Goal: Task Accomplishment & Management: Complete application form

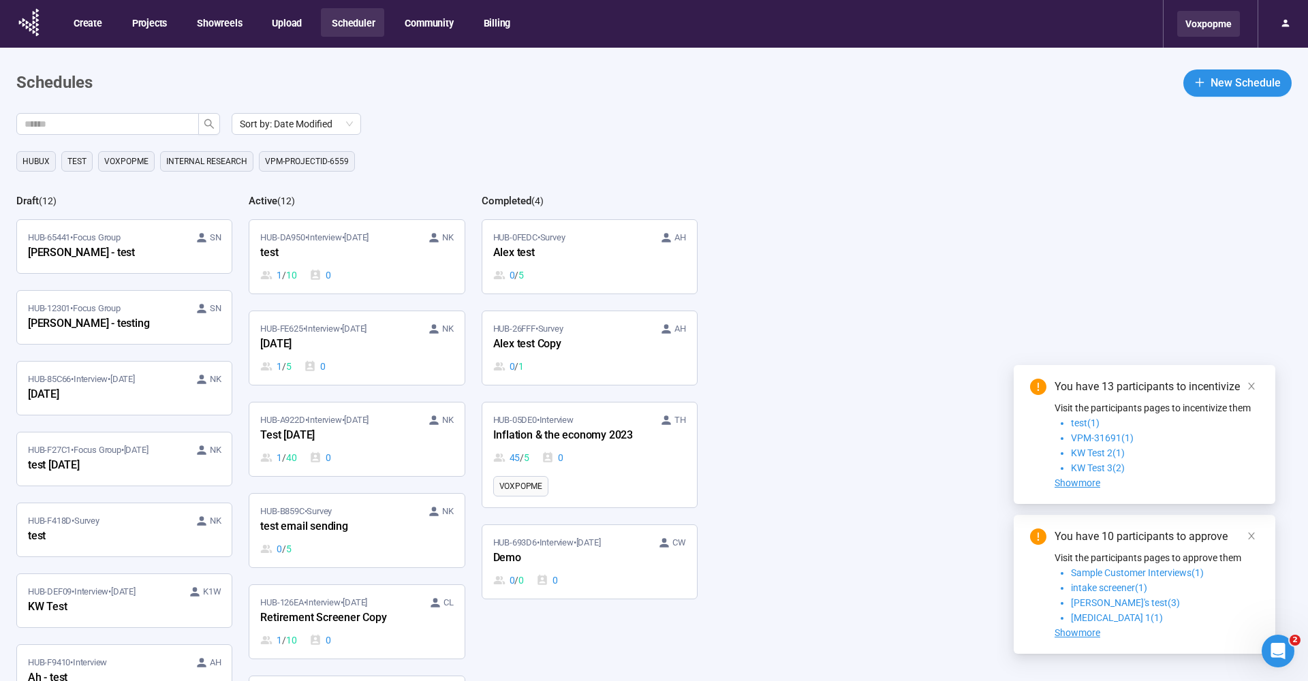
click at [1200, 34] on div "Voxpopme" at bounding box center [1209, 24] width 63 height 26
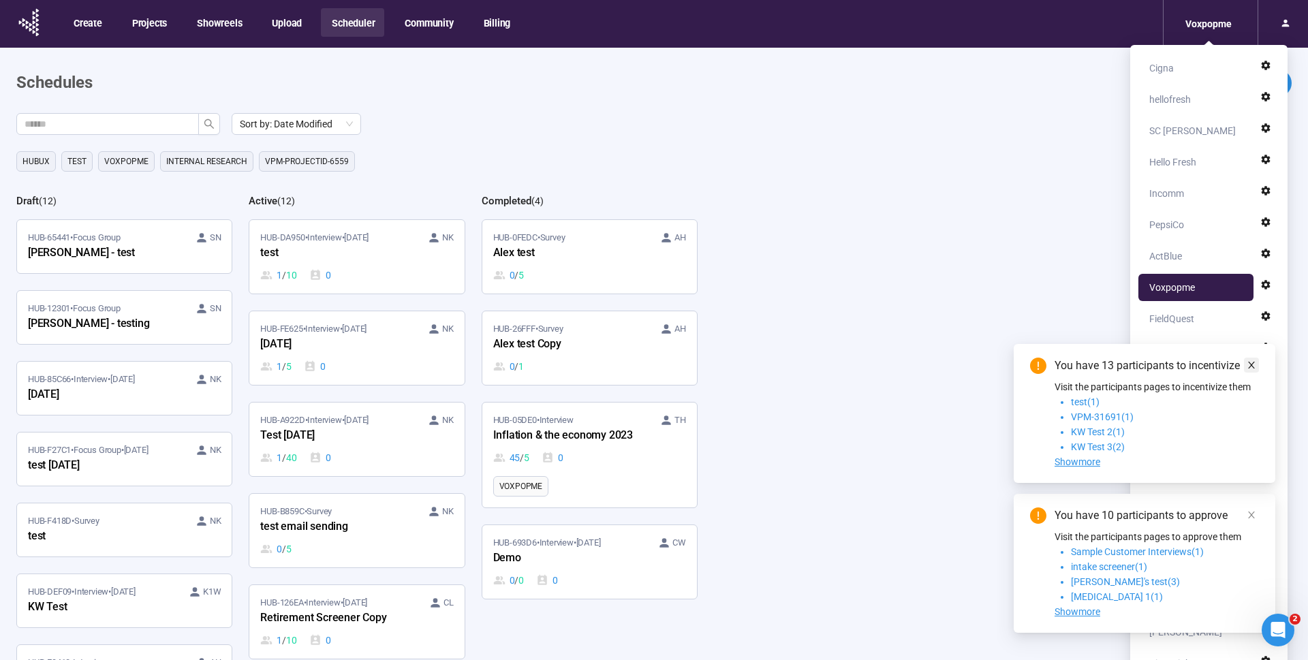
click at [1253, 365] on icon "close" at bounding box center [1252, 366] width 10 height 10
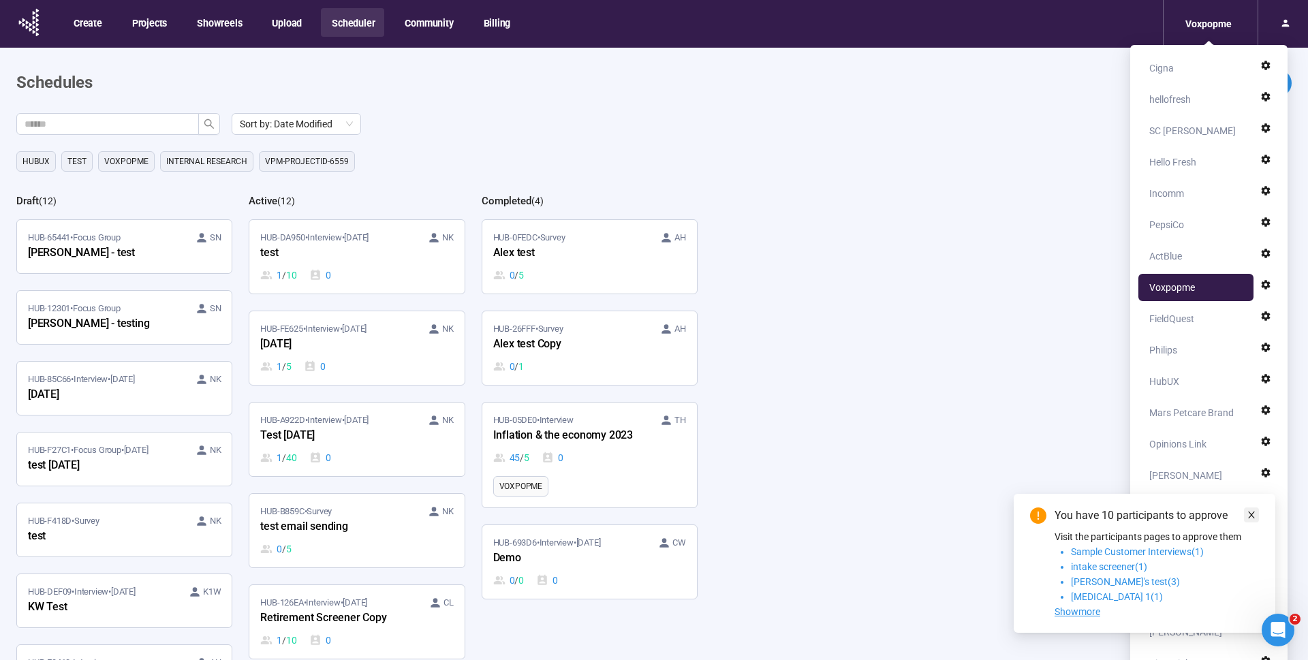
click at [1249, 512] on icon "close" at bounding box center [1251, 515] width 7 height 7
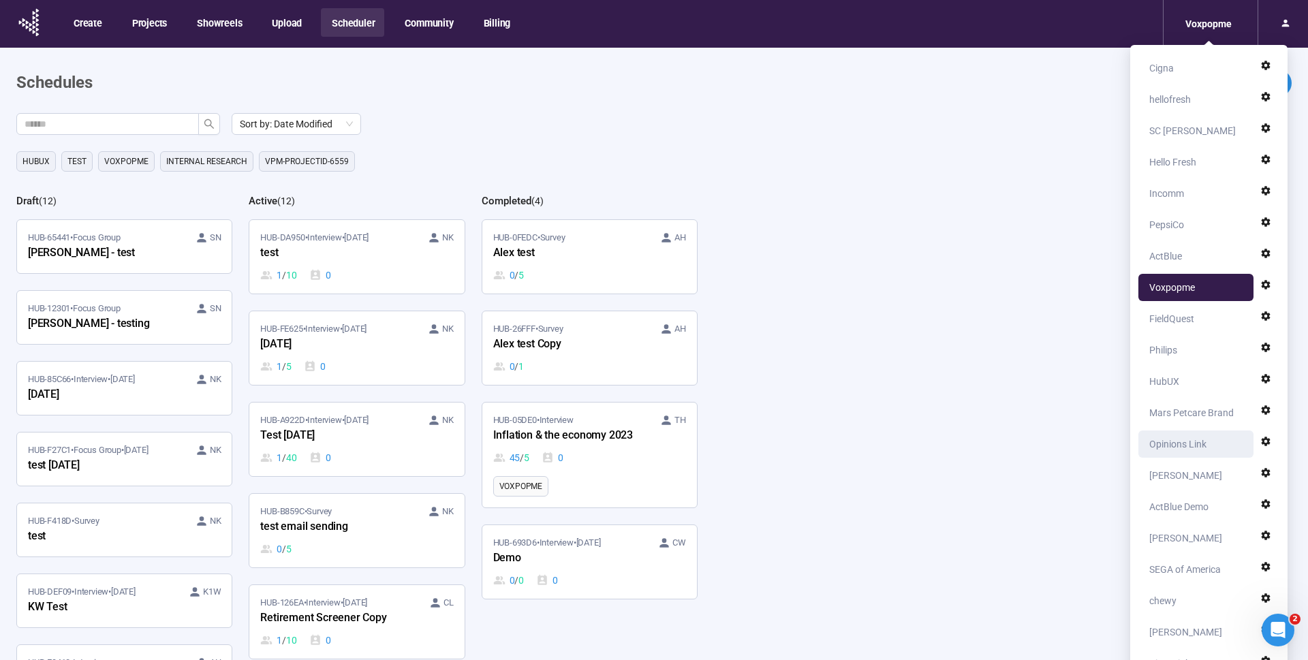
click at [1168, 444] on div "Opinions Link" at bounding box center [1178, 444] width 57 height 27
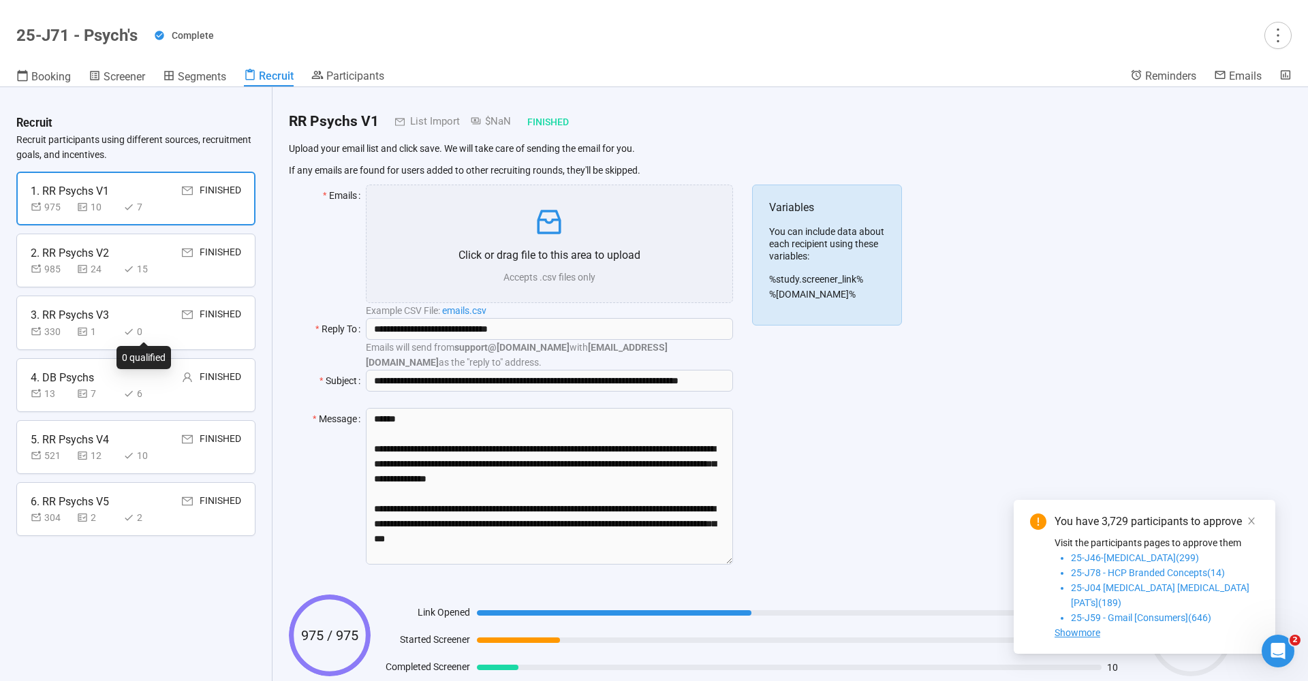
scroll to position [48, 0]
click at [74, 494] on div "6. RR Psychs V5" at bounding box center [70, 501] width 78 height 17
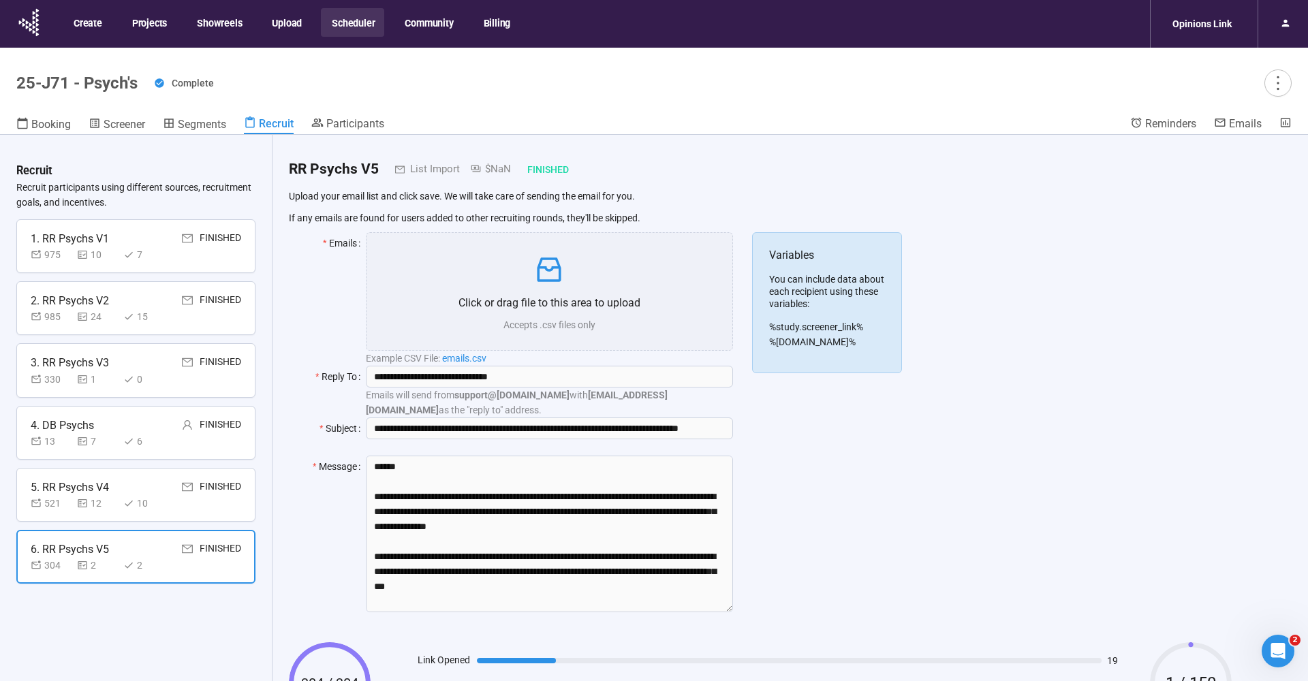
scroll to position [0, 0]
click at [1211, 28] on div "Opinions Link" at bounding box center [1203, 24] width 76 height 26
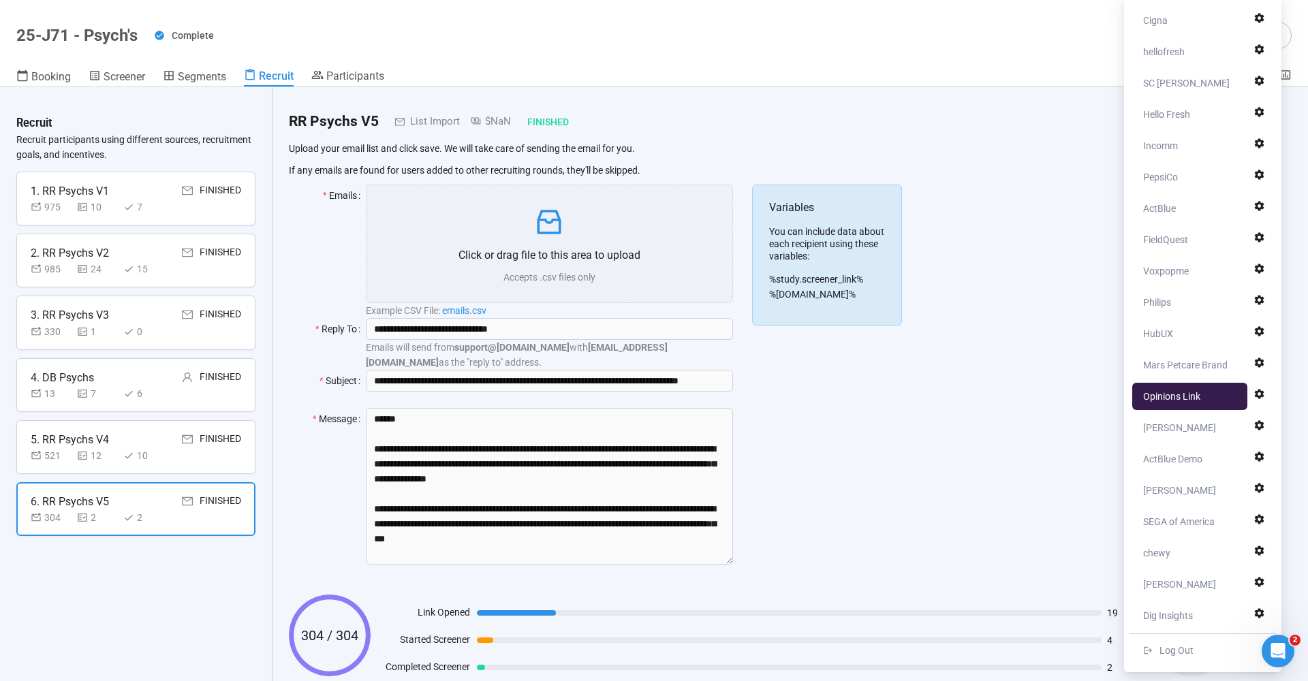
scroll to position [48, 0]
click at [1182, 281] on div "Voxpopme" at bounding box center [1167, 271] width 46 height 27
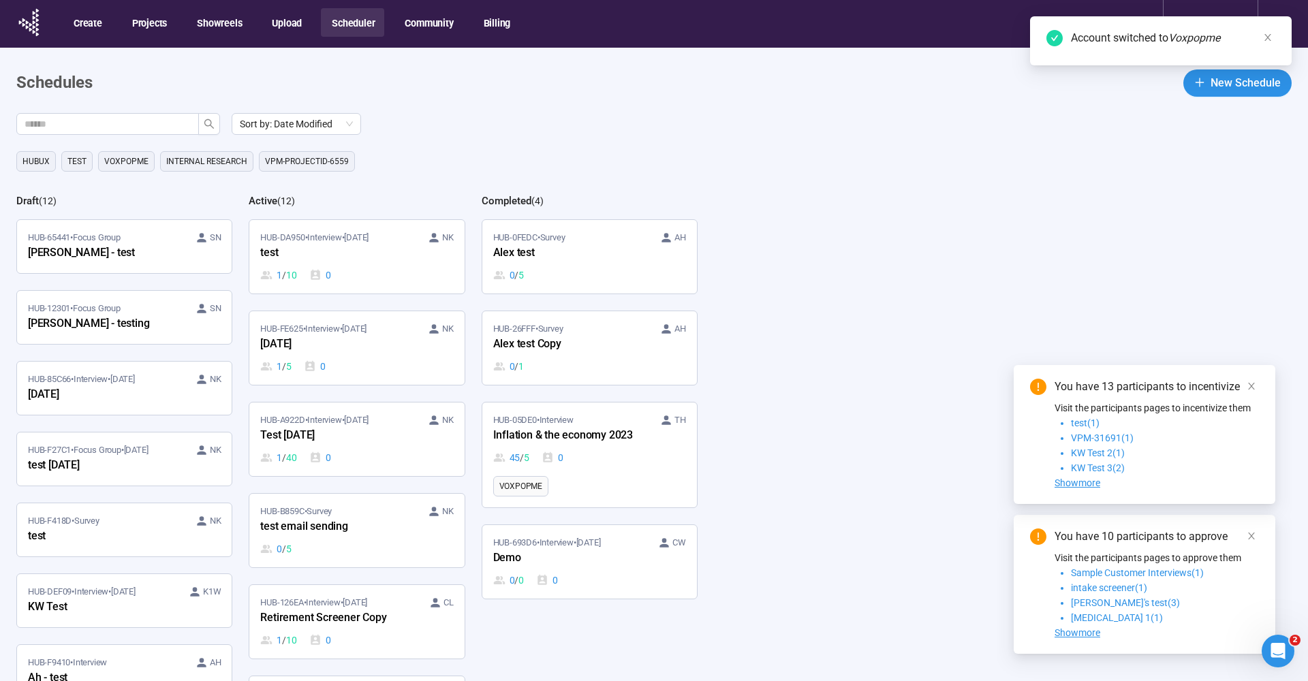
click at [447, 174] on div "Sort by: Date Modified HubUX Test Voxpopme Internal Research VPM-projectID-6559…" at bounding box center [662, 428] width 1292 height 630
click at [1268, 37] on icon "close" at bounding box center [1268, 37] width 7 height 7
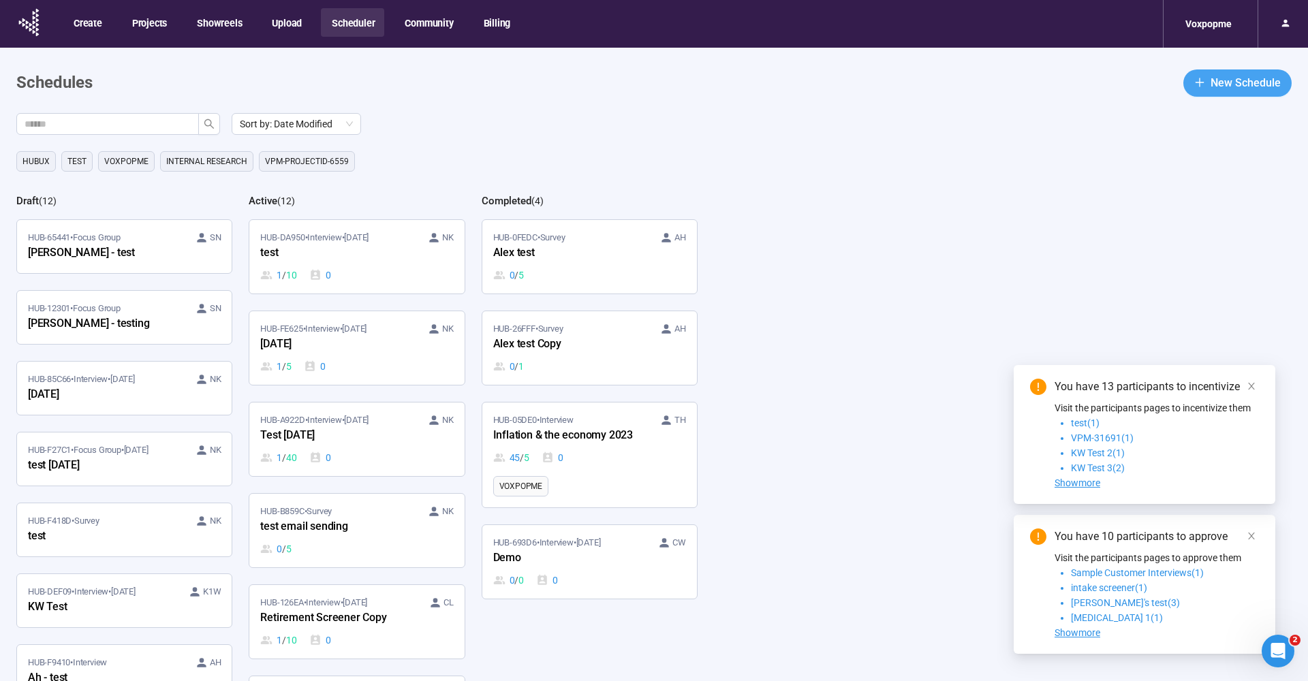
click at [1244, 90] on span "New Schedule" at bounding box center [1246, 82] width 70 height 17
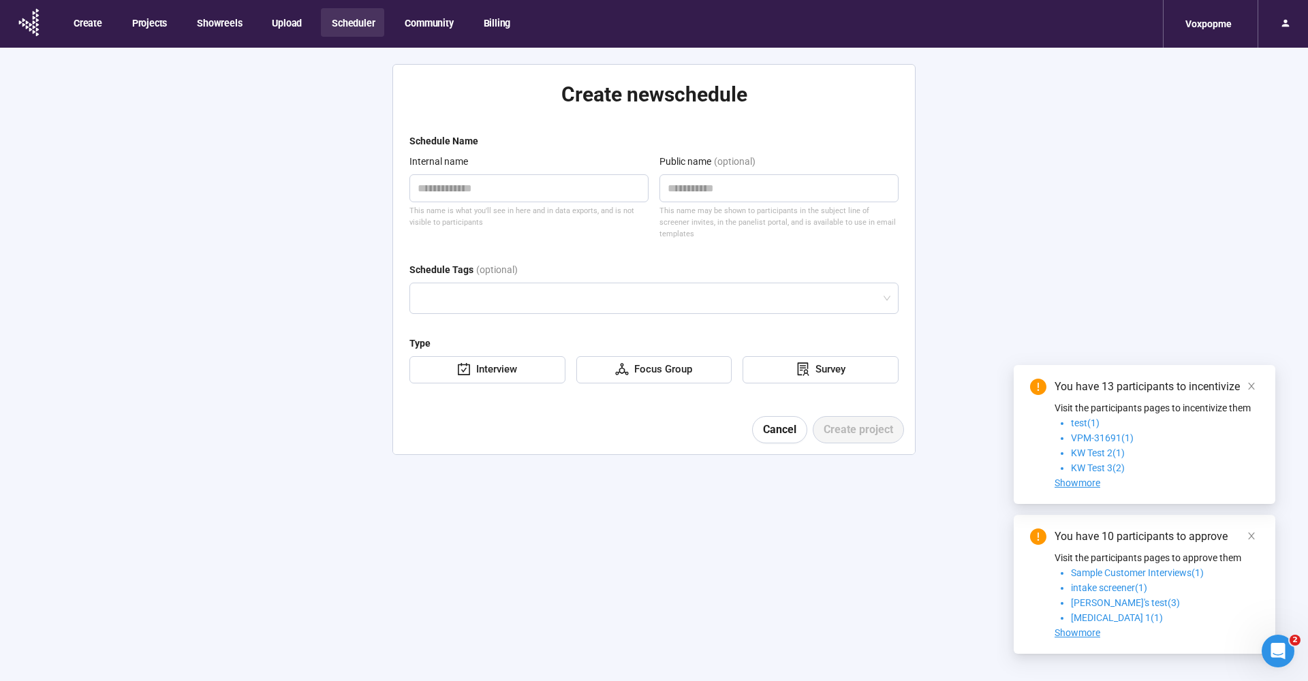
click at [1263, 397] on div "You have 13 participants to incentivize Visit the participants pages to incenti…" at bounding box center [1145, 434] width 262 height 139
click at [1251, 401] on p "Visit the participants pages to incentivize them" at bounding box center [1157, 408] width 204 height 15
click at [1251, 386] on icon "close" at bounding box center [1252, 387] width 10 height 10
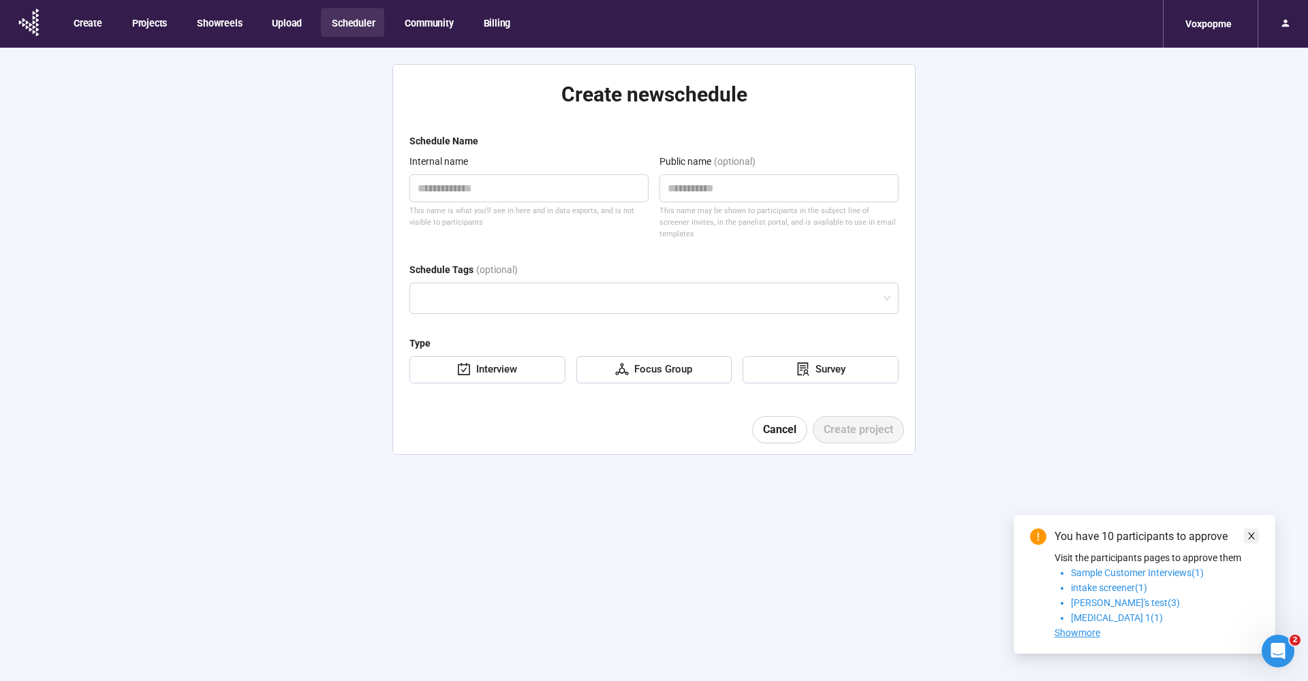
click at [1251, 530] on span at bounding box center [1252, 536] width 10 height 15
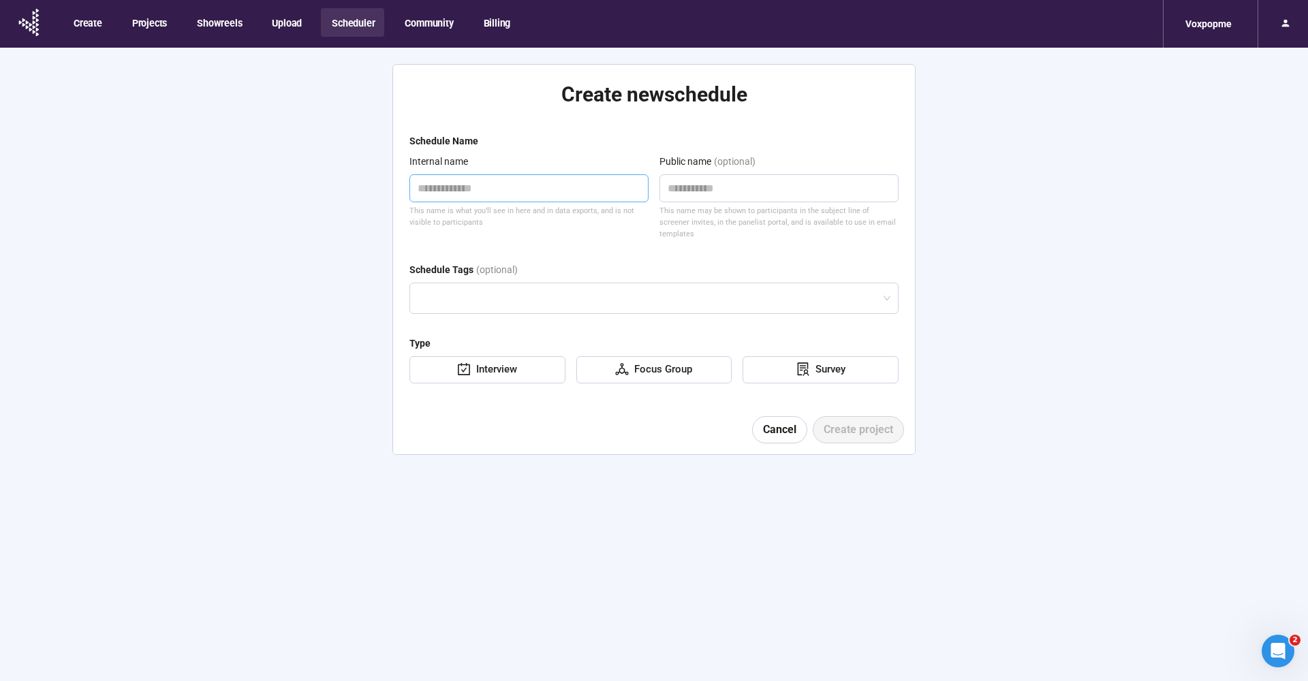
click at [500, 179] on textarea at bounding box center [529, 188] width 239 height 28
paste textarea "**********"
type textarea "**********"
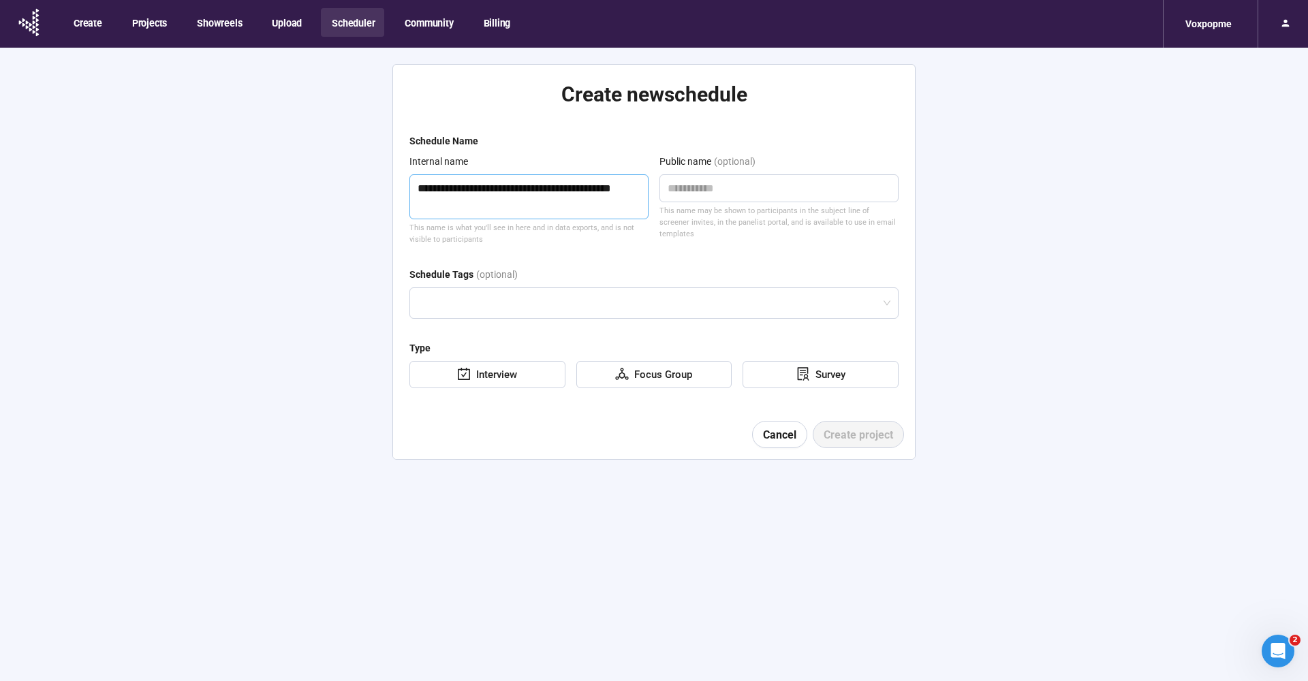
drag, startPoint x: 613, startPoint y: 187, endPoint x: 335, endPoint y: 188, distance: 278.7
click at [334, 187] on div "**********" at bounding box center [654, 262] width 1308 height 429
type textarea "*********"
click at [741, 198] on textarea at bounding box center [779, 188] width 239 height 28
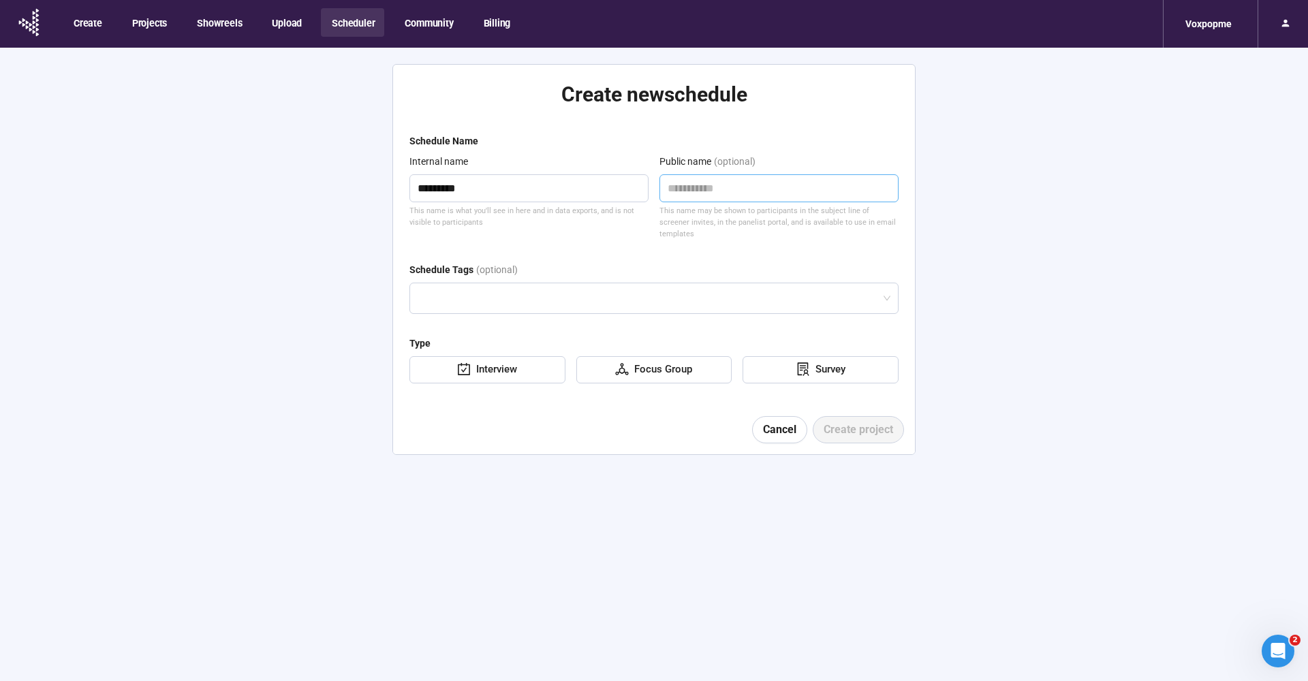
paste textarea "*********"
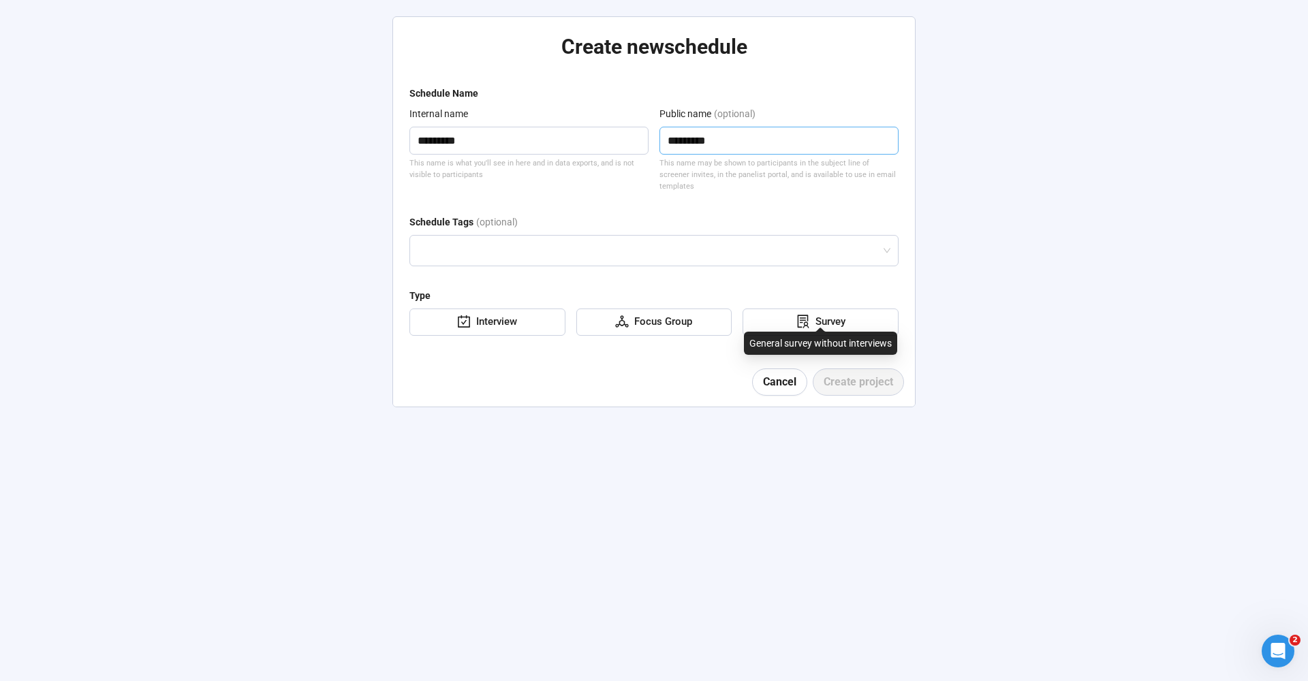
type textarea "*********"
click at [823, 314] on div "Survey" at bounding box center [827, 322] width 35 height 16
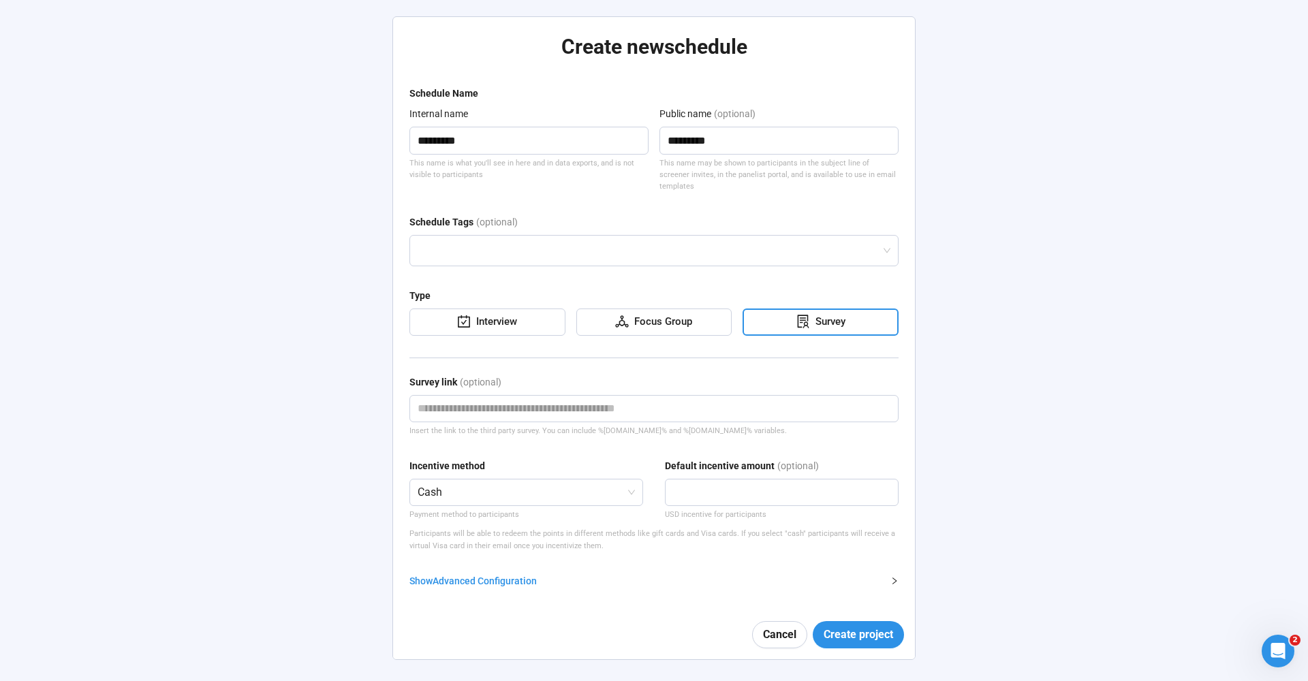
scroll to position [48, 0]
click at [683, 319] on div "Focus Group" at bounding box center [655, 322] width 156 height 27
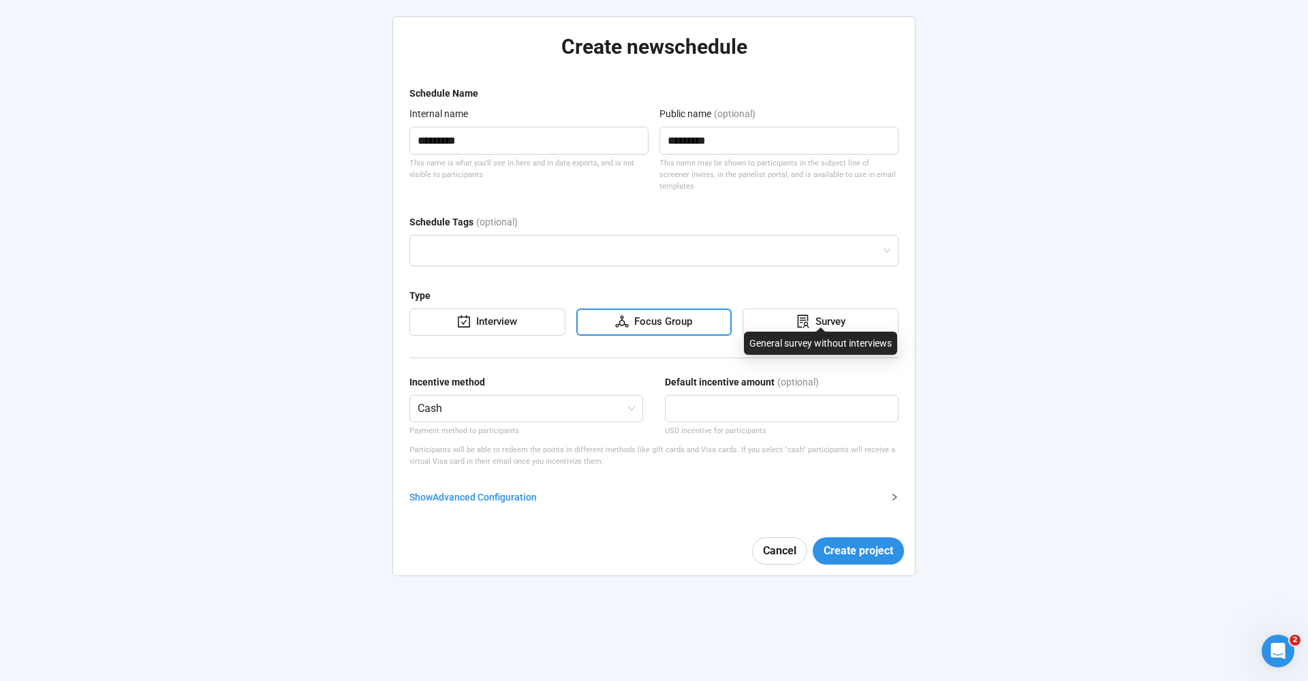
click at [818, 314] on div "Survey" at bounding box center [827, 322] width 35 height 16
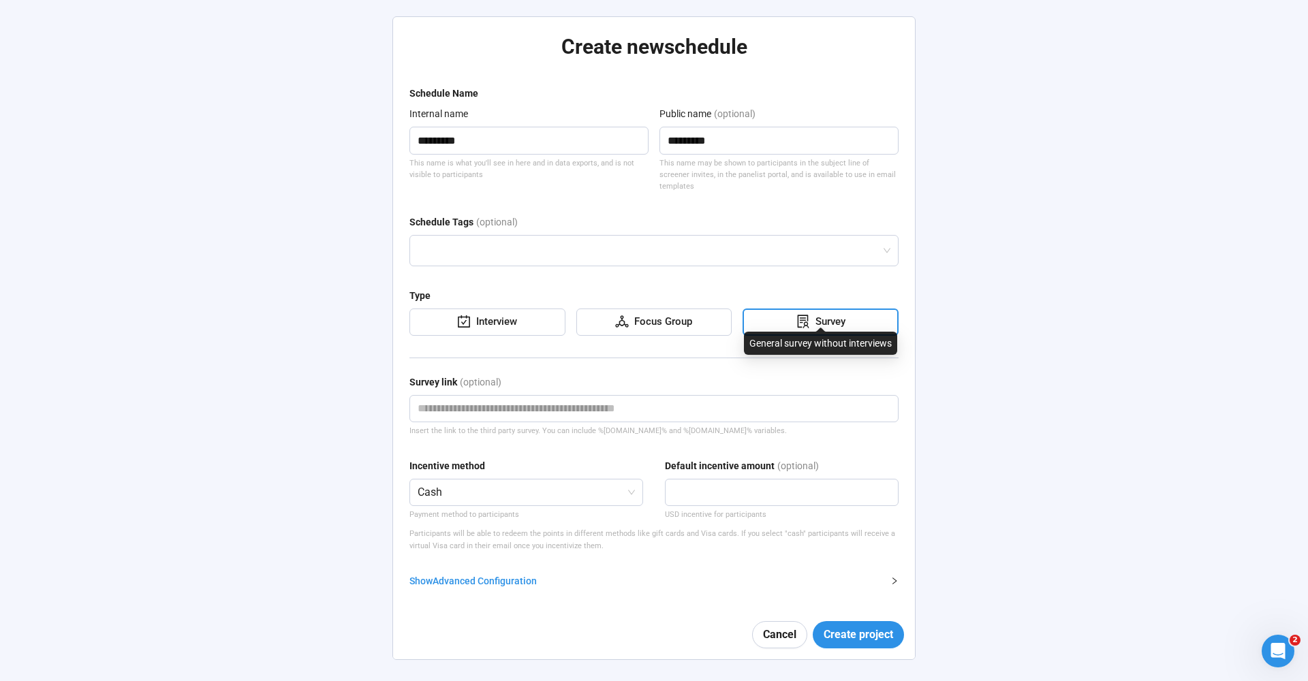
click at [469, 316] on icon "carry-out" at bounding box center [464, 322] width 12 height 12
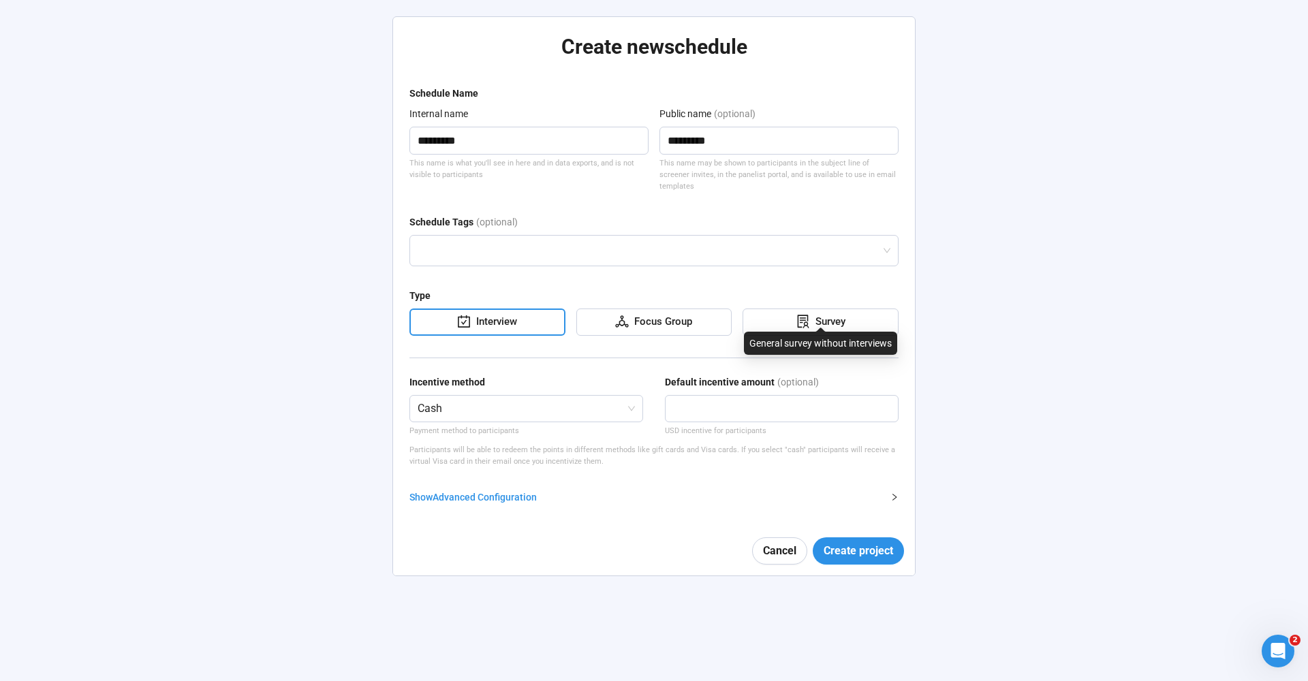
click at [838, 314] on div "Survey" at bounding box center [827, 322] width 35 height 16
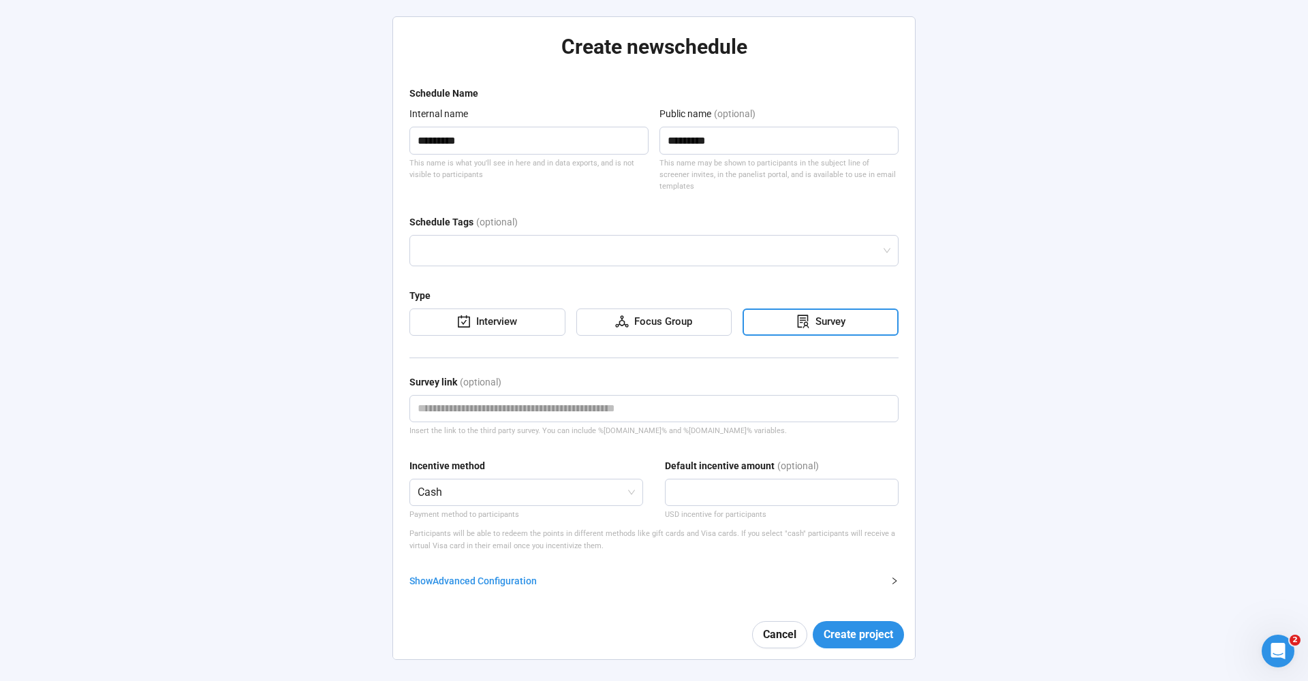
click at [493, 574] on div "Show Advanced Configuration" at bounding box center [646, 581] width 473 height 15
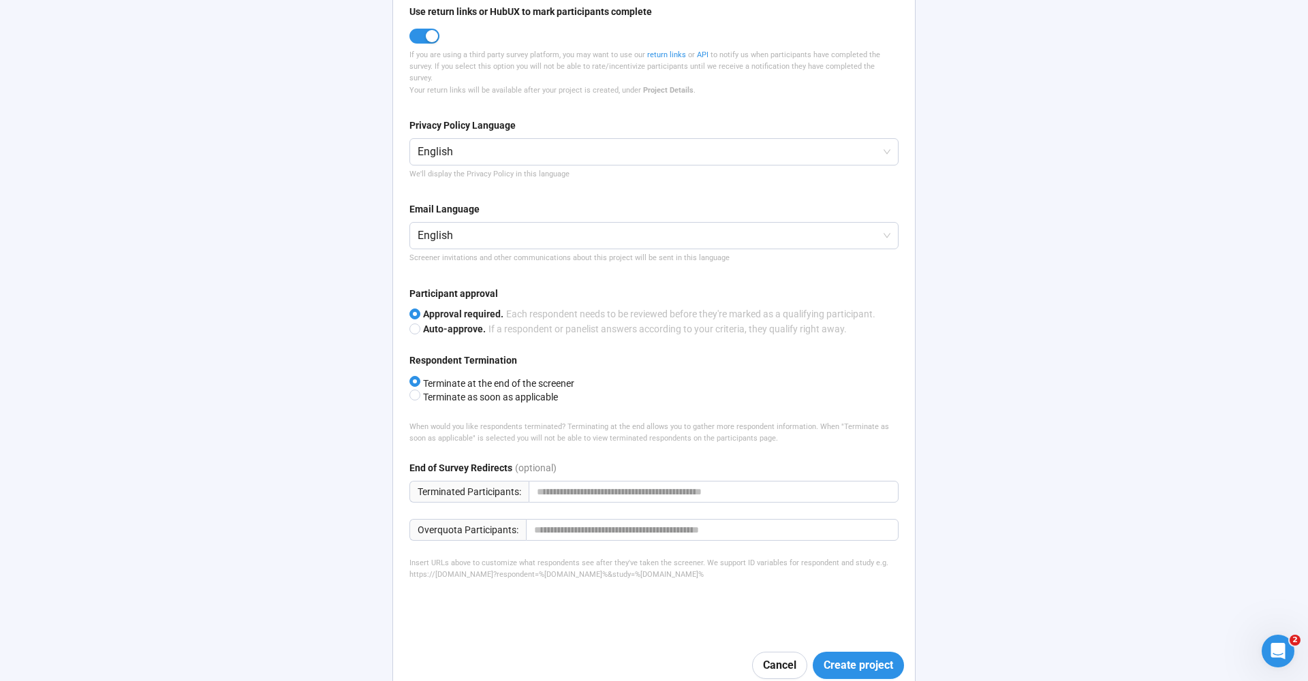
scroll to position [648, 0]
click at [861, 658] on span "Create project" at bounding box center [859, 666] width 70 height 17
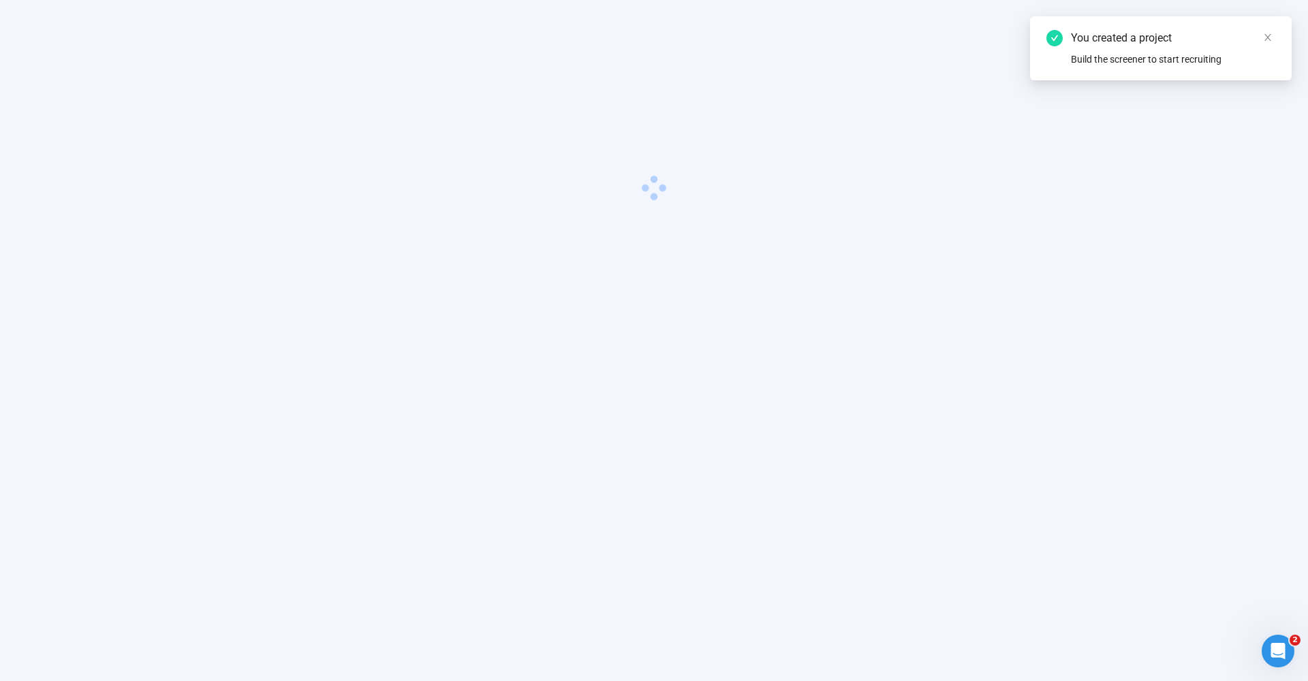
scroll to position [48, 0]
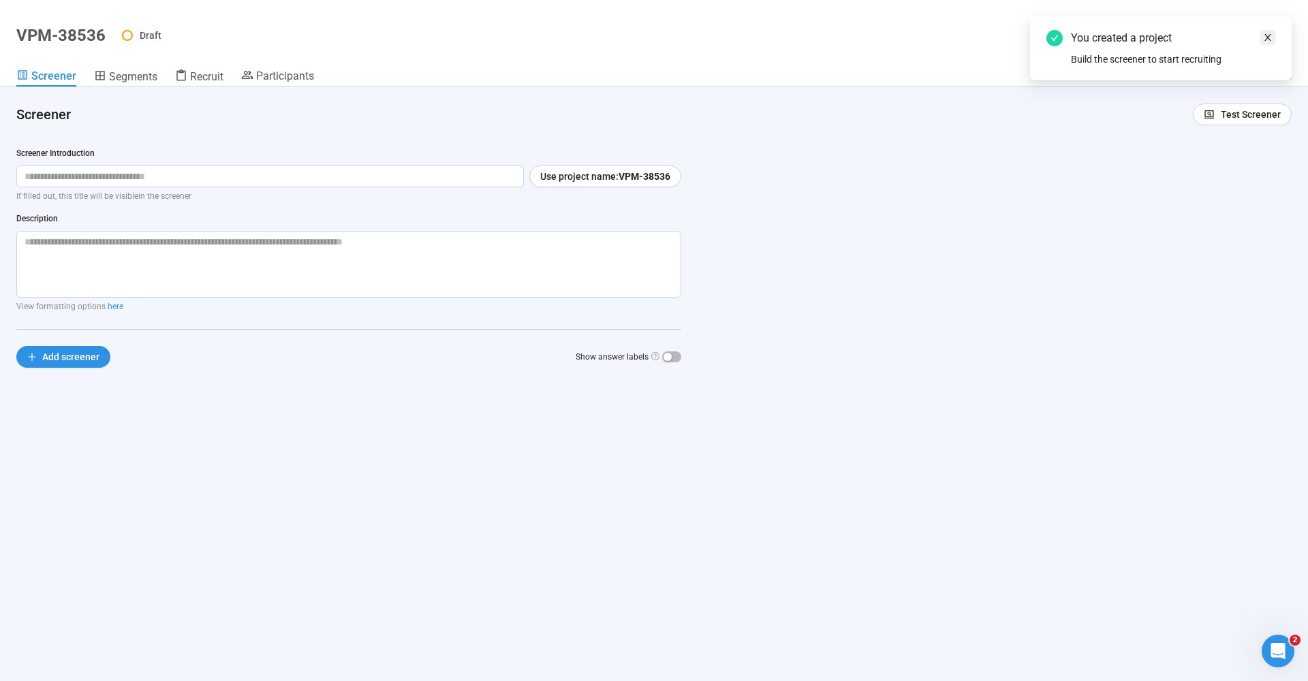
click at [1262, 30] on link at bounding box center [1268, 37] width 15 height 15
click at [190, 82] on span "Recruit" at bounding box center [206, 76] width 33 height 13
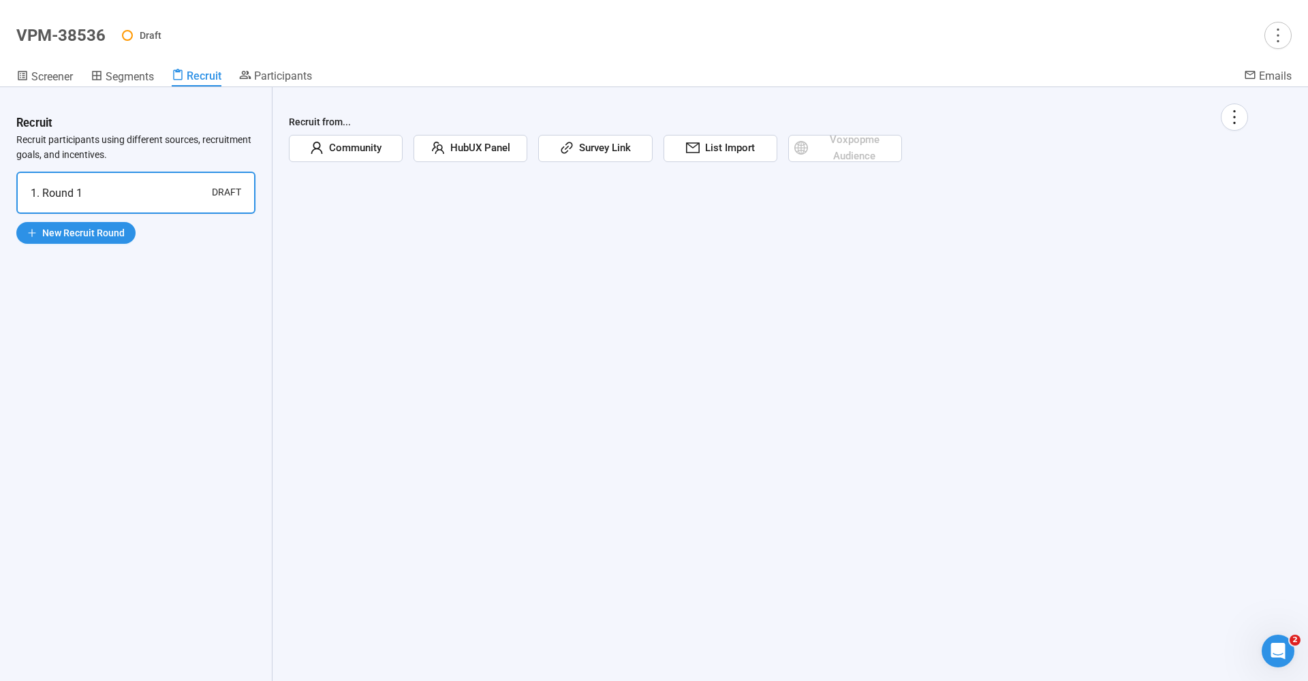
click at [382, 147] on span "Community" at bounding box center [353, 148] width 58 height 16
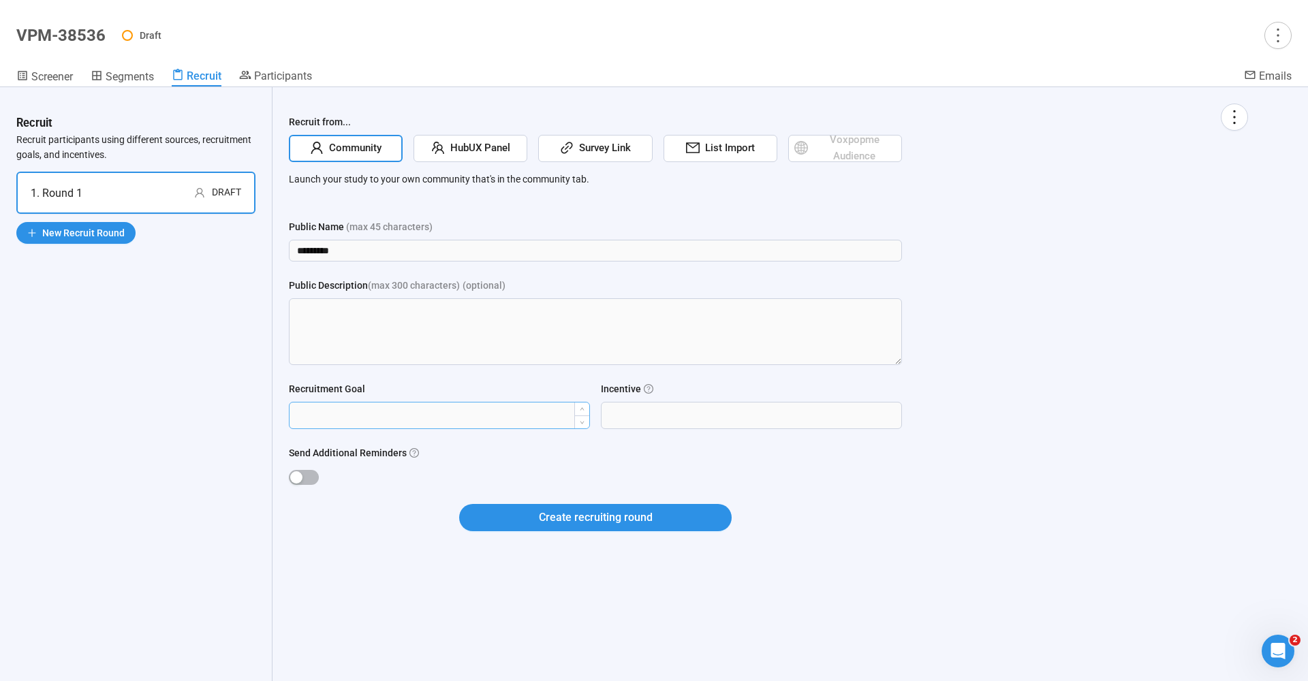
click at [453, 419] on input "Recruitment Goal" at bounding box center [440, 416] width 300 height 26
type input "**"
click at [766, 429] on div at bounding box center [751, 415] width 301 height 27
click at [766, 406] on input "Incentive" at bounding box center [752, 416] width 300 height 26
type input "****"
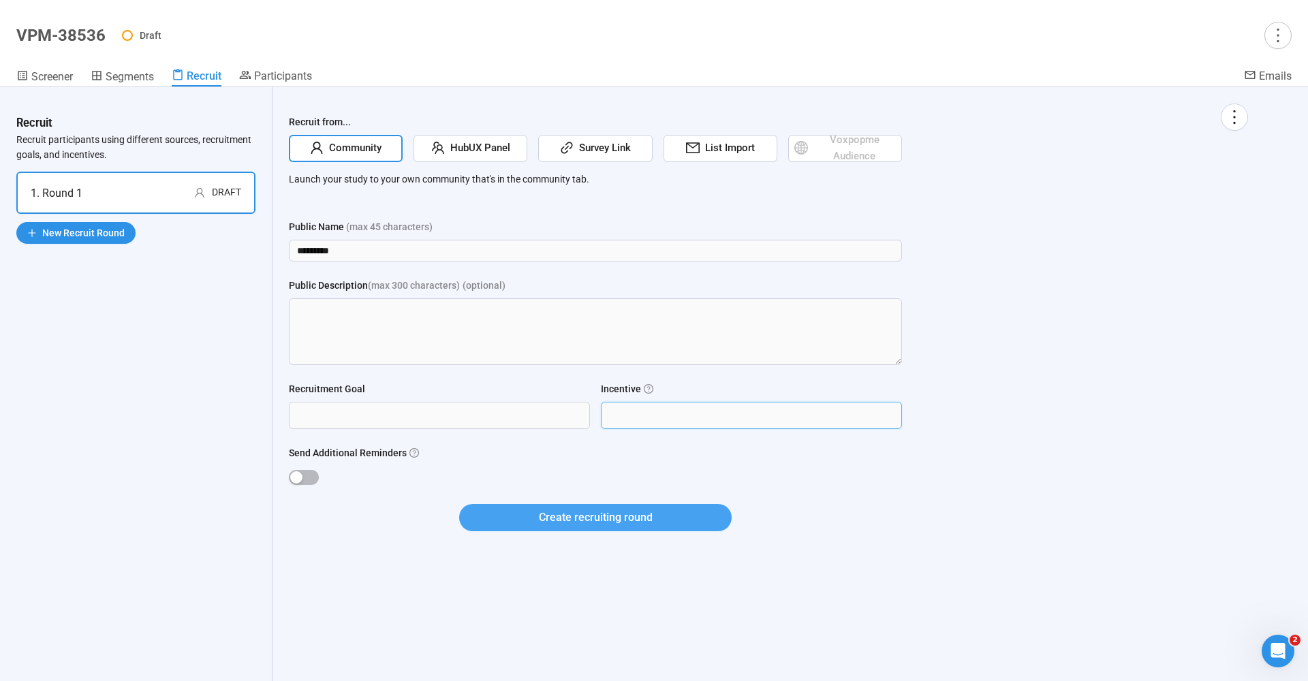
click at [636, 516] on span "Create recruiting round" at bounding box center [596, 517] width 114 height 17
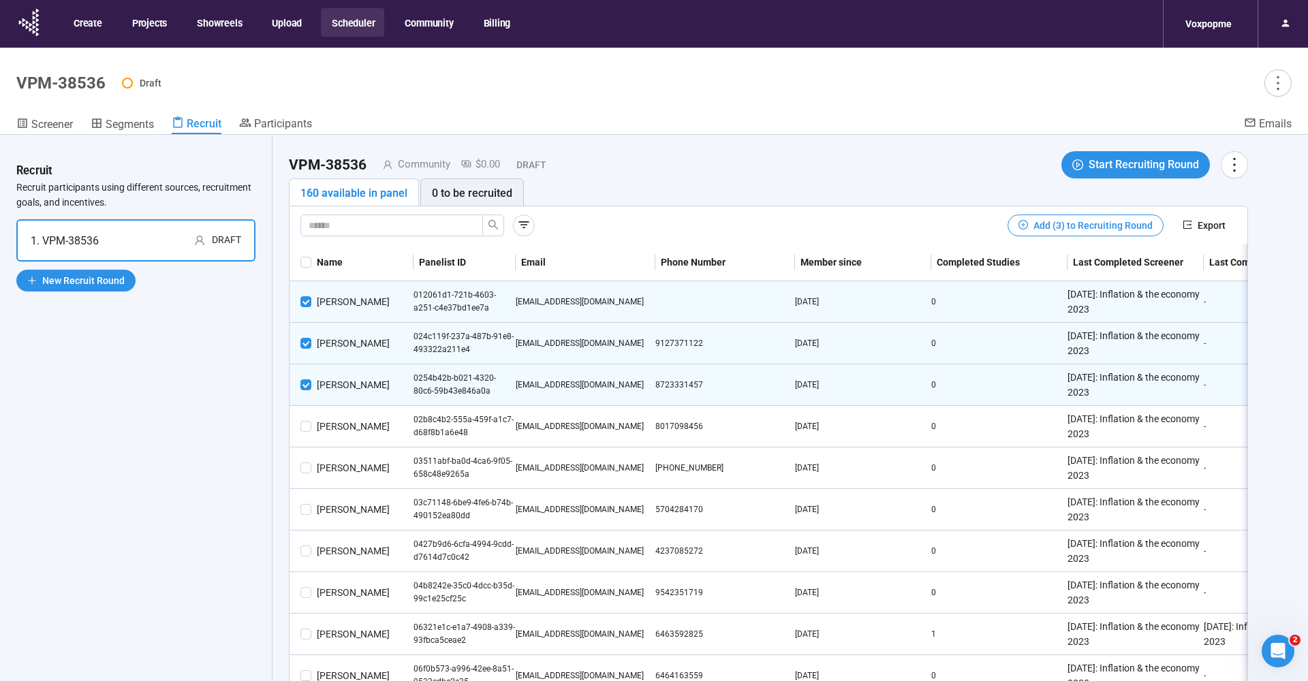
click at [305, 273] on th at bounding box center [301, 262] width 22 height 37
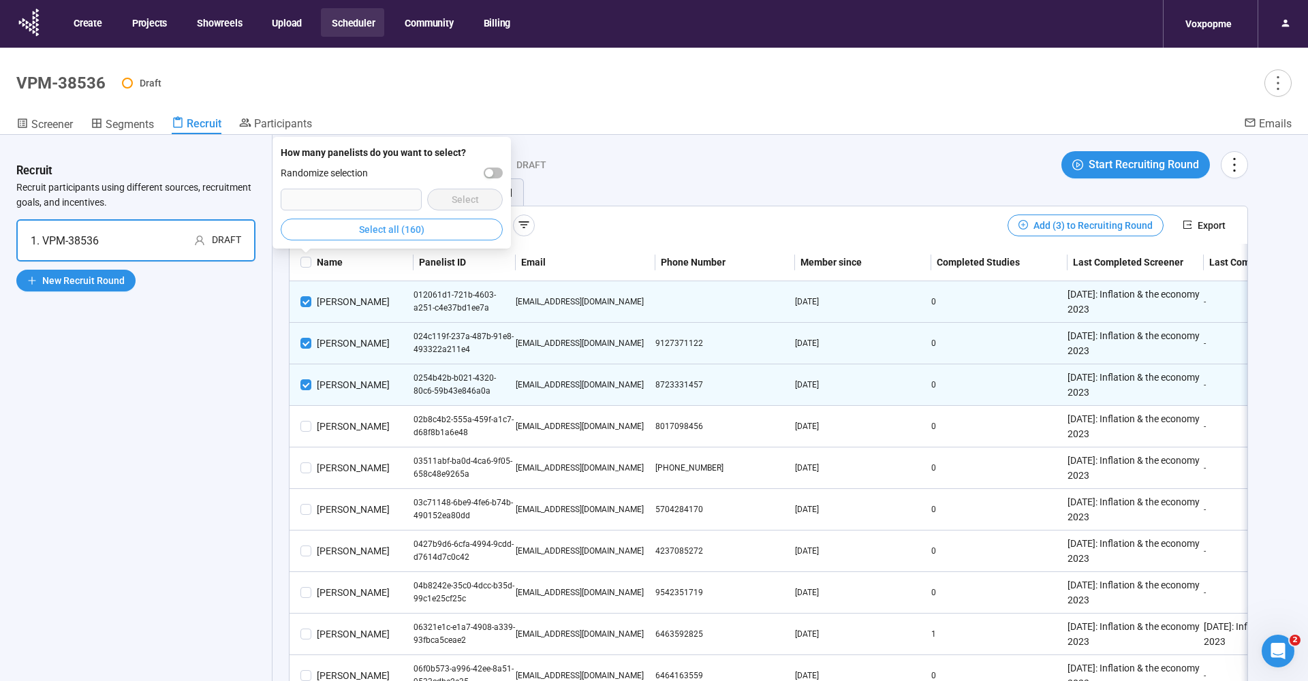
click at [404, 232] on span "Select all (160)" at bounding box center [391, 229] width 65 height 15
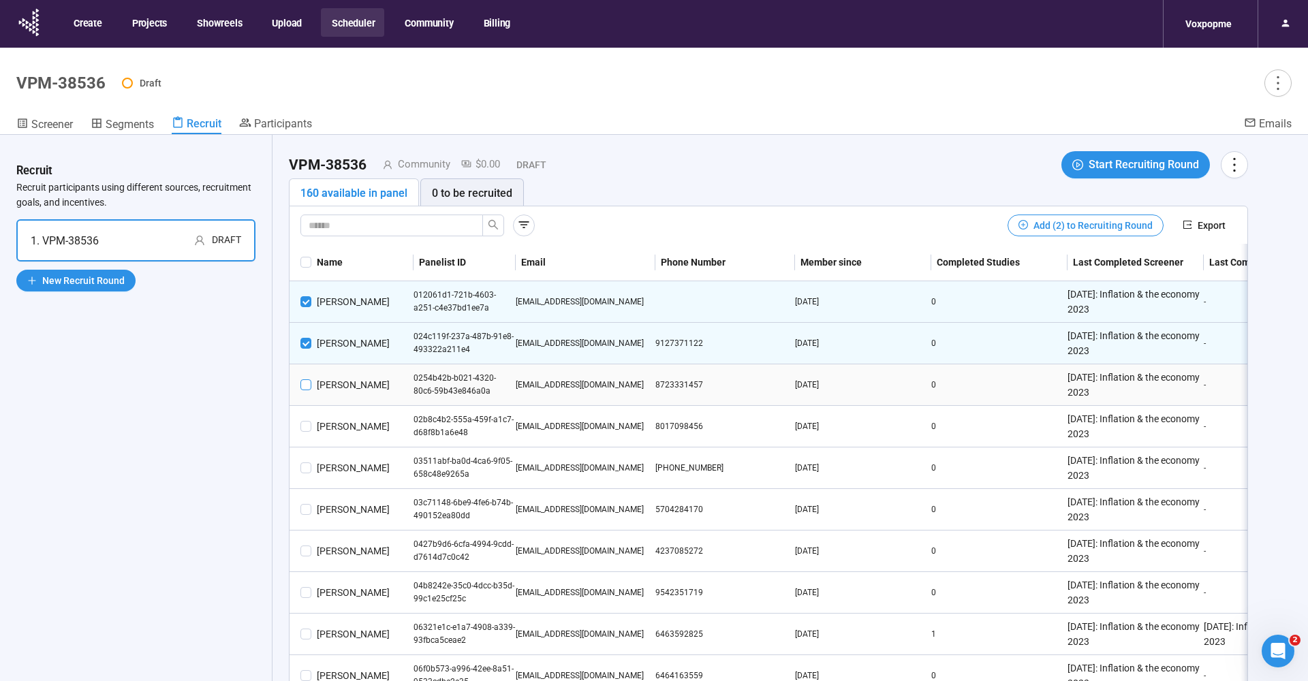
click at [301, 388] on span at bounding box center [306, 385] width 11 height 11
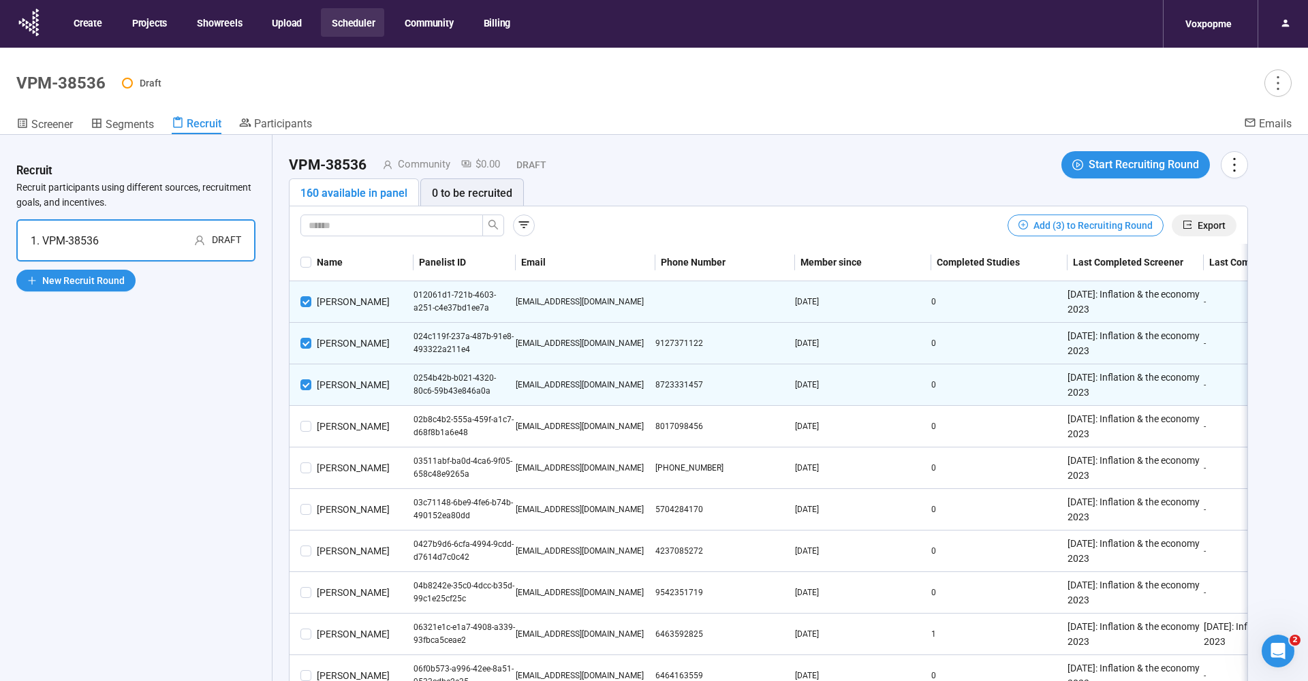
click at [1222, 227] on span "Export" at bounding box center [1212, 225] width 28 height 15
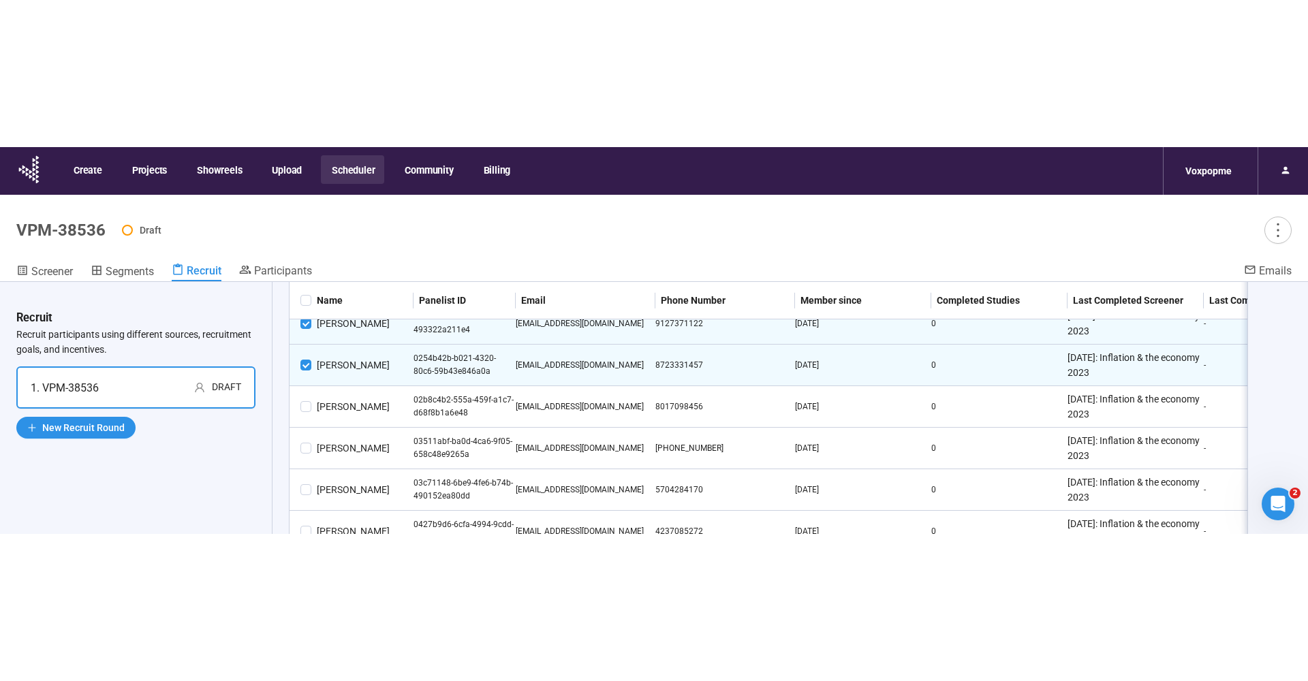
scroll to position [45, 0]
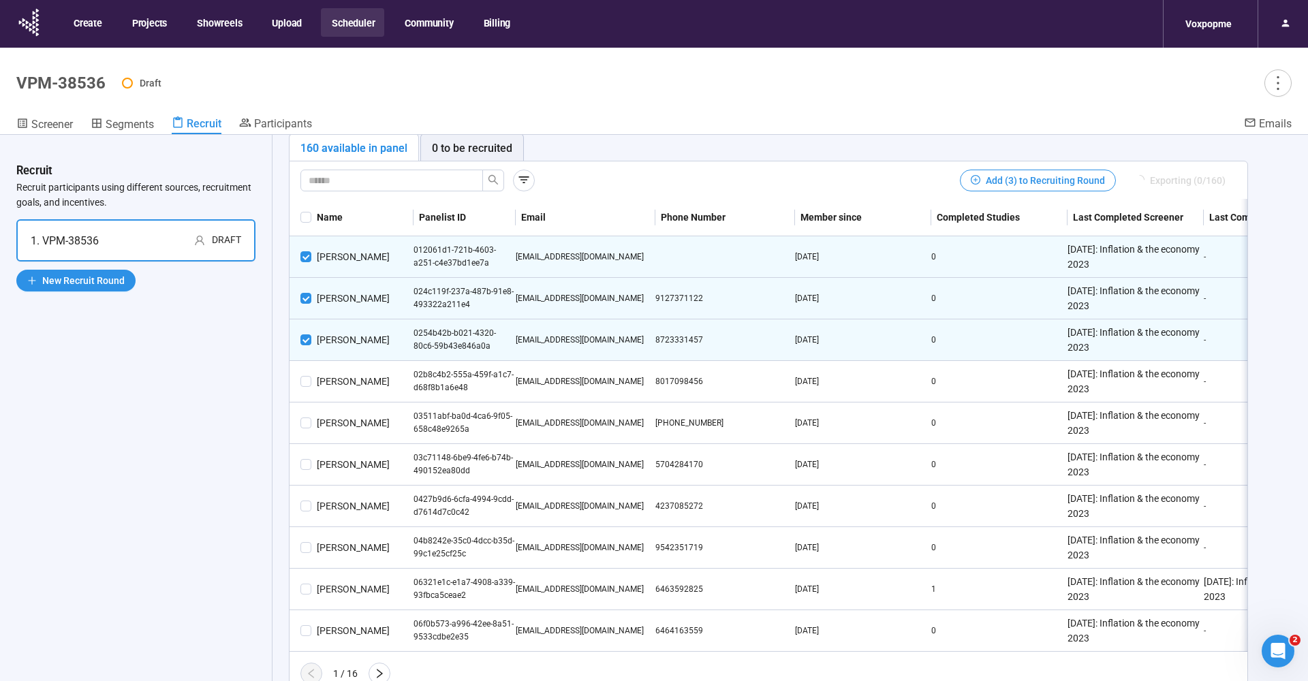
click at [864, 82] on div "Draft" at bounding box center [707, 83] width 1170 height 27
click at [1216, 33] on div "Voxpopme" at bounding box center [1209, 24] width 63 height 26
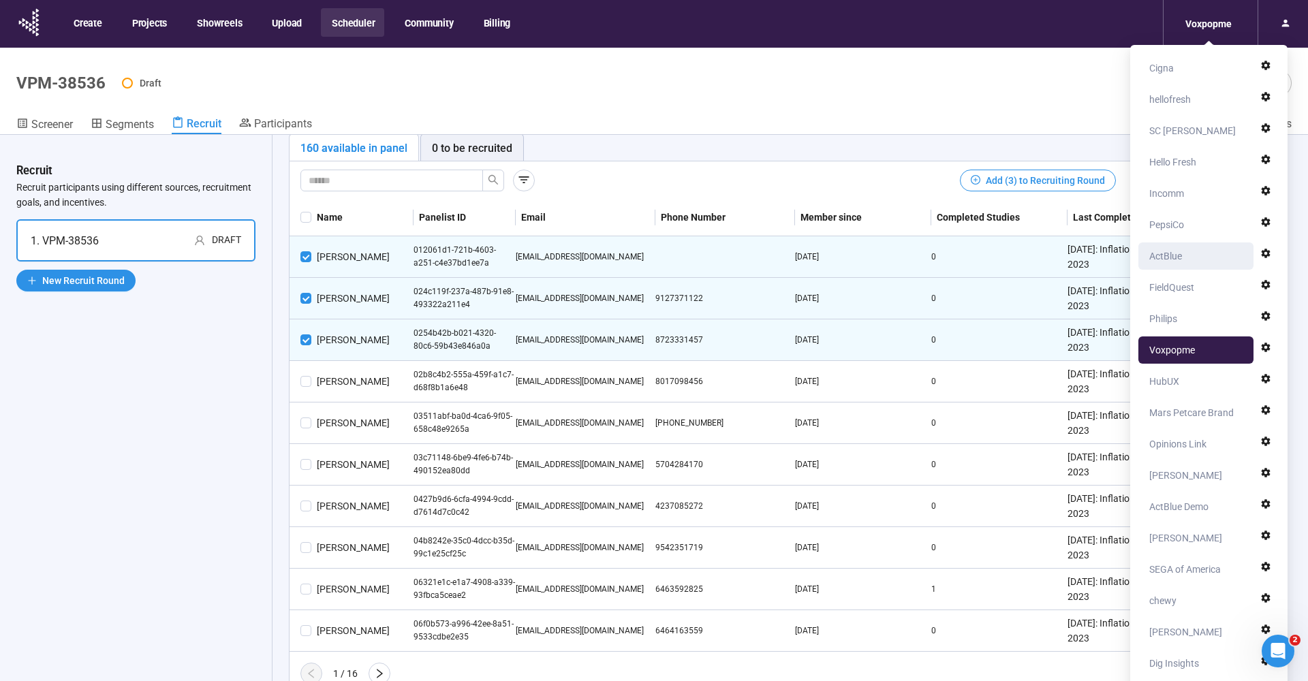
scroll to position [0, 0]
click at [1179, 442] on div "Opinions Link" at bounding box center [1178, 444] width 57 height 27
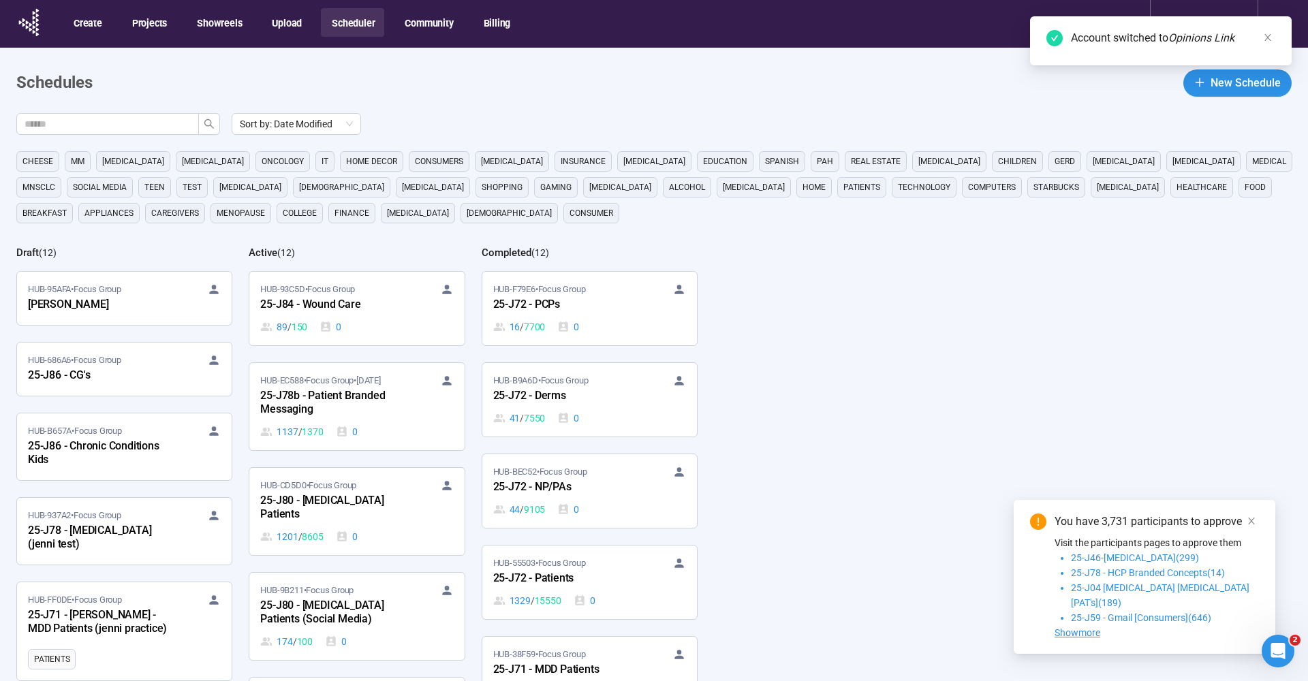
click at [439, 95] on header "Schedules New Schedule" at bounding box center [654, 83] width 1276 height 27
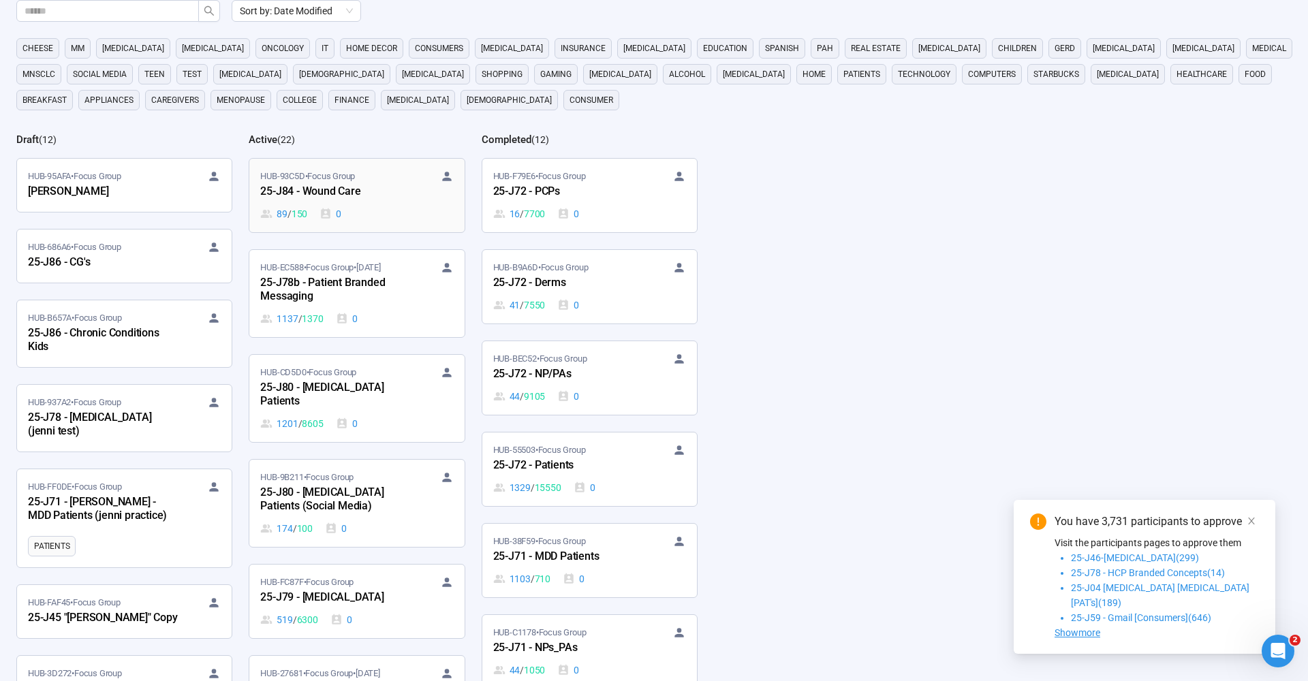
click at [311, 188] on div "25-J84 - Wound Care" at bounding box center [335, 192] width 150 height 18
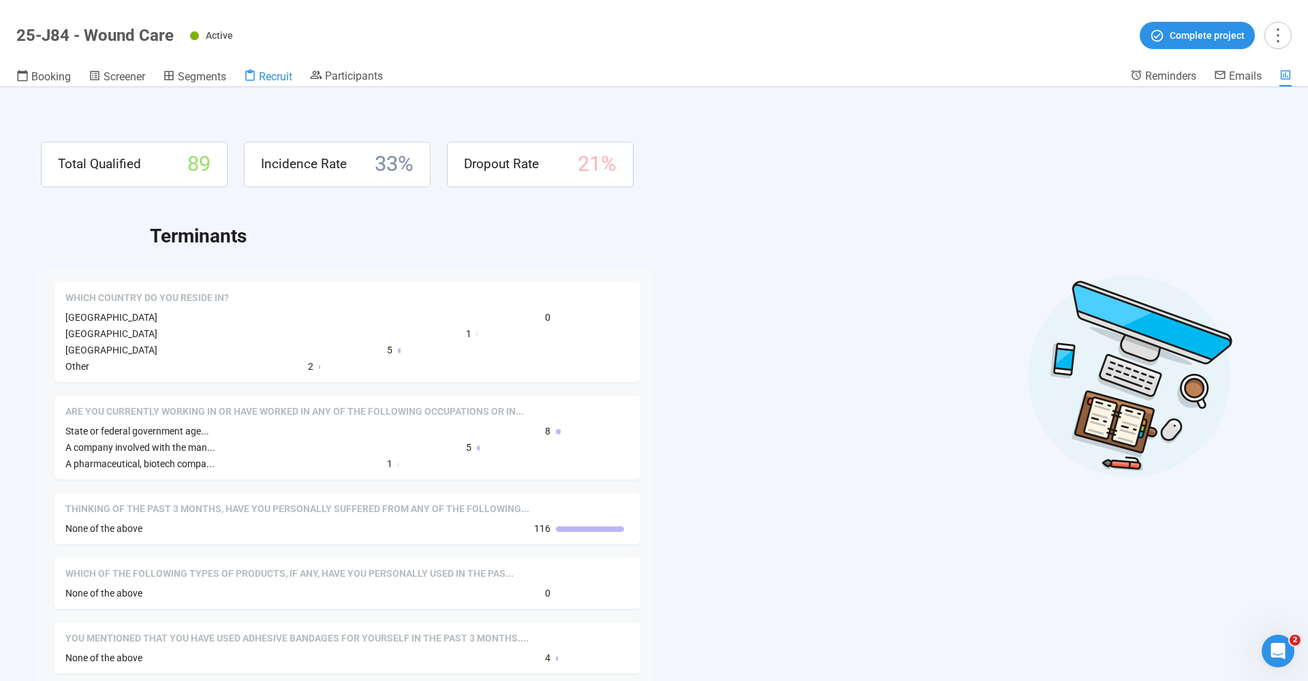
click at [281, 80] on span "Recruit" at bounding box center [275, 76] width 33 height 13
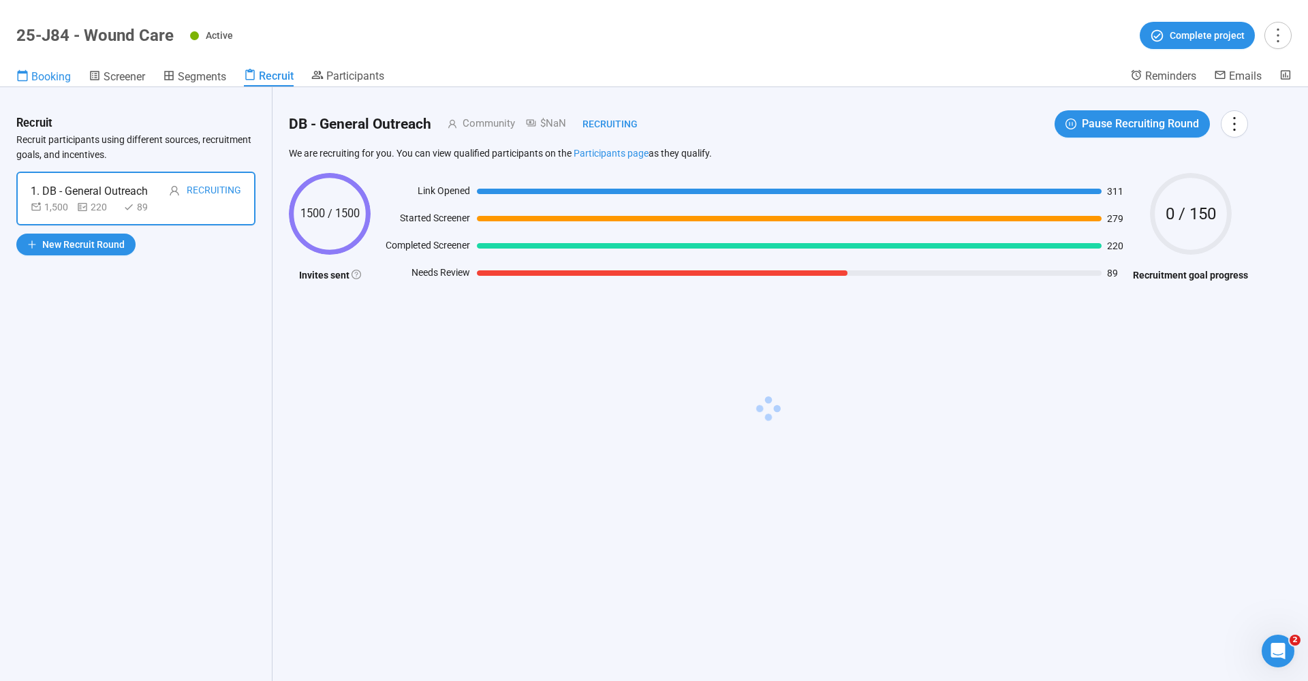
click at [54, 76] on span "Booking" at bounding box center [51, 76] width 40 height 13
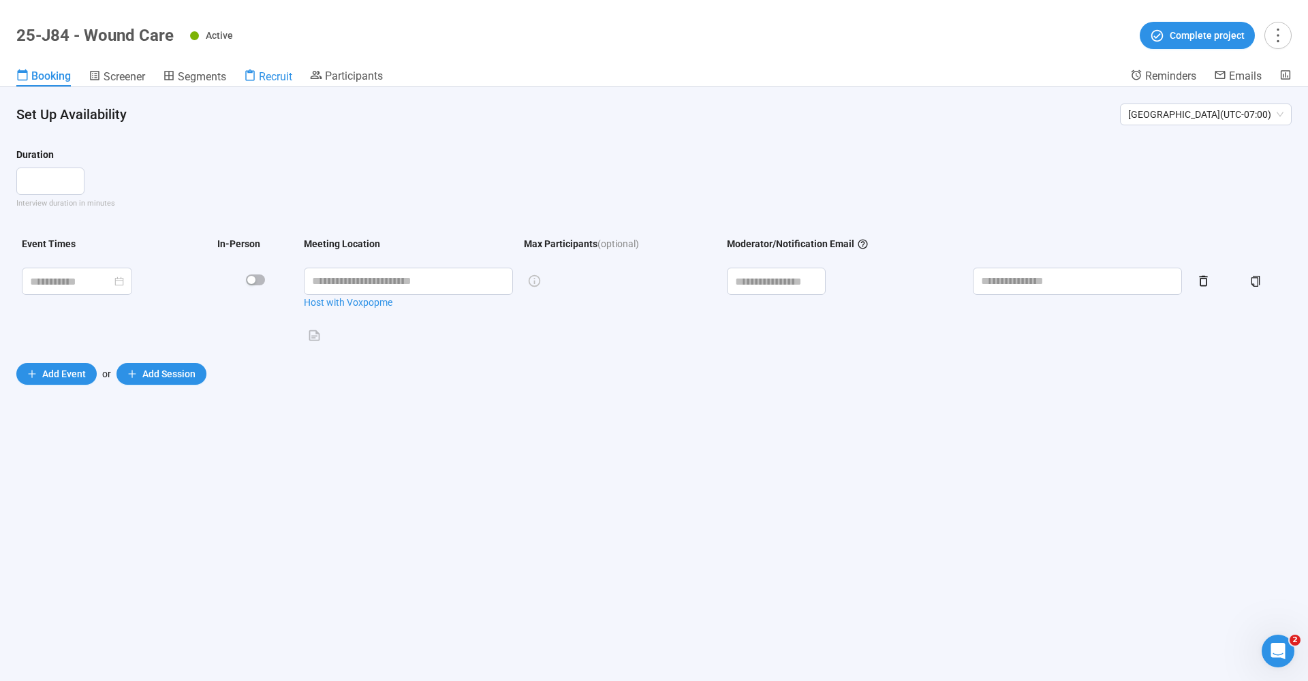
click at [286, 75] on span "Recruit" at bounding box center [275, 76] width 33 height 13
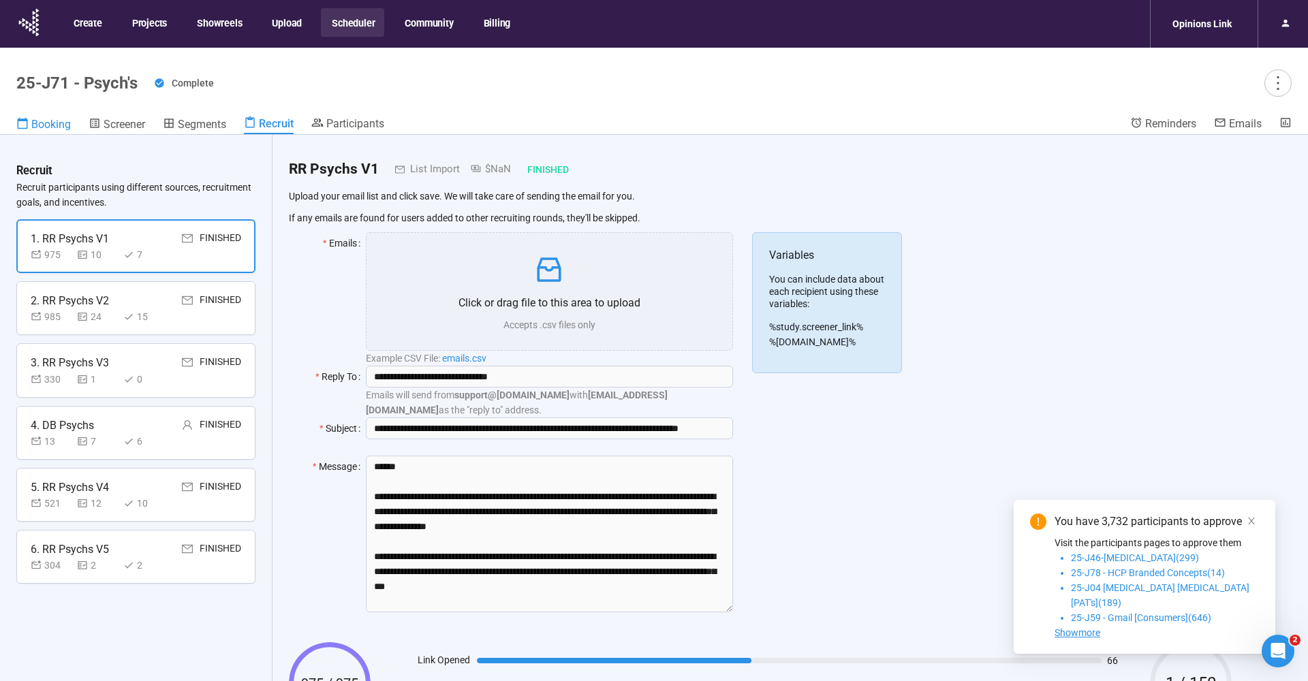
click at [50, 124] on span "Booking" at bounding box center [51, 124] width 40 height 13
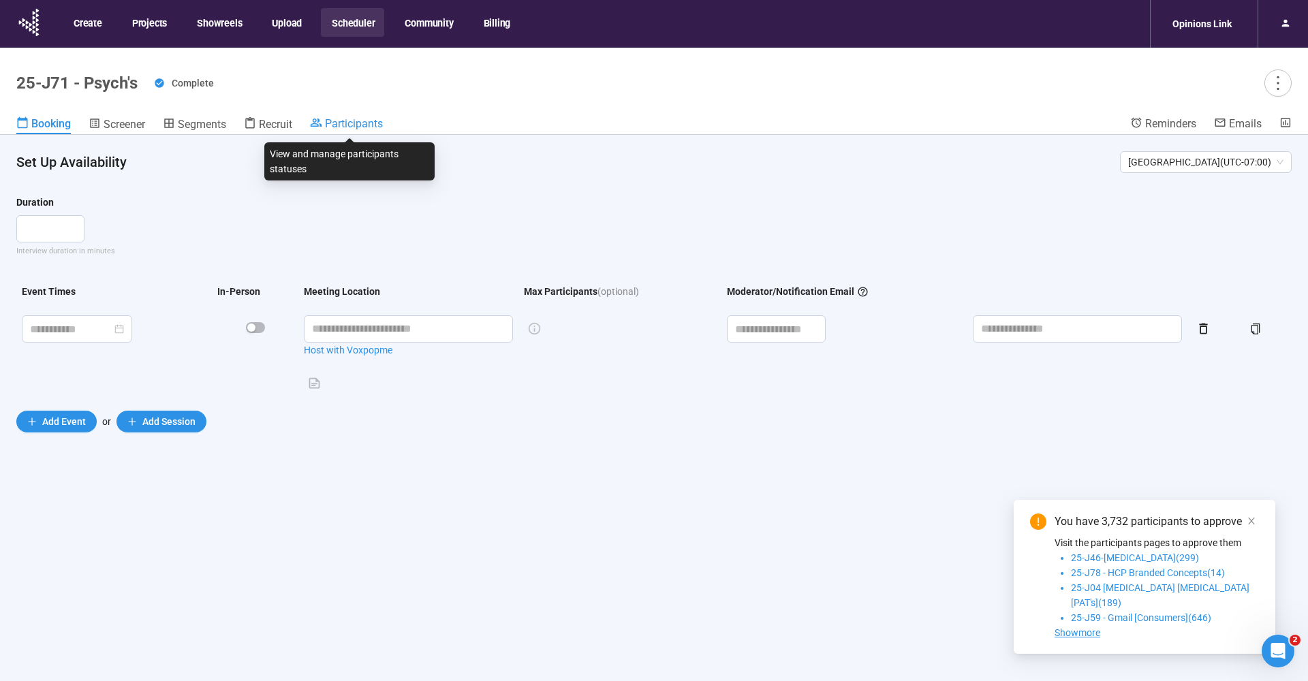
click at [332, 122] on span "Participants" at bounding box center [354, 123] width 58 height 13
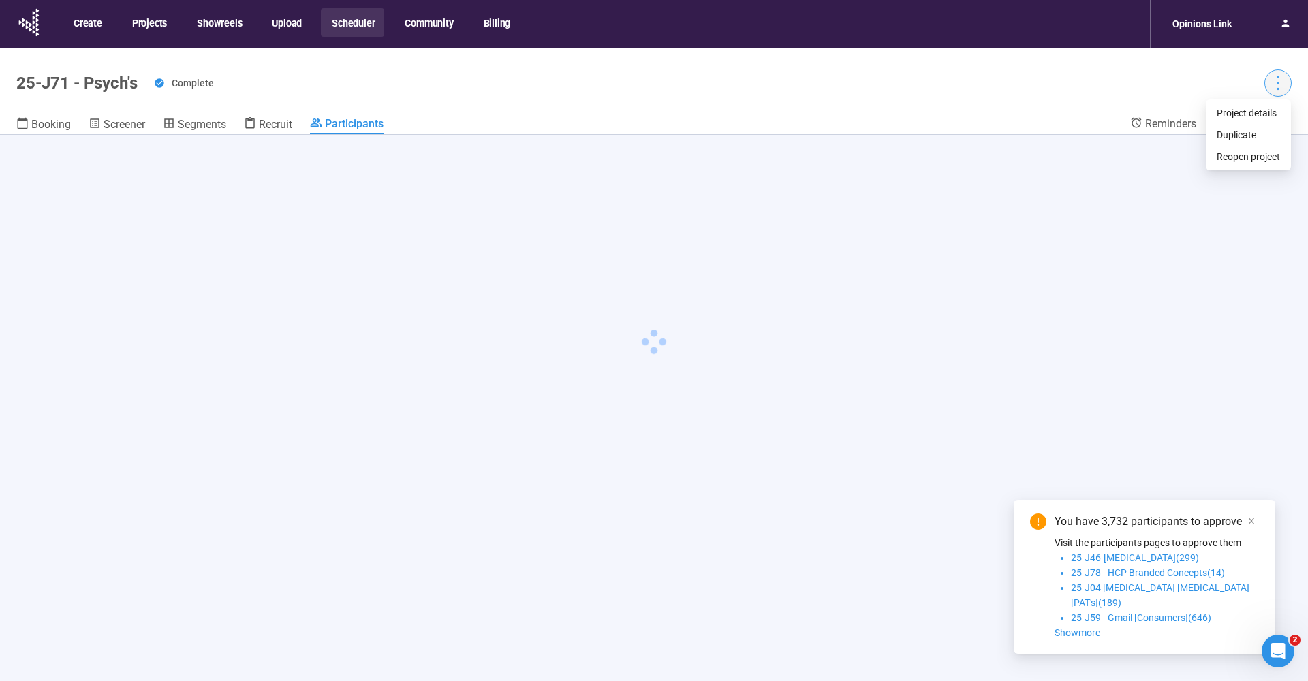
click at [1286, 79] on icon "more" at bounding box center [1278, 83] width 18 height 18
click at [1275, 114] on span "Project details" at bounding box center [1248, 113] width 63 height 15
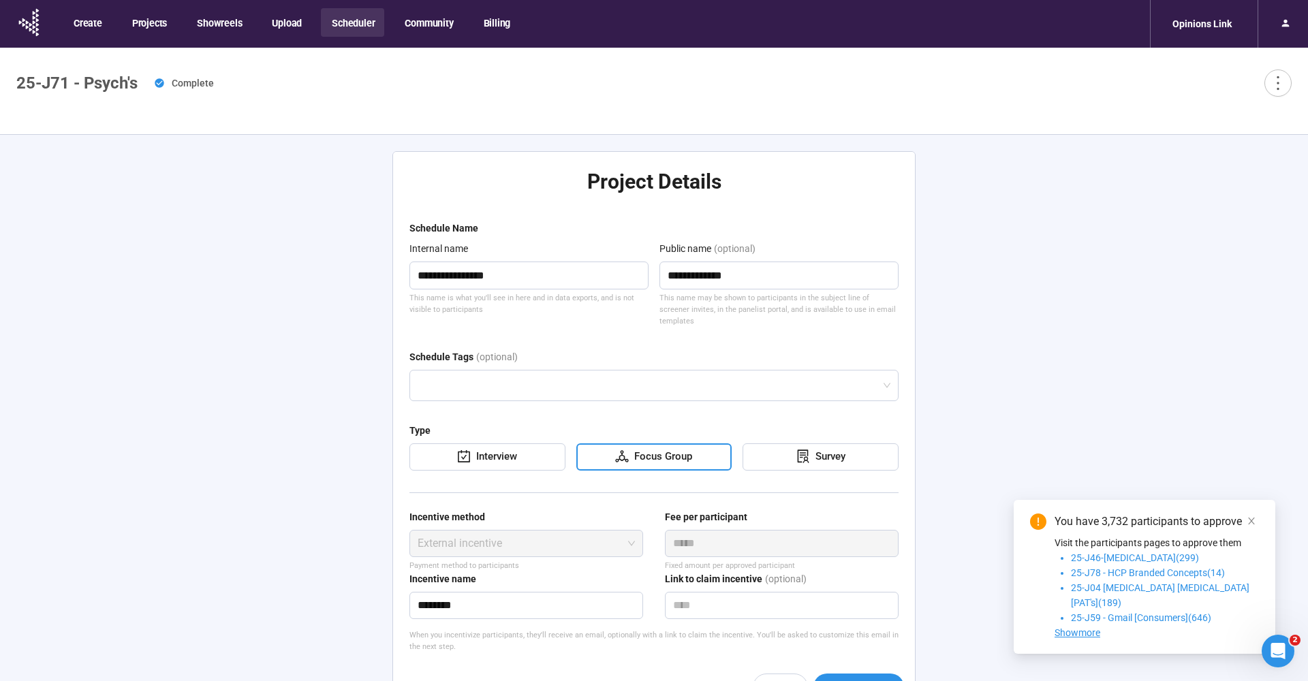
type textarea "**********"
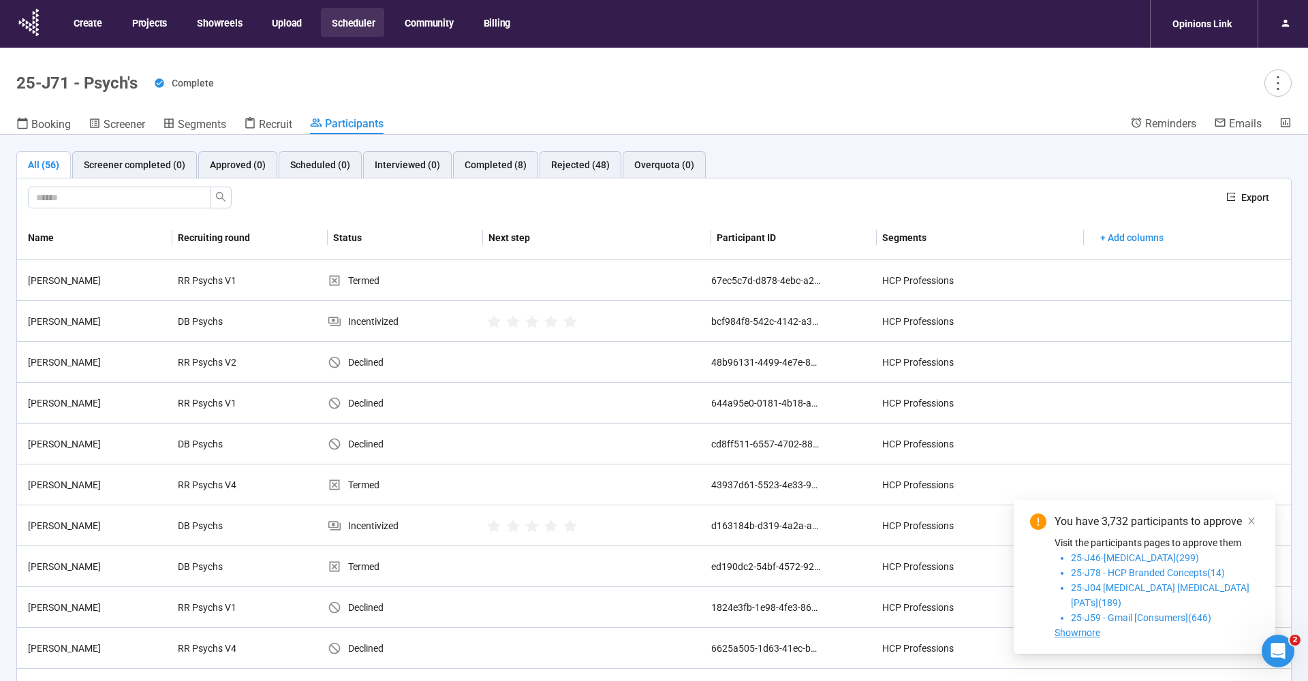
click at [360, 18] on button "Scheduler" at bounding box center [352, 22] width 63 height 29
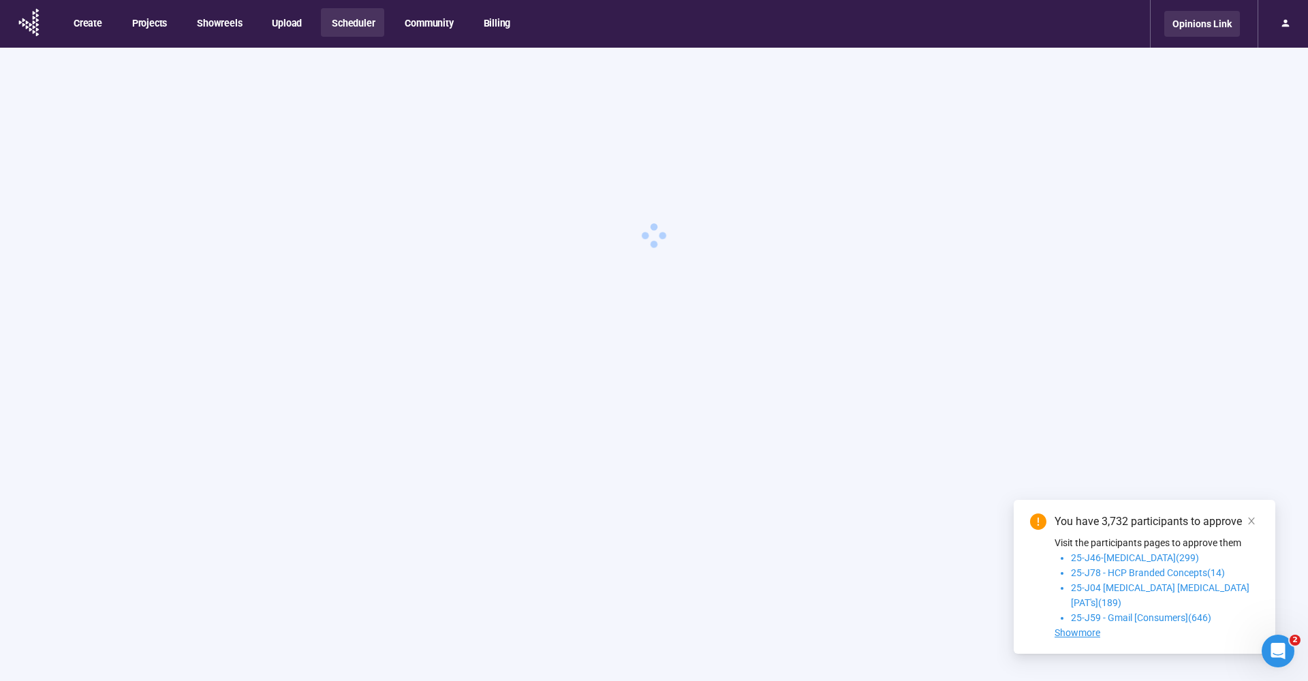
click at [1212, 25] on div "Opinions Link" at bounding box center [1203, 24] width 76 height 26
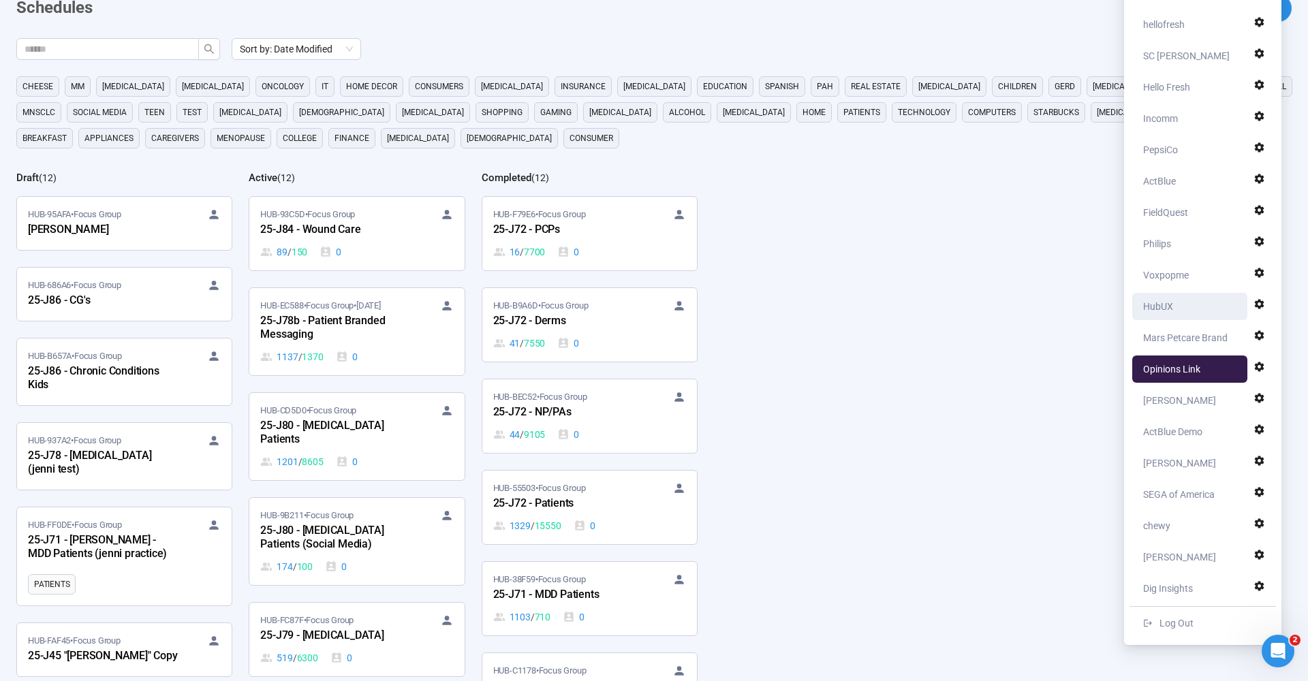
scroll to position [74, 0]
click at [1164, 277] on div "Voxpopme" at bounding box center [1167, 275] width 46 height 27
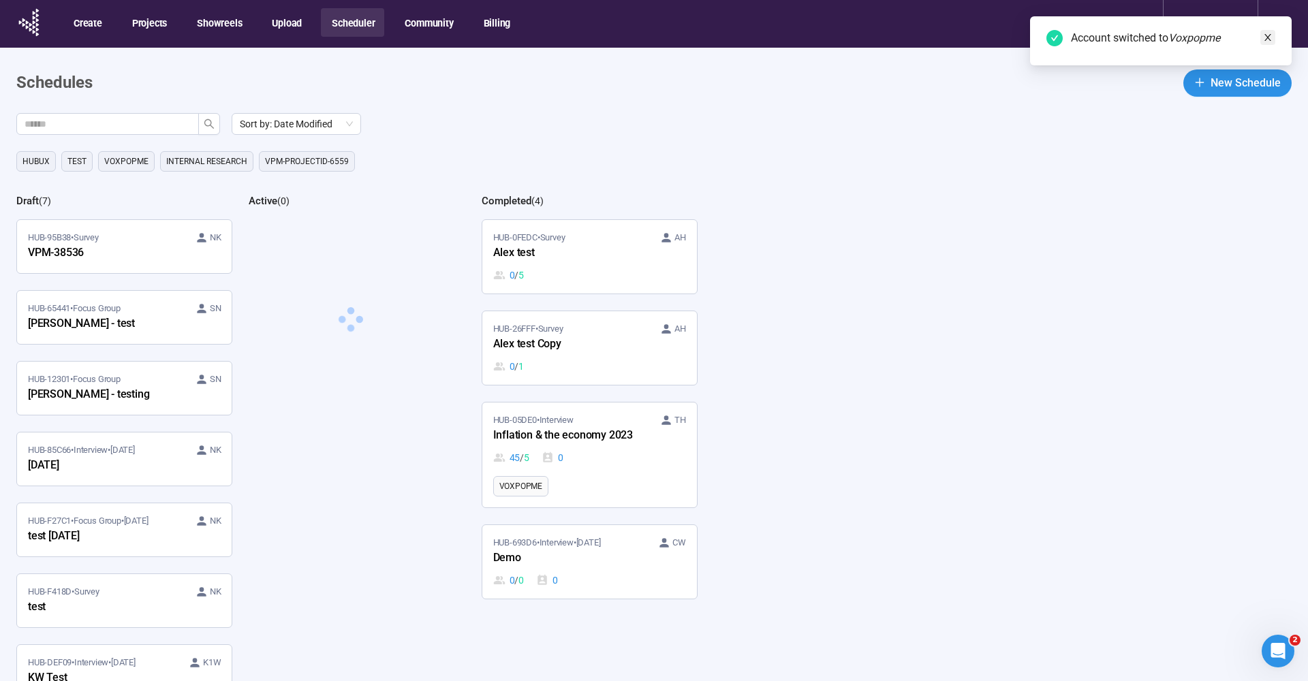
click at [1268, 40] on icon "close" at bounding box center [1268, 38] width 10 height 10
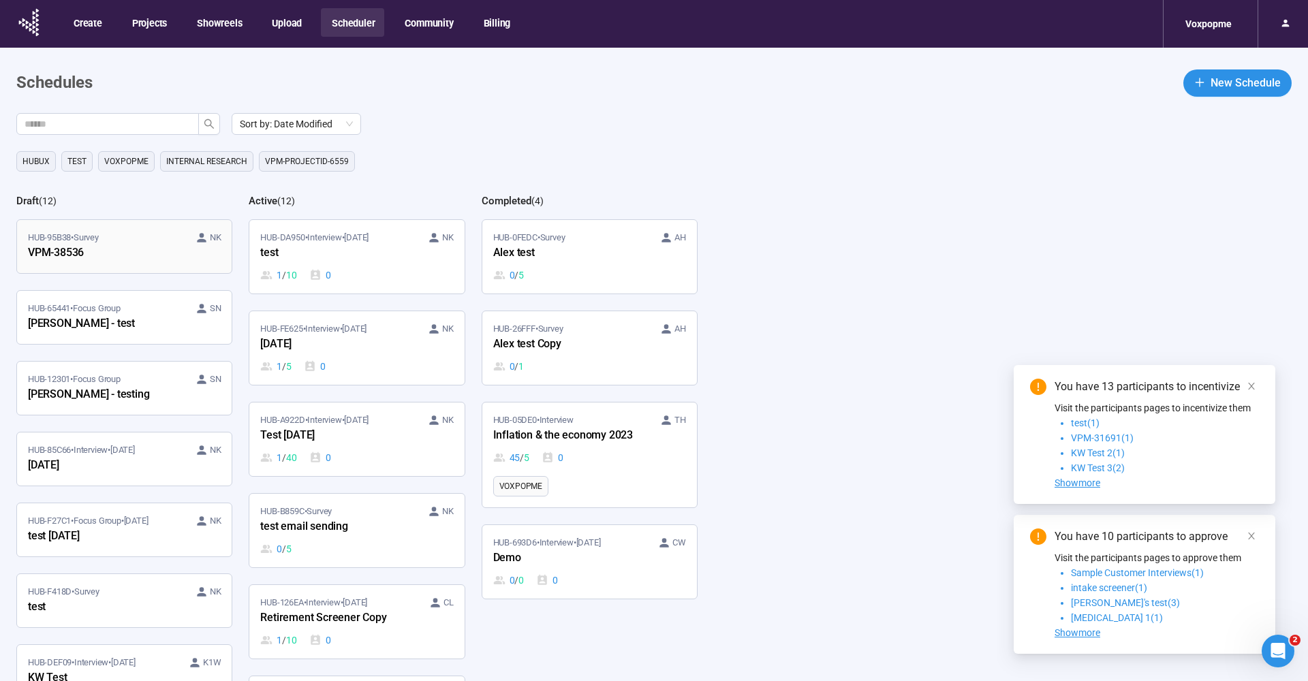
click at [63, 249] on div "VPM-38536" at bounding box center [103, 254] width 150 height 18
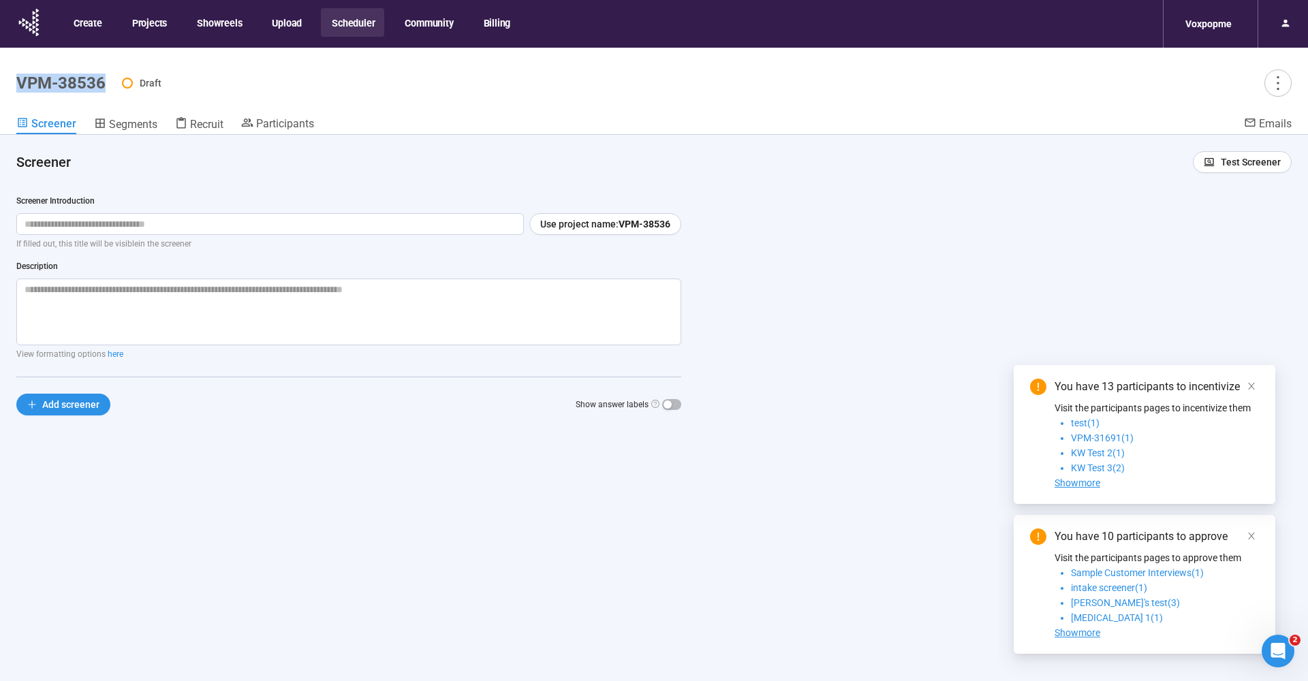
drag, startPoint x: 16, startPoint y: 85, endPoint x: 109, endPoint y: 87, distance: 92.7
click at [109, 86] on div "VPM-38536 Draft" at bounding box center [654, 83] width 1276 height 27
copy h1 "VPM-38536"
click at [362, 29] on button "Scheduler" at bounding box center [352, 22] width 63 height 29
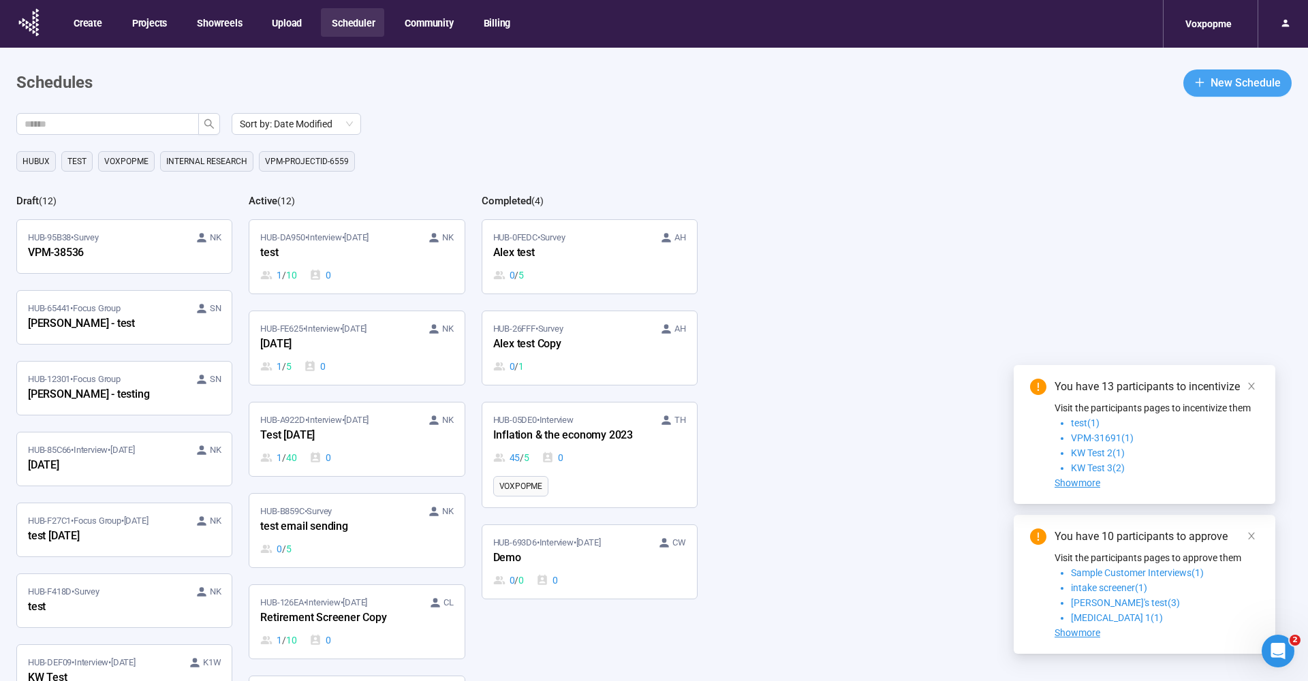
click at [1247, 82] on span "New Schedule" at bounding box center [1246, 82] width 70 height 17
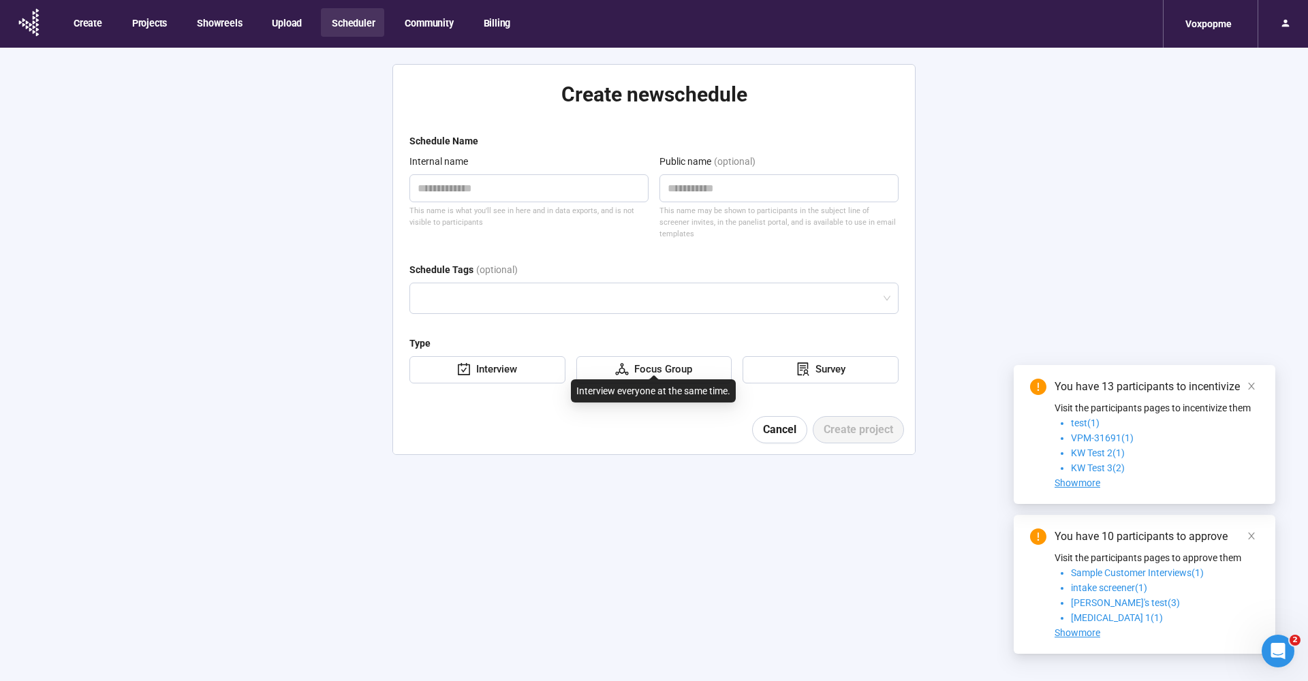
click at [624, 363] on icon "deployment-unit" at bounding box center [622, 370] width 14 height 14
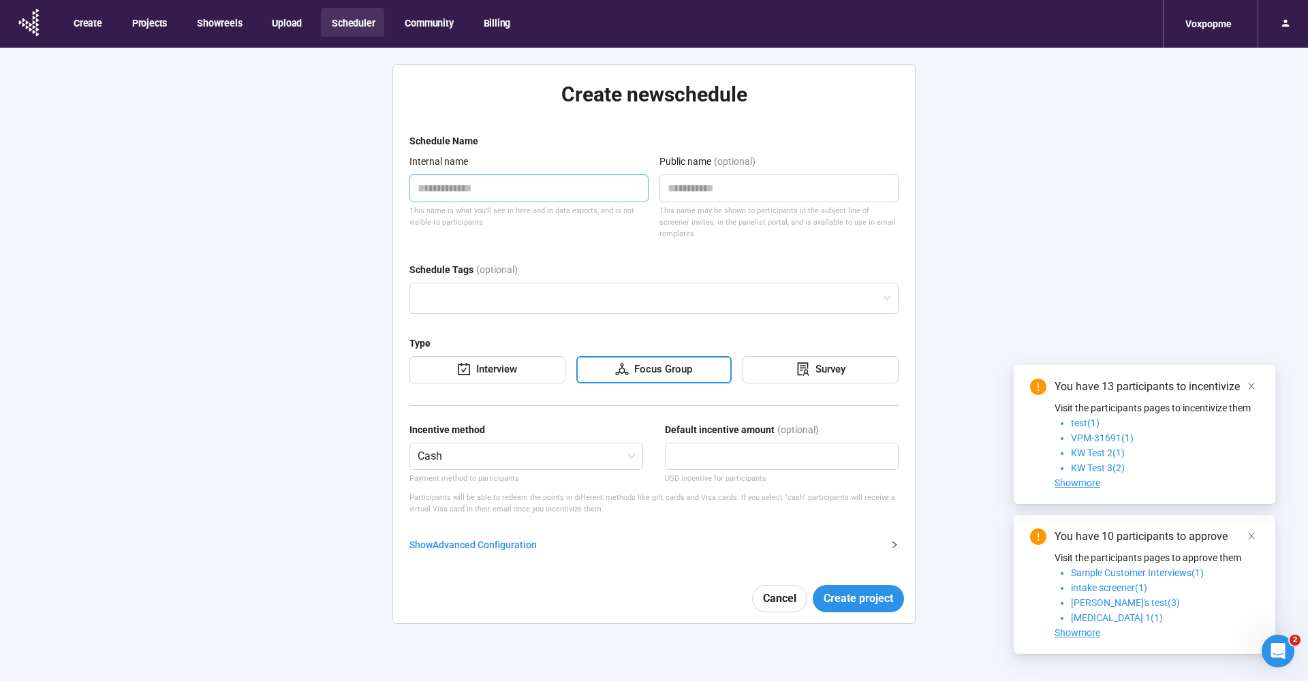
click at [474, 182] on textarea at bounding box center [529, 188] width 239 height 28
paste textarea "*********"
type textarea "*********"
click at [677, 188] on textarea at bounding box center [779, 188] width 239 height 28
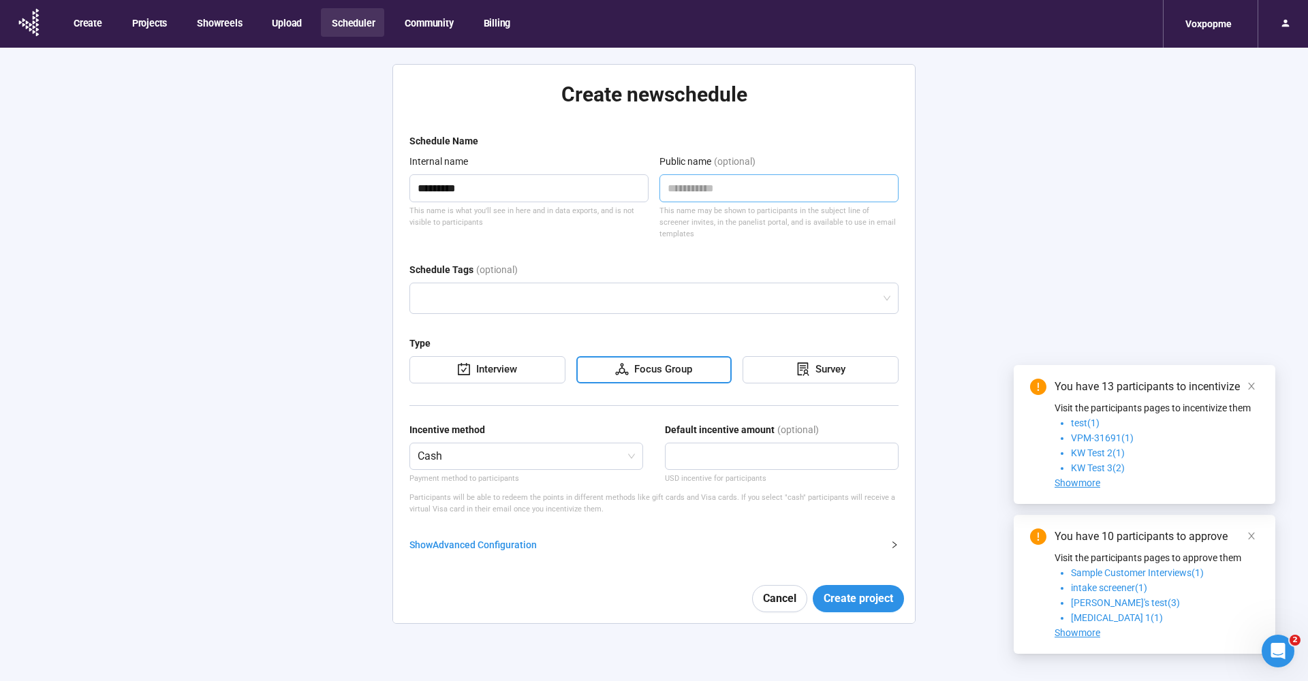
paste textarea "*********"
type textarea "*********"
click at [1257, 386] on link at bounding box center [1251, 386] width 15 height 15
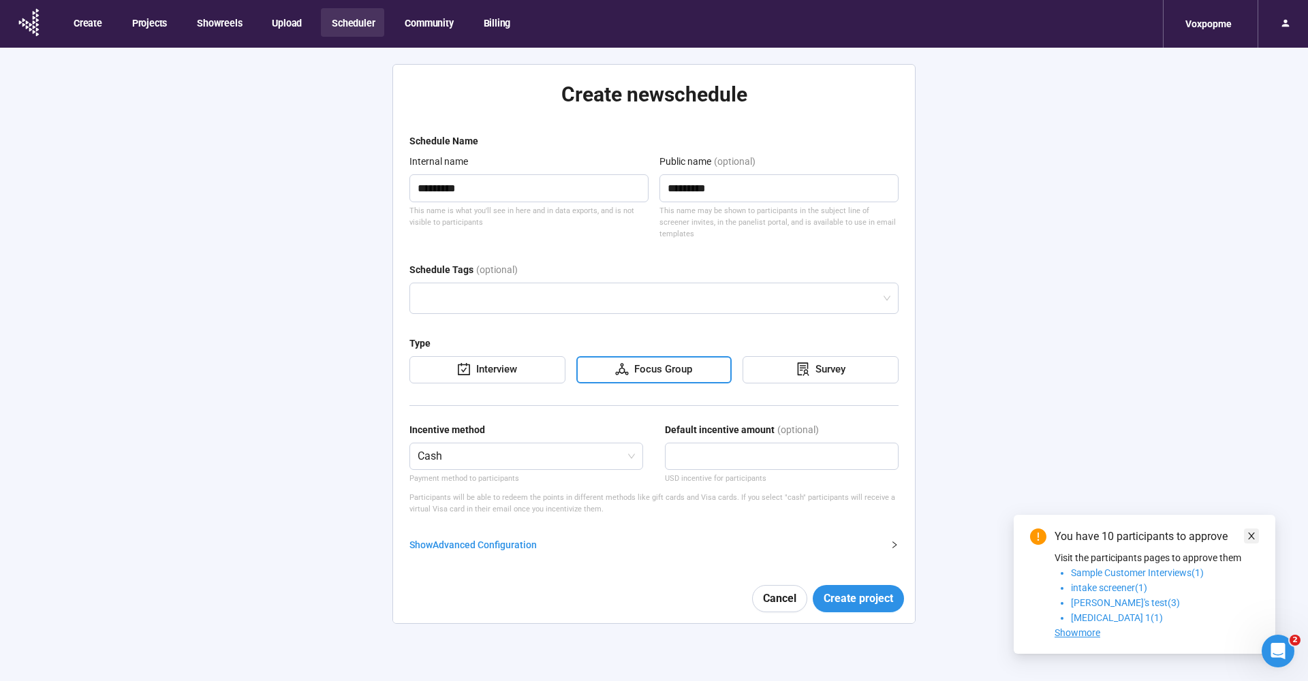
click at [1253, 532] on icon "close" at bounding box center [1252, 537] width 10 height 10
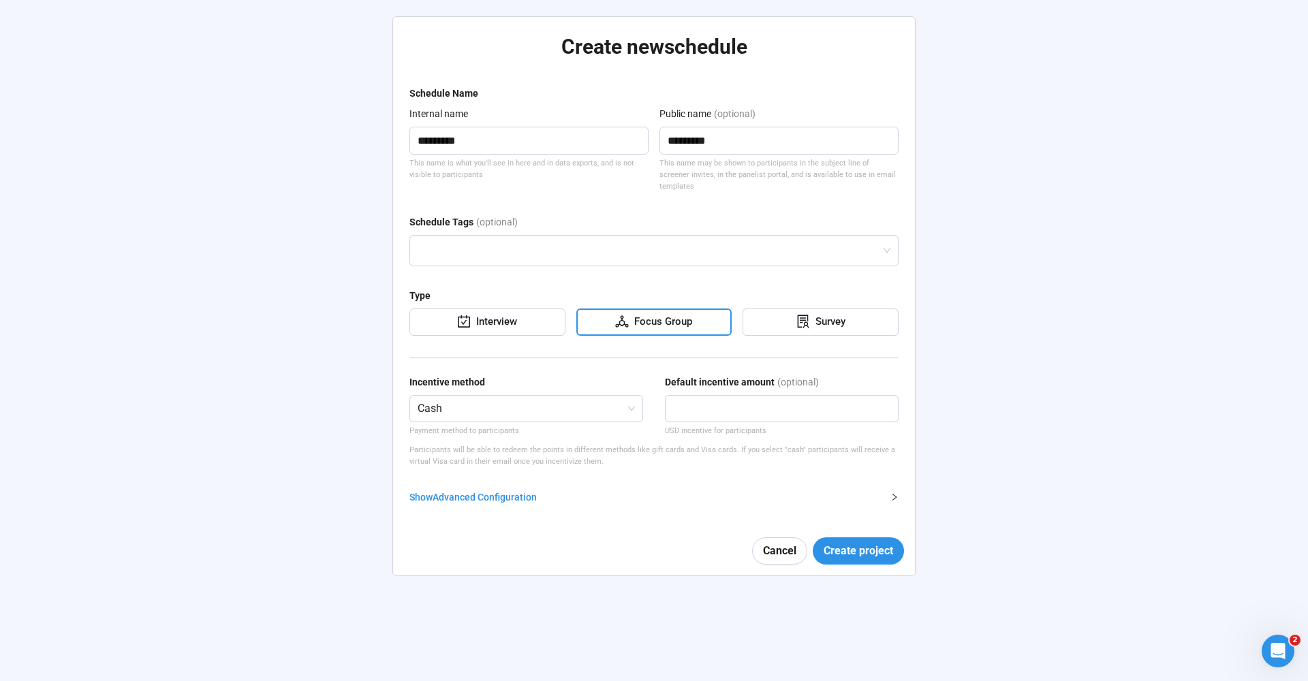
scroll to position [48, 0]
click at [854, 542] on span "Create project" at bounding box center [859, 550] width 70 height 17
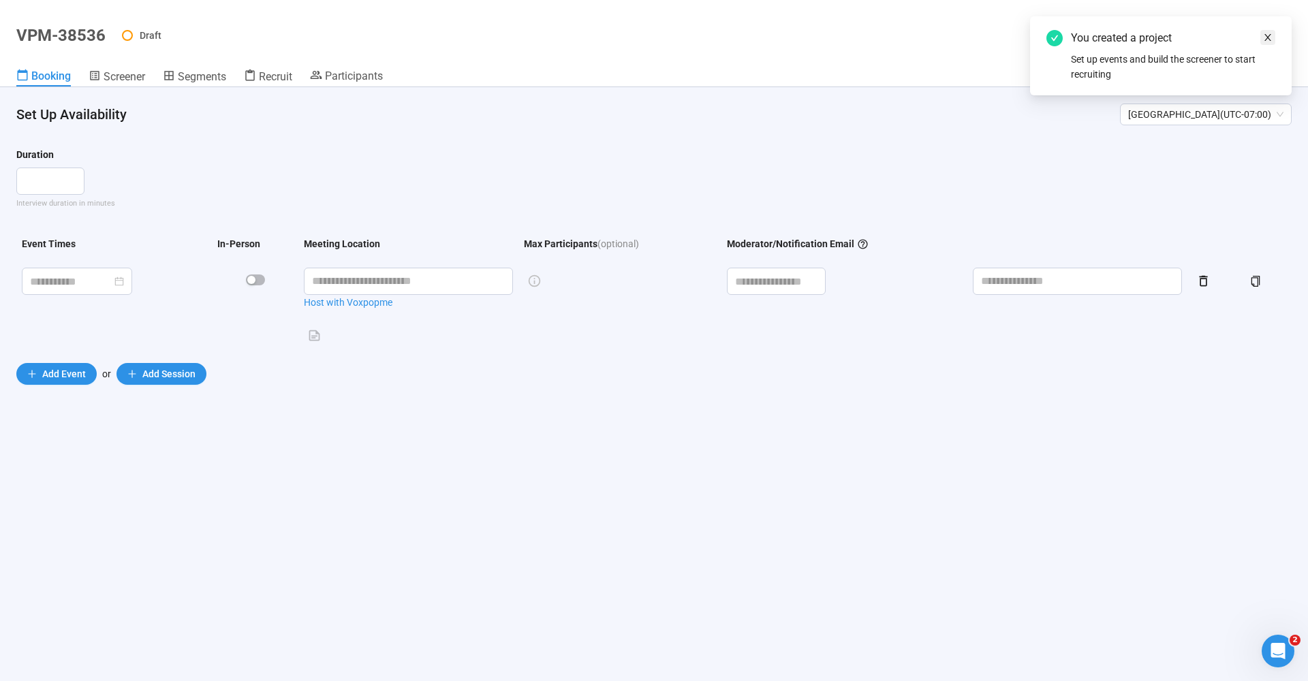
click at [1265, 34] on icon "close" at bounding box center [1268, 38] width 10 height 10
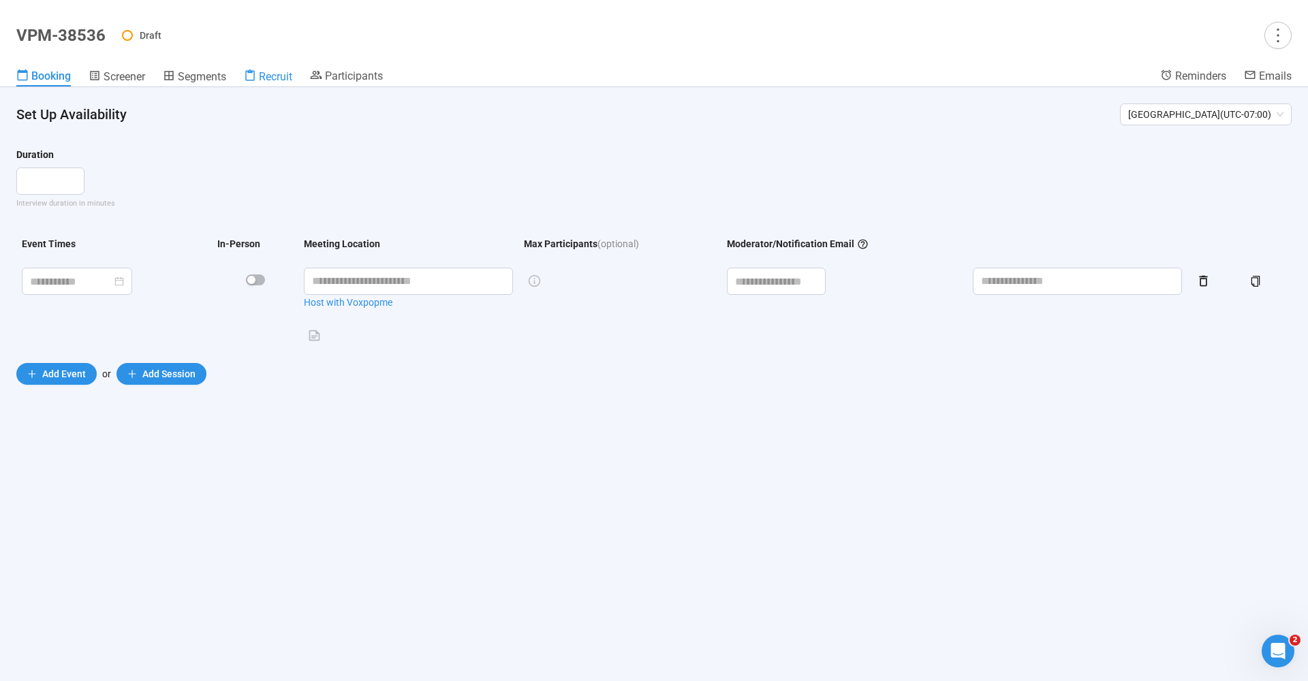
click at [282, 78] on span "Recruit" at bounding box center [275, 76] width 33 height 13
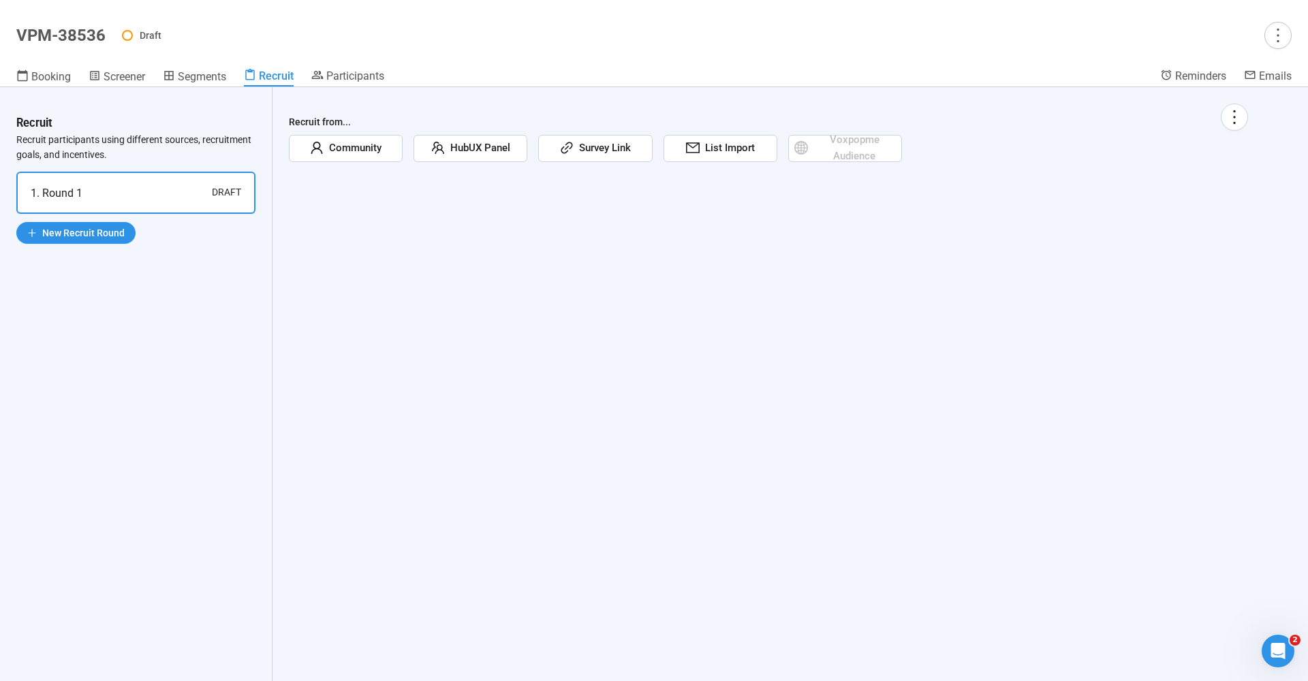
click at [375, 149] on span "Community" at bounding box center [353, 148] width 58 height 16
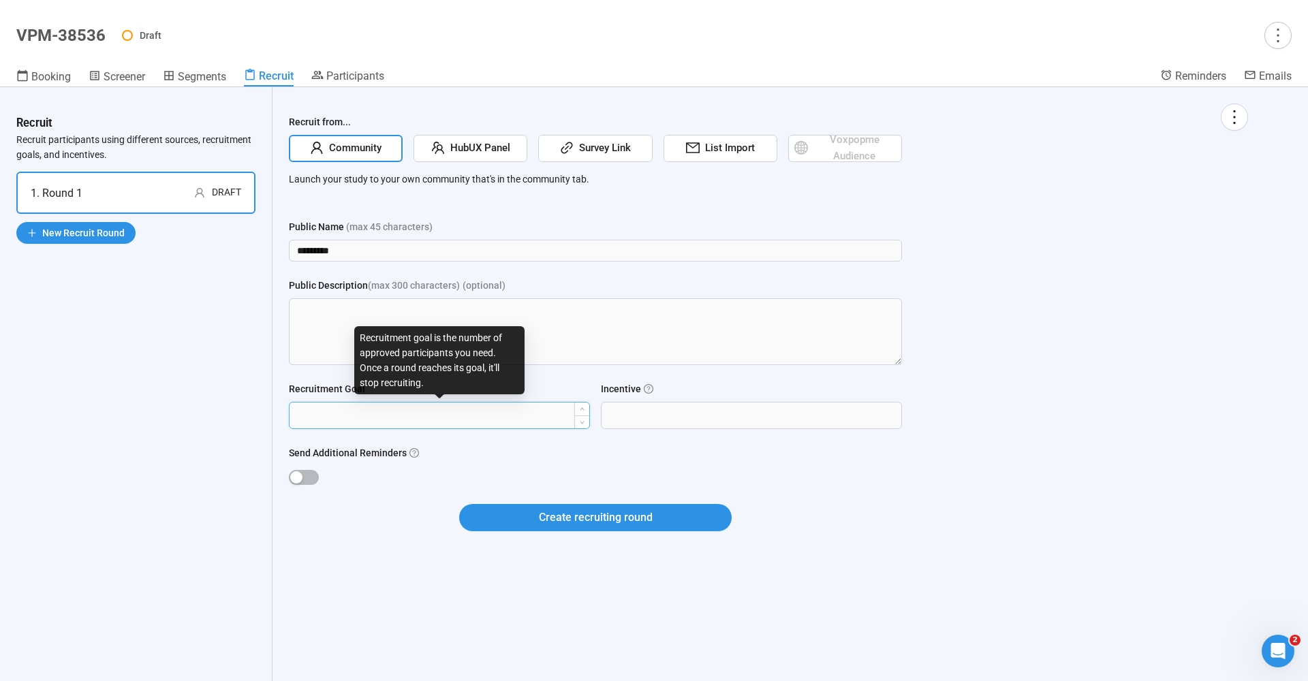
click at [360, 409] on input "Recruitment Goal" at bounding box center [440, 416] width 300 height 26
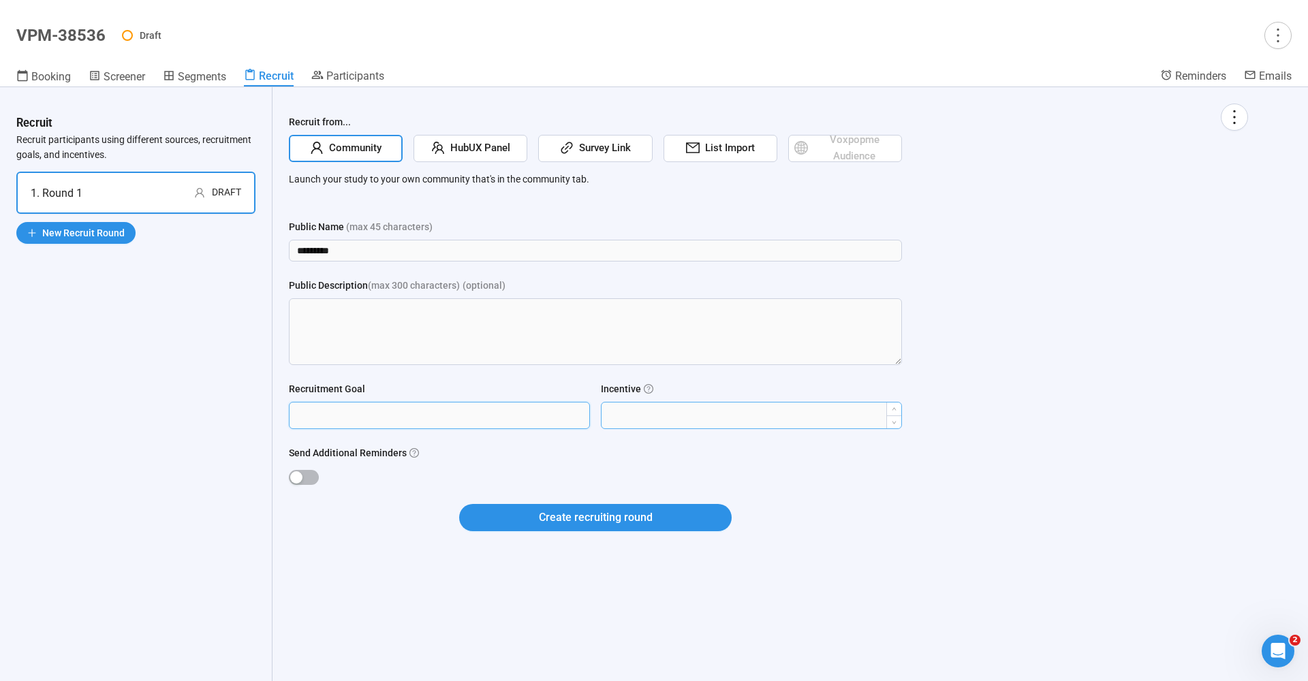
type input "*"
click at [658, 412] on input "Incentive" at bounding box center [752, 416] width 300 height 26
type input "****"
click at [684, 513] on button "Create recruiting round" at bounding box center [595, 517] width 273 height 27
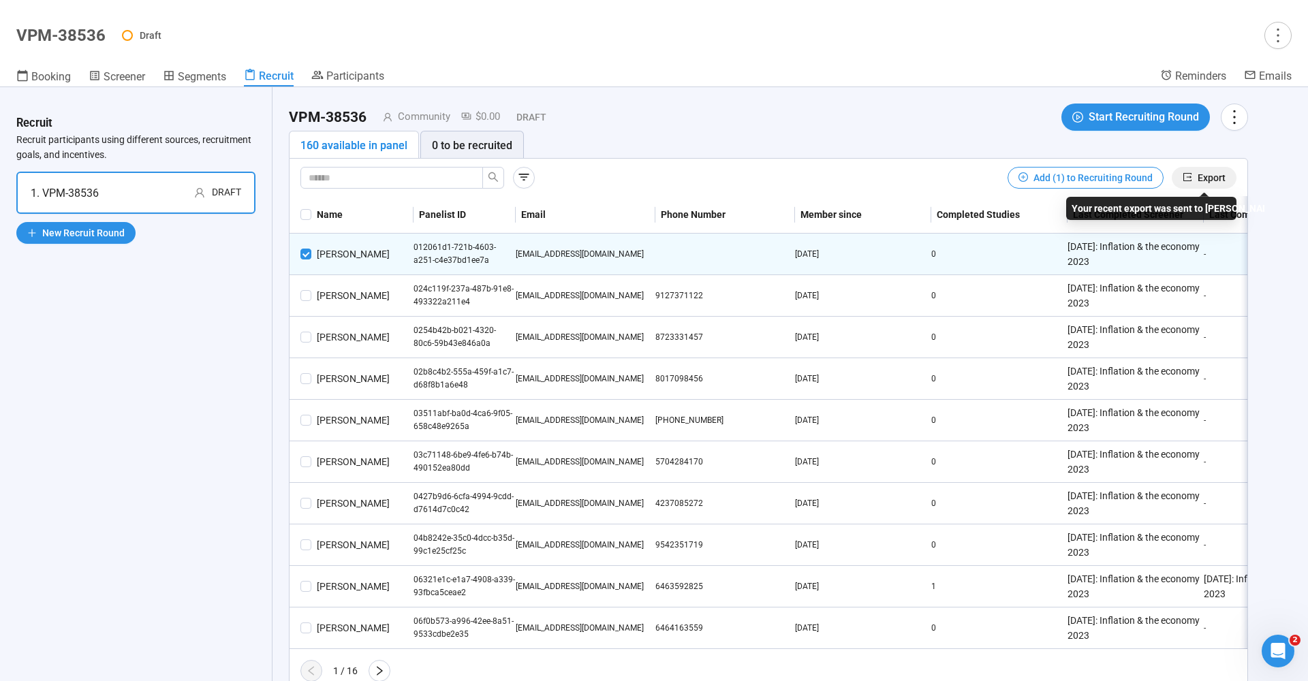
click at [1214, 176] on span "Export" at bounding box center [1212, 177] width 28 height 15
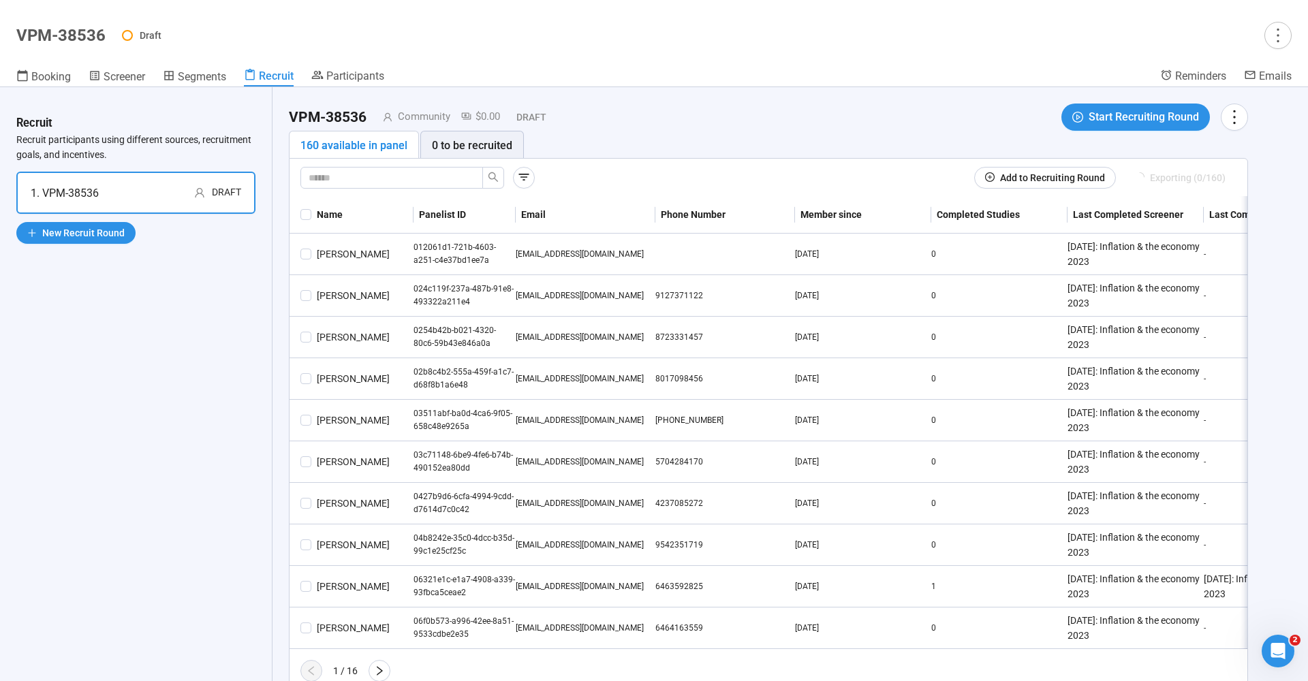
click at [140, 191] on div "1. VPM-38536 Draft" at bounding box center [136, 193] width 211 height 17
click at [1233, 115] on icon "more" at bounding box center [1234, 117] width 18 height 18
click at [923, 136] on div "160 available in panel 0 to be recruited" at bounding box center [769, 145] width 960 height 28
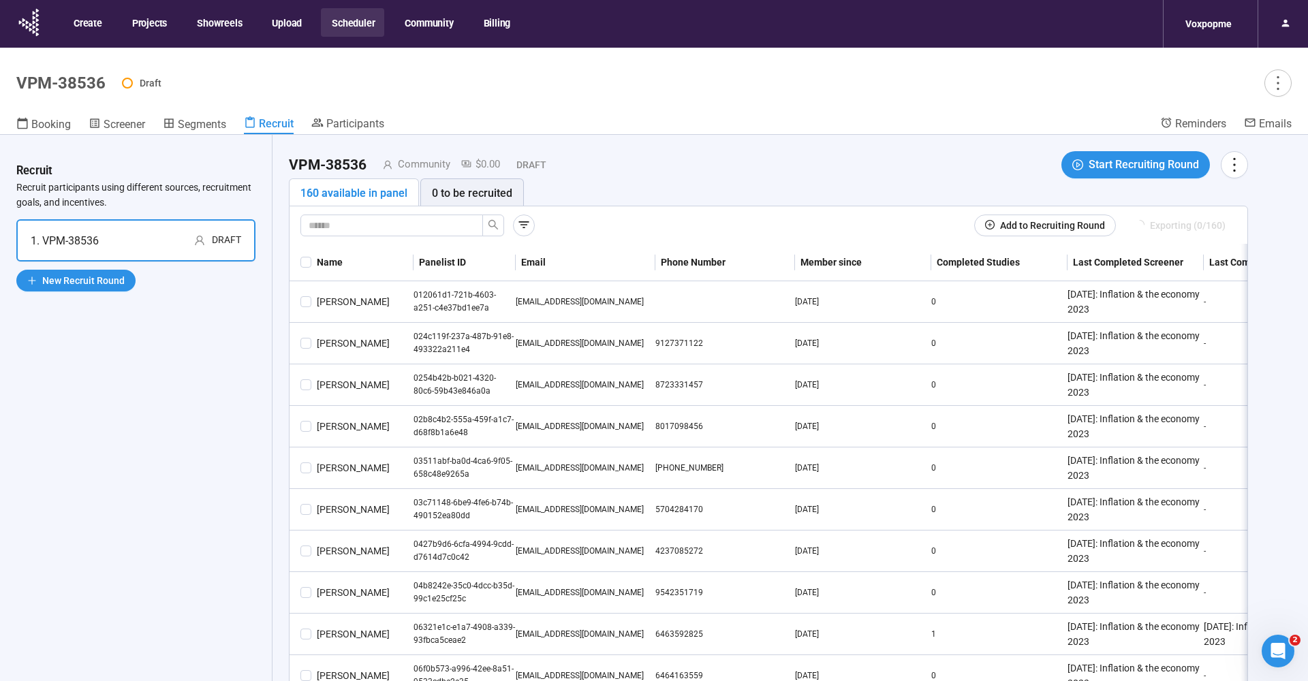
click at [352, 22] on button "Scheduler" at bounding box center [352, 22] width 63 height 29
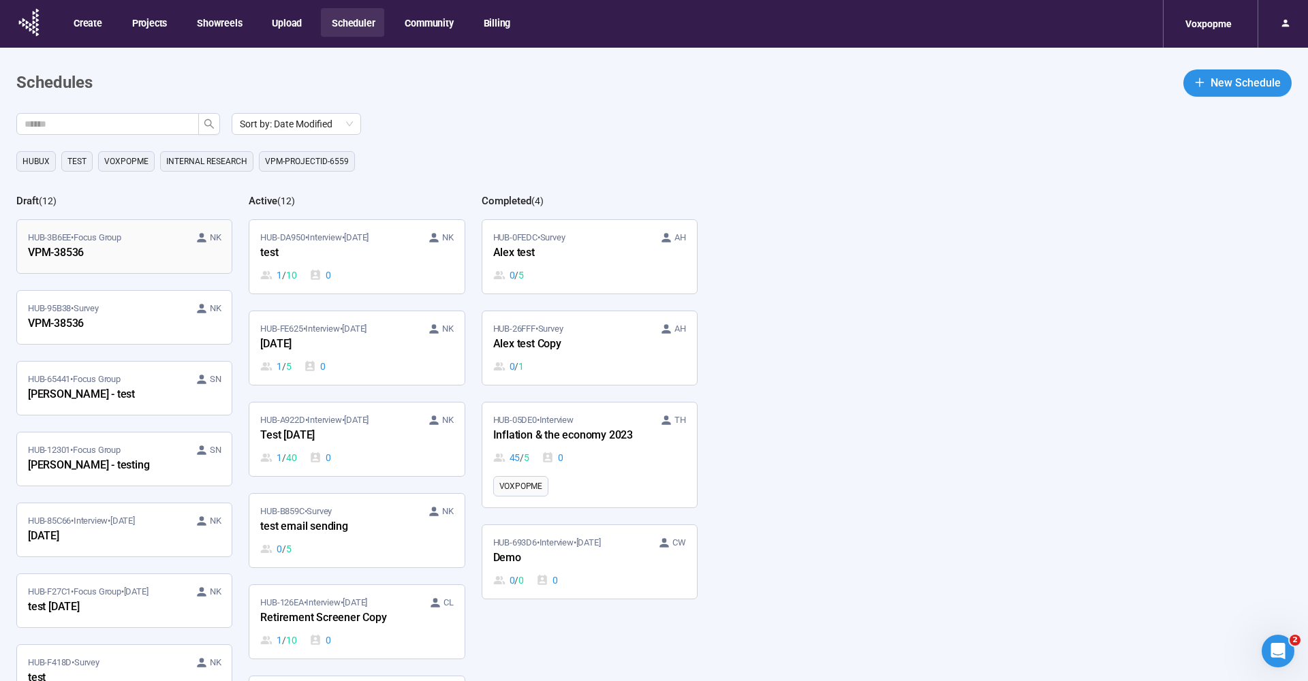
click at [73, 247] on div "VPM-38536" at bounding box center [103, 254] width 150 height 18
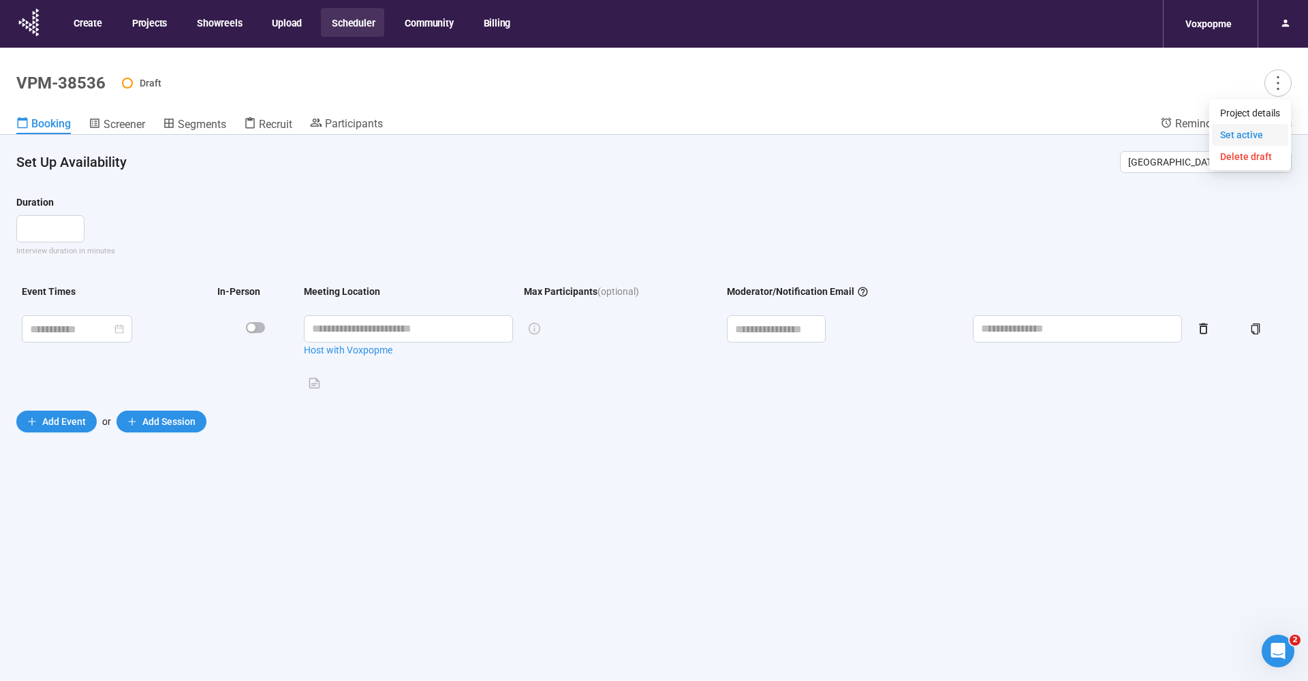
click at [1248, 136] on span "Set active" at bounding box center [1242, 134] width 43 height 11
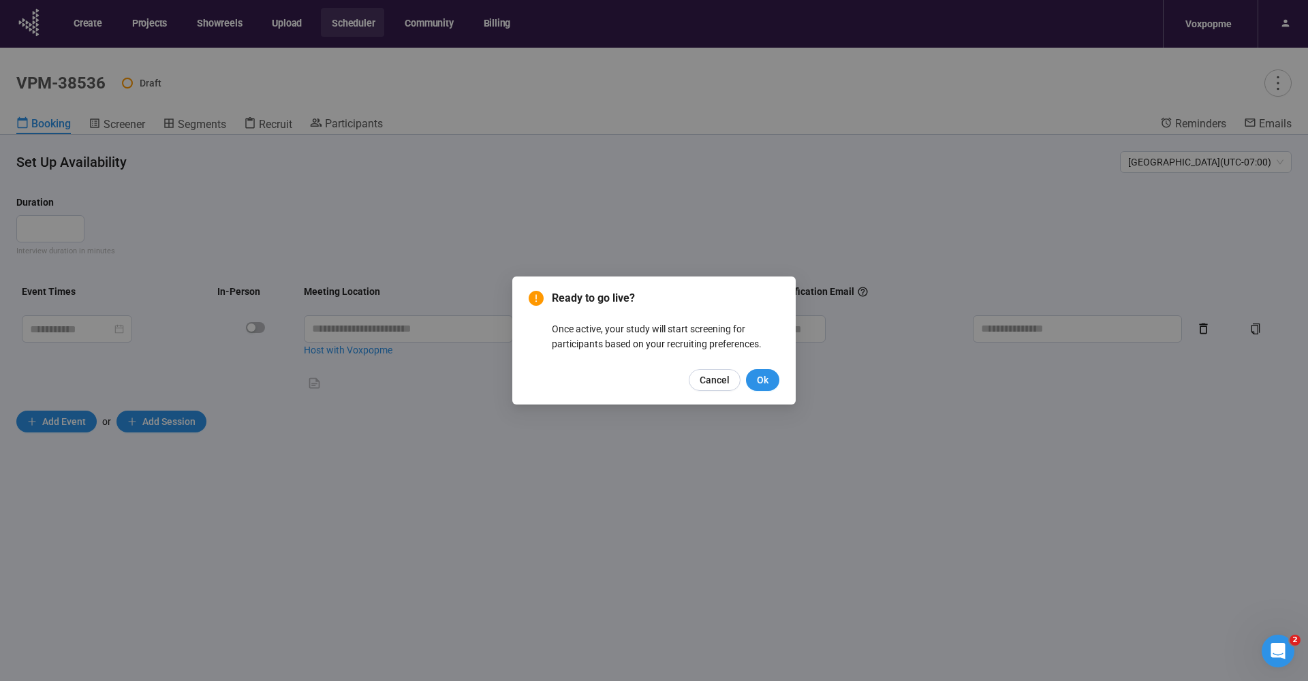
click at [782, 389] on div "Ready to go live? Once active, your study will start screening for participants…" at bounding box center [653, 341] width 283 height 128
click at [769, 388] on button "Ok" at bounding box center [762, 380] width 33 height 22
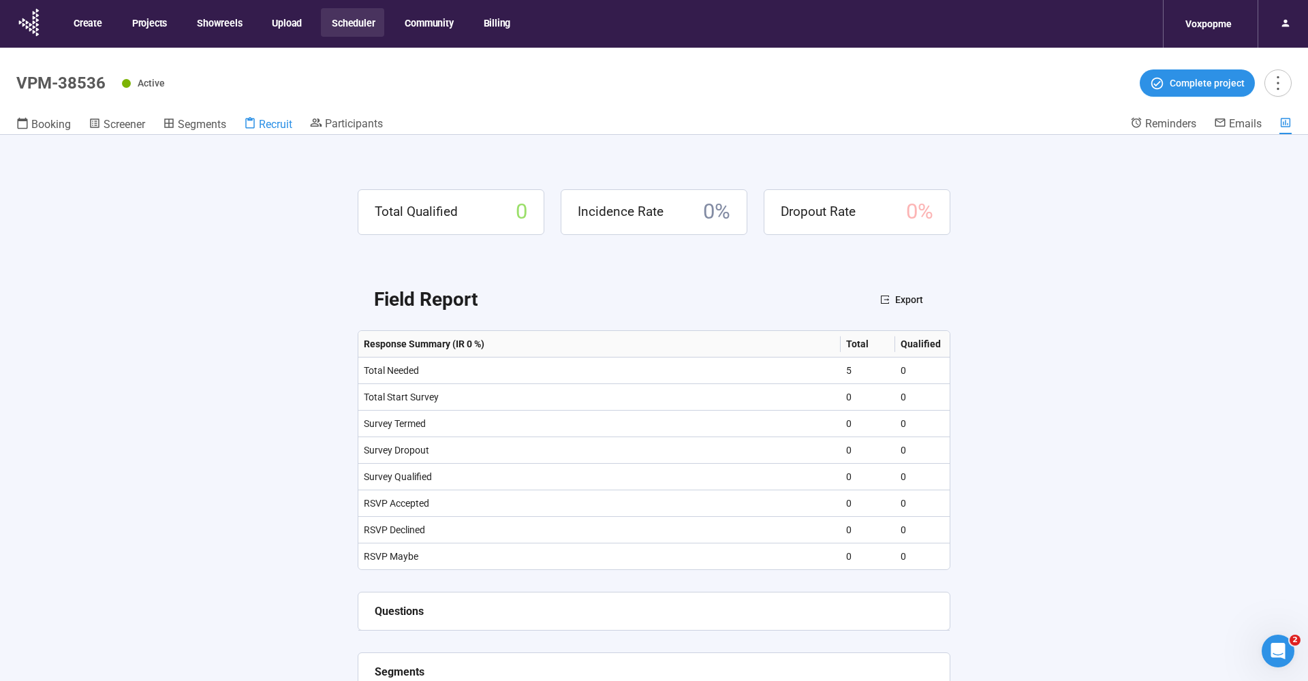
click at [276, 123] on span "Recruit" at bounding box center [275, 124] width 33 height 13
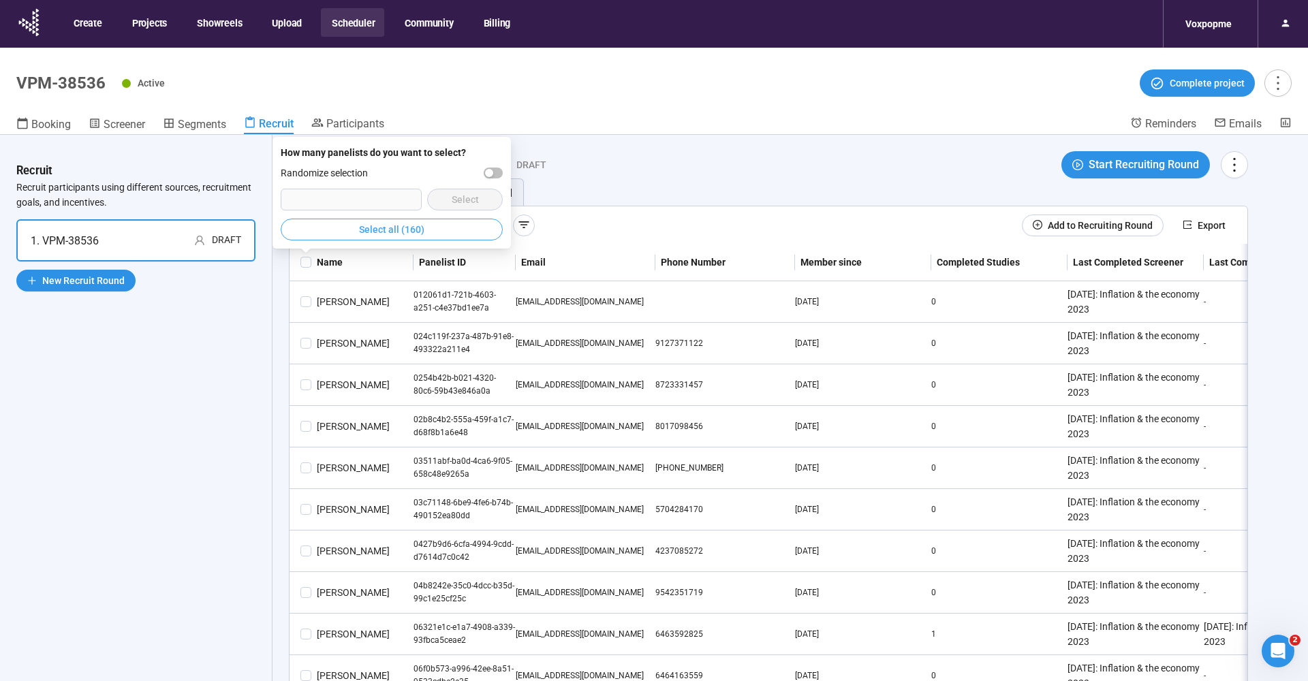
click at [391, 234] on span "Select all (160)" at bounding box center [391, 229] width 65 height 15
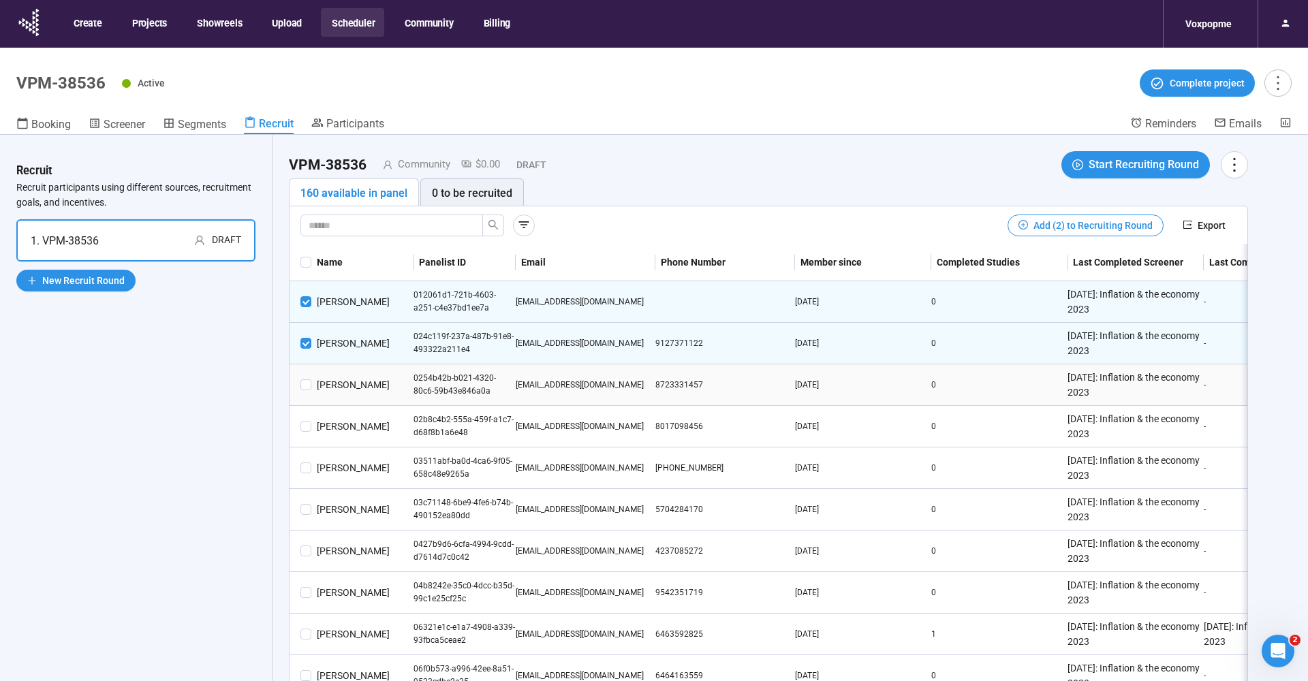
click at [309, 395] on td at bounding box center [301, 386] width 22 height 42
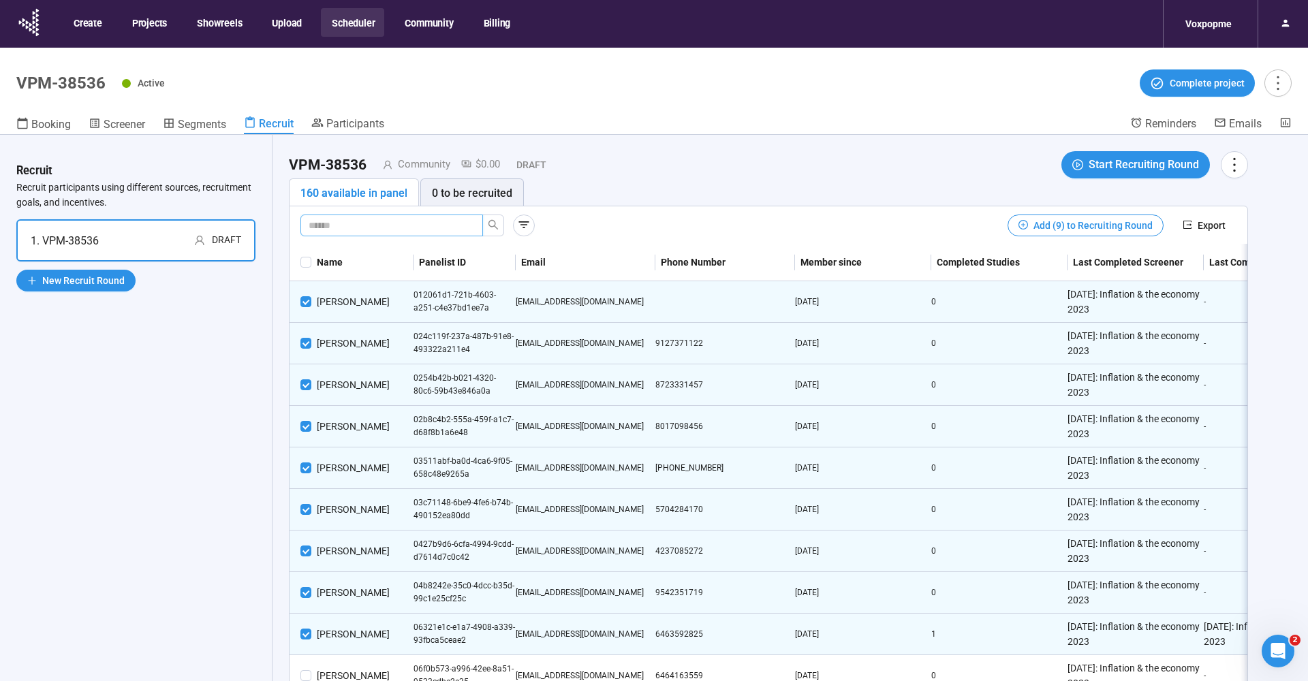
click at [365, 230] on input "text" at bounding box center [386, 225] width 155 height 15
type input "*"
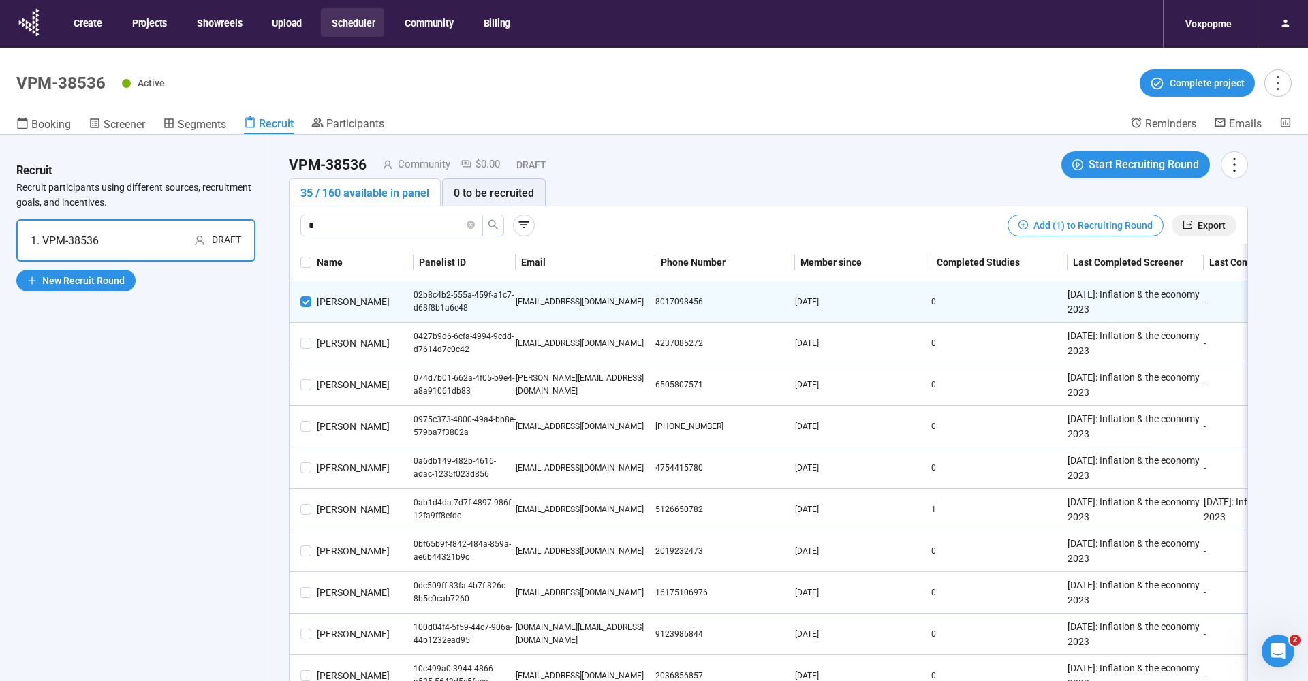
click at [1218, 216] on button "Export" at bounding box center [1204, 226] width 65 height 22
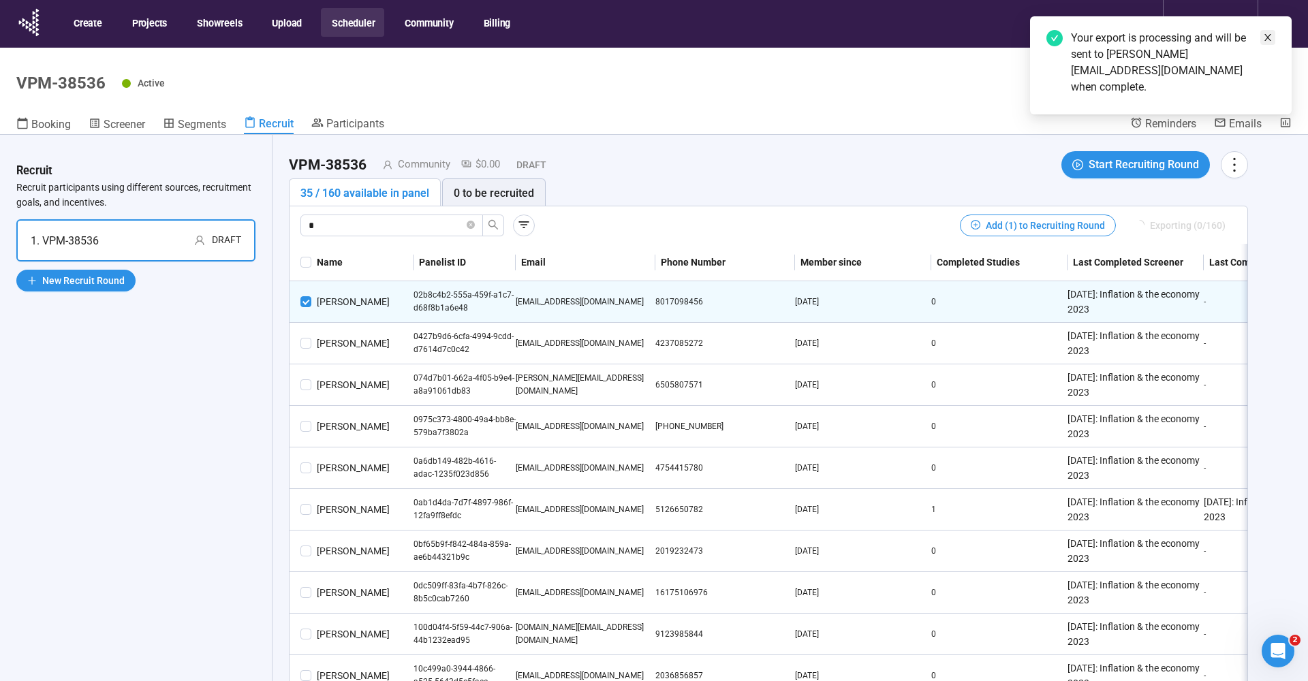
click at [1266, 33] on icon "close" at bounding box center [1268, 38] width 10 height 10
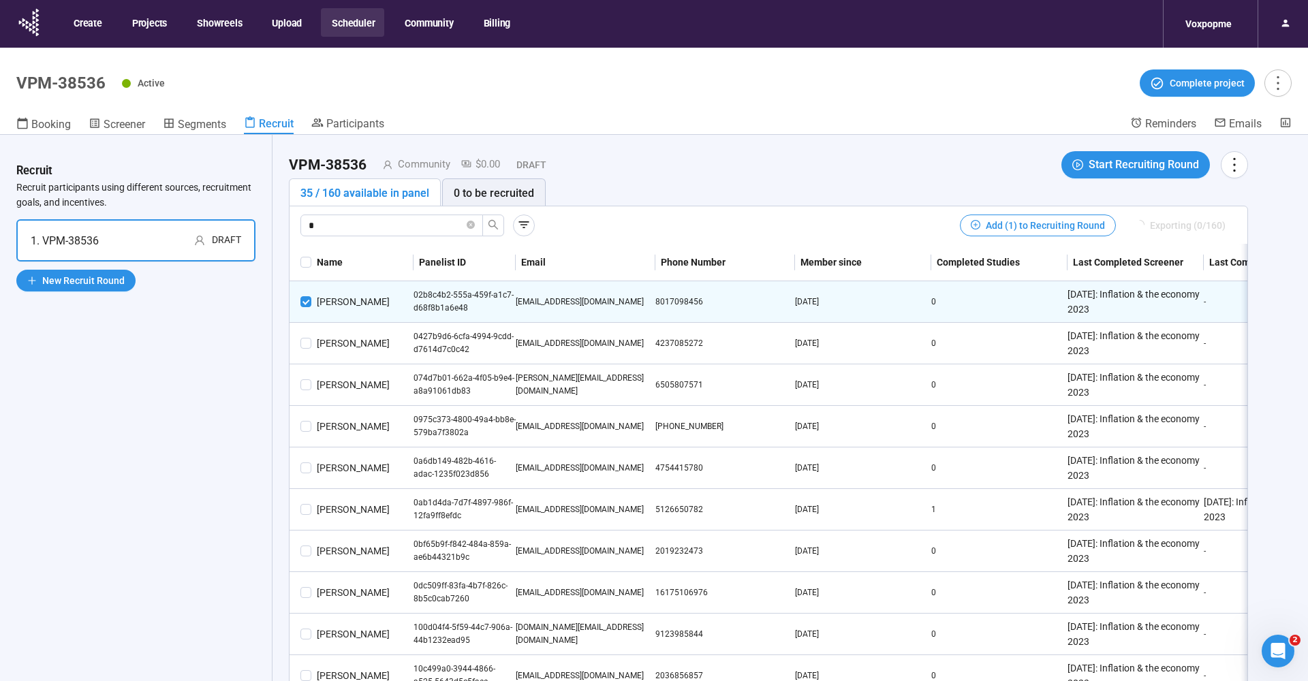
click at [714, 132] on div "Booking Screener Segments Recruit Participants" at bounding box center [573, 126] width 1114 height 18
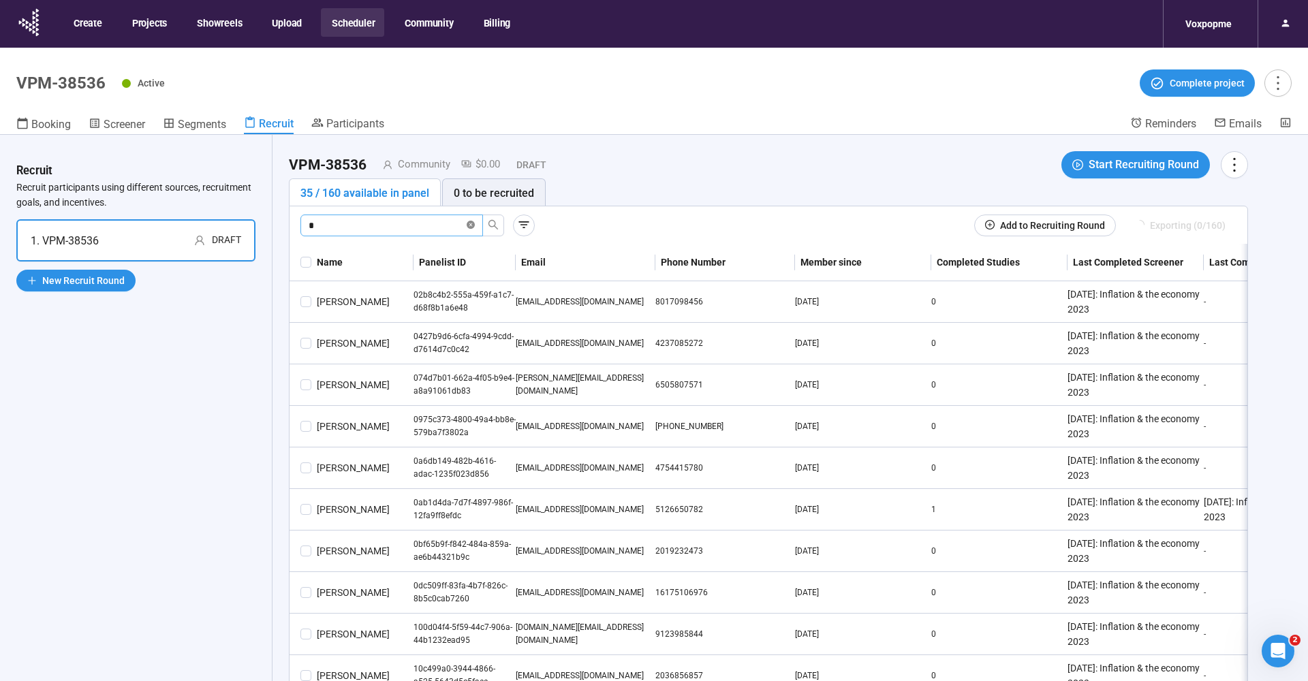
click at [472, 224] on icon "close-circle" at bounding box center [471, 225] width 8 height 8
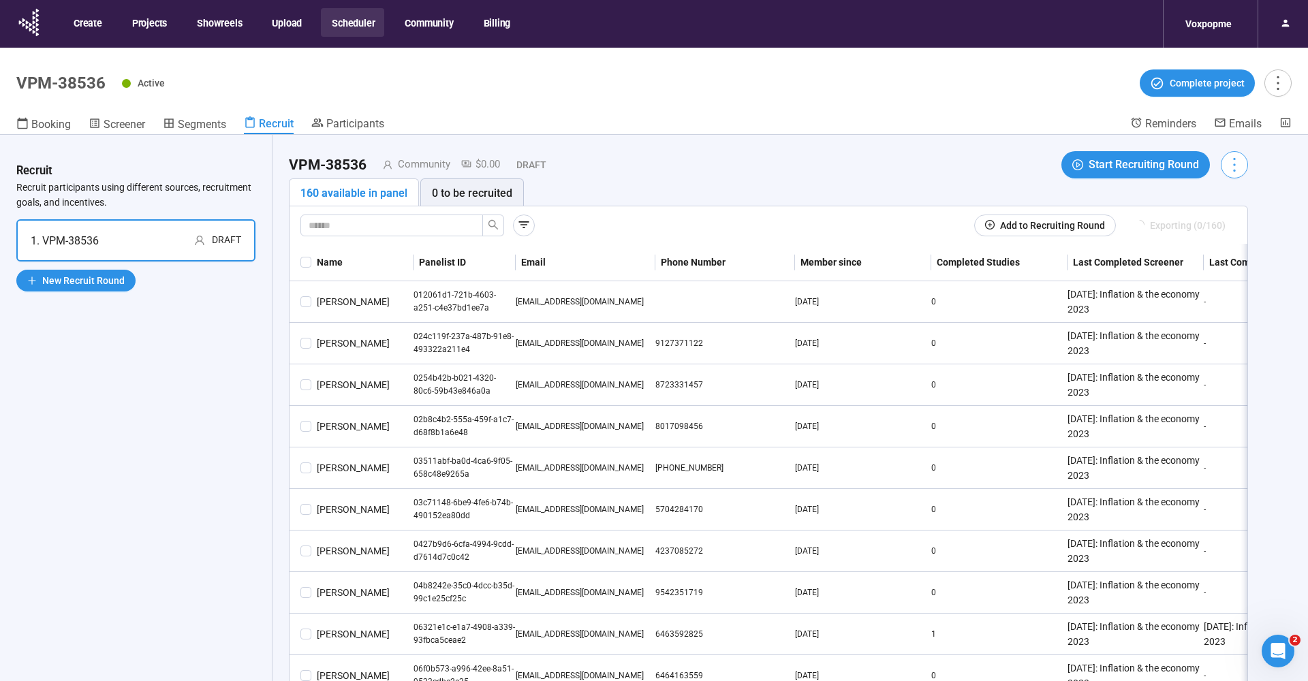
click at [1230, 162] on icon "more" at bounding box center [1234, 164] width 18 height 18
click at [1229, 163] on icon "more" at bounding box center [1234, 164] width 18 height 18
click at [1187, 242] on span "Delete" at bounding box center [1195, 238] width 82 height 15
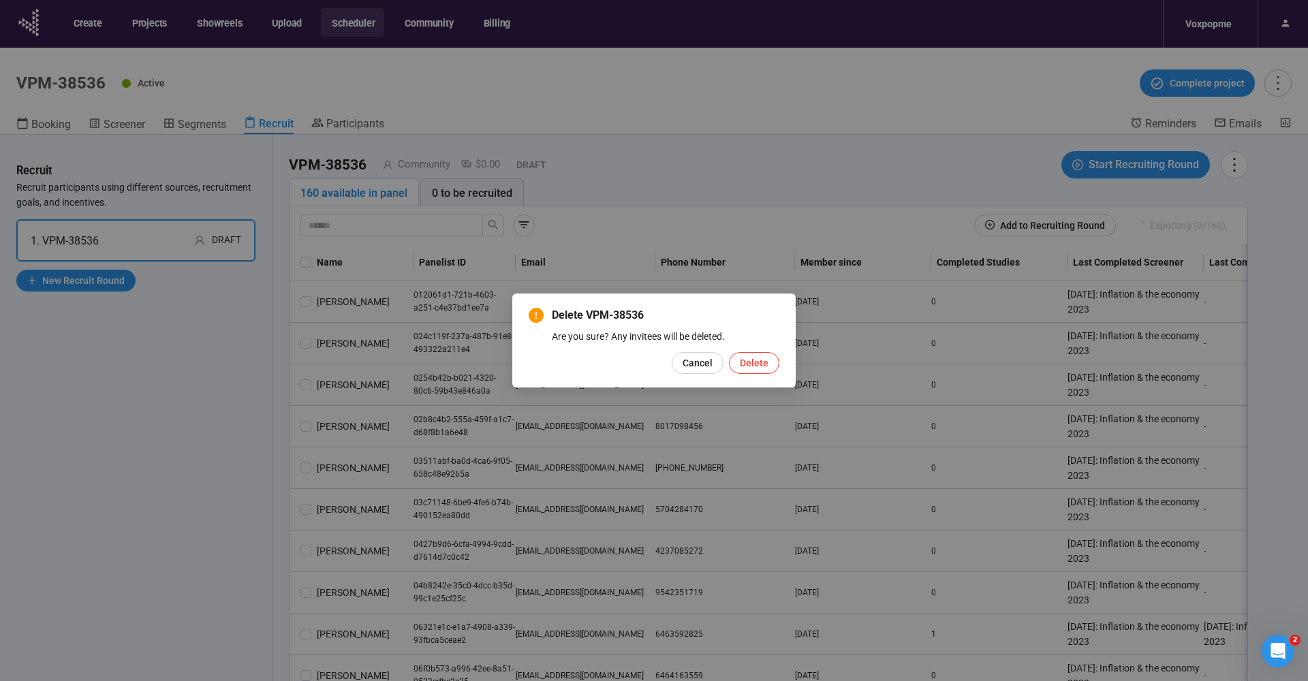
click at [761, 346] on div "Delete VPM-38536 Are you sure? Any invitees will be deleted. Cancel Delete" at bounding box center [654, 340] width 251 height 67
click at [761, 363] on span "Delete" at bounding box center [754, 363] width 29 height 15
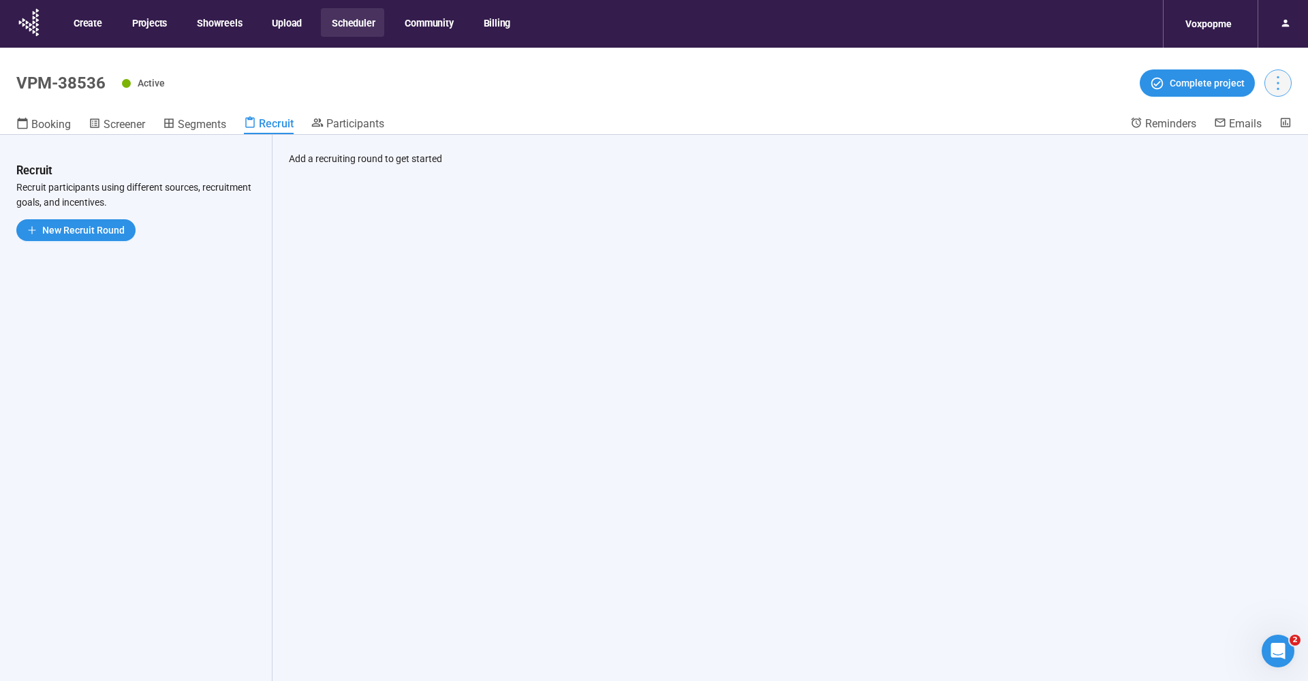
click at [1272, 79] on icon "more" at bounding box center [1278, 83] width 18 height 18
click at [989, 104] on header "VPM-38536 Active Complete project Booking Screener Segments Recruit Participant…" at bounding box center [654, 91] width 1308 height 87
click at [343, 33] on button "Scheduler" at bounding box center [352, 22] width 63 height 29
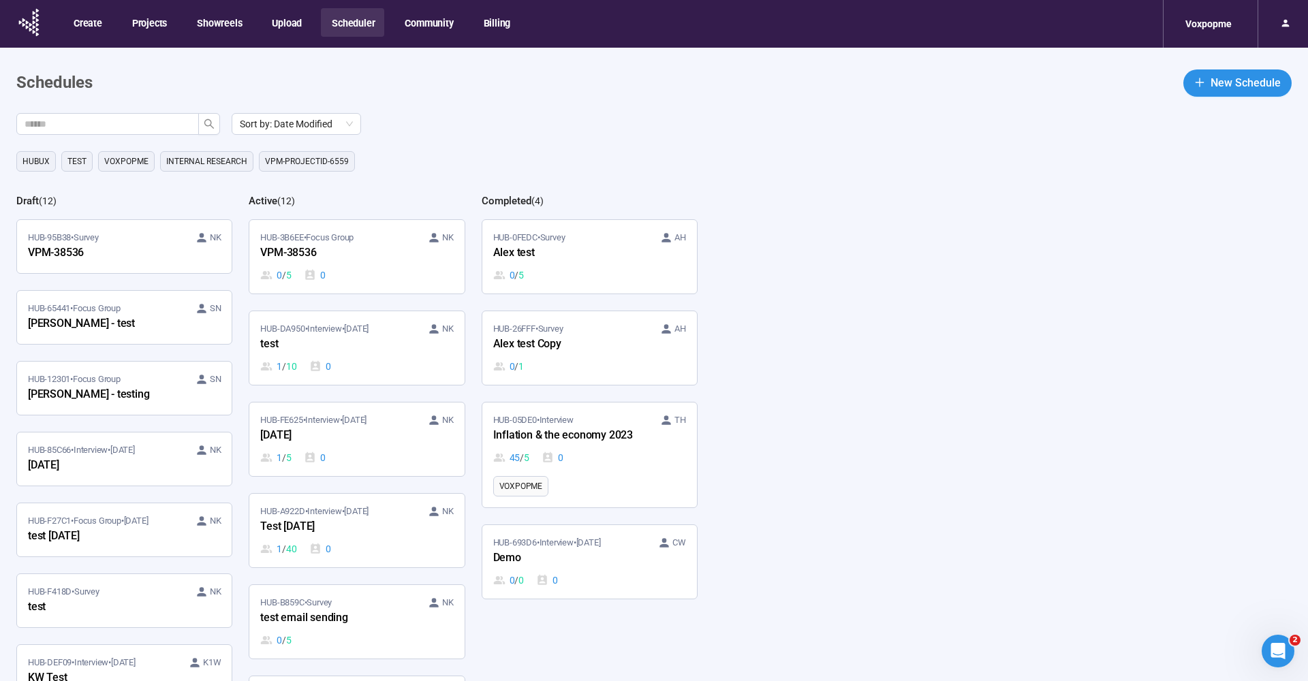
click at [551, 87] on header "Schedules New Schedule" at bounding box center [654, 83] width 1276 height 27
click at [1294, 27] on div at bounding box center [1285, 23] width 27 height 23
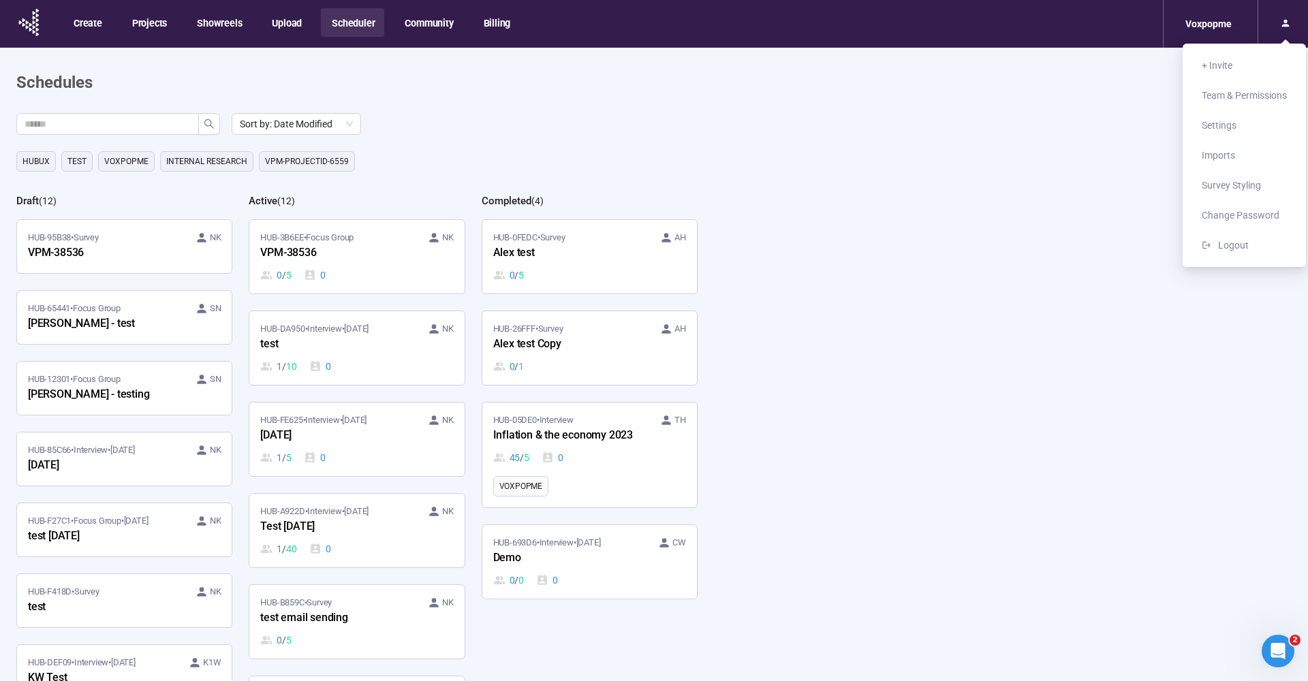
click at [1064, 115] on div "Sort by: Date Modified" at bounding box center [662, 124] width 1292 height 22
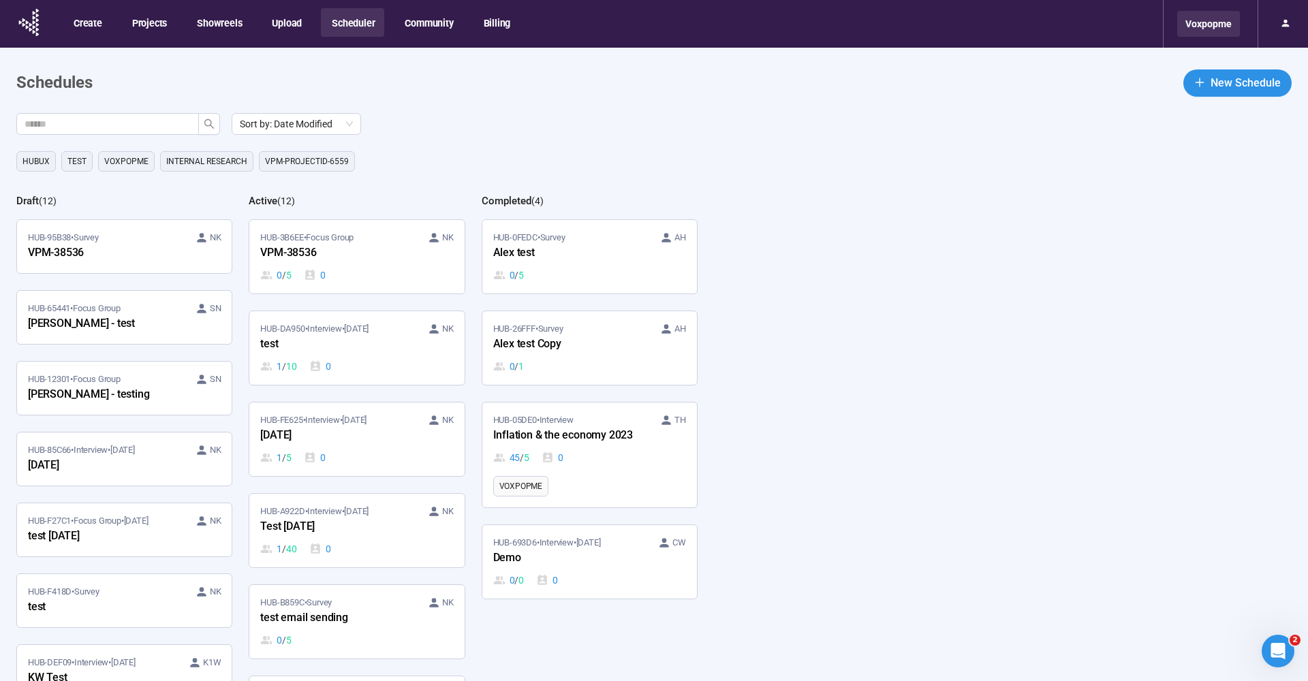
click at [1212, 24] on div "Voxpopme" at bounding box center [1209, 24] width 63 height 26
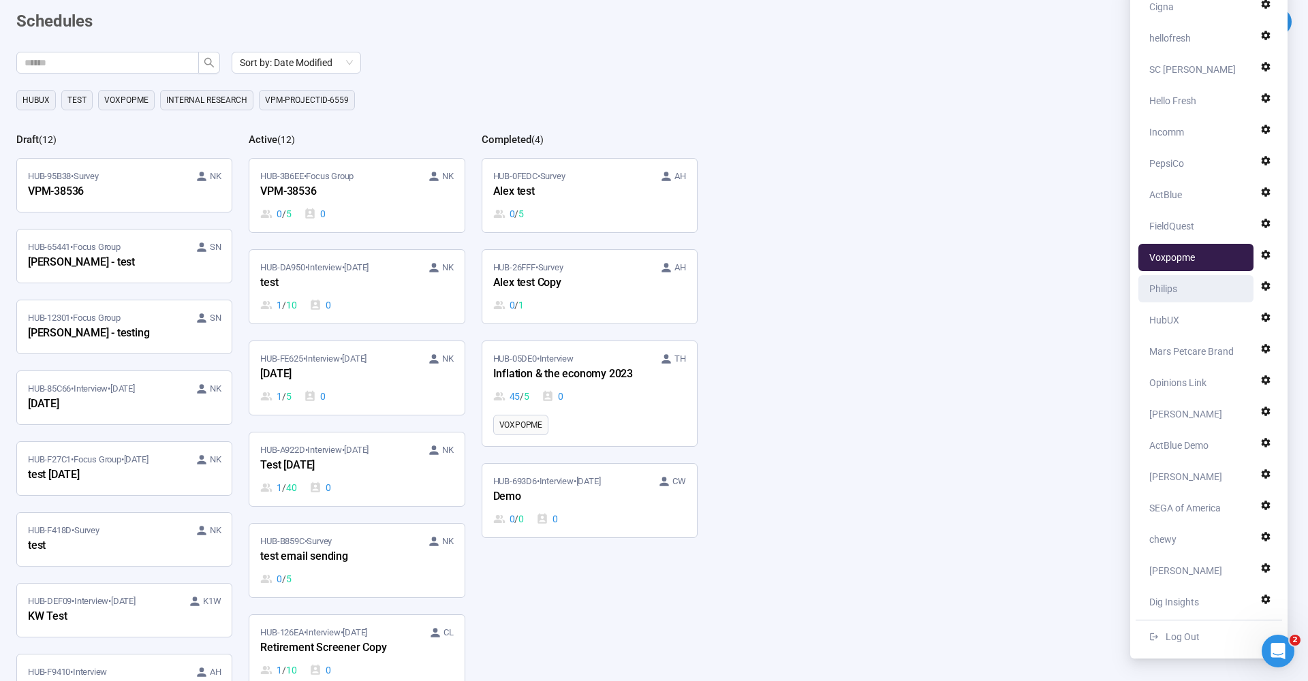
scroll to position [61, 0]
click at [1177, 382] on div "Opinions Link" at bounding box center [1178, 382] width 57 height 27
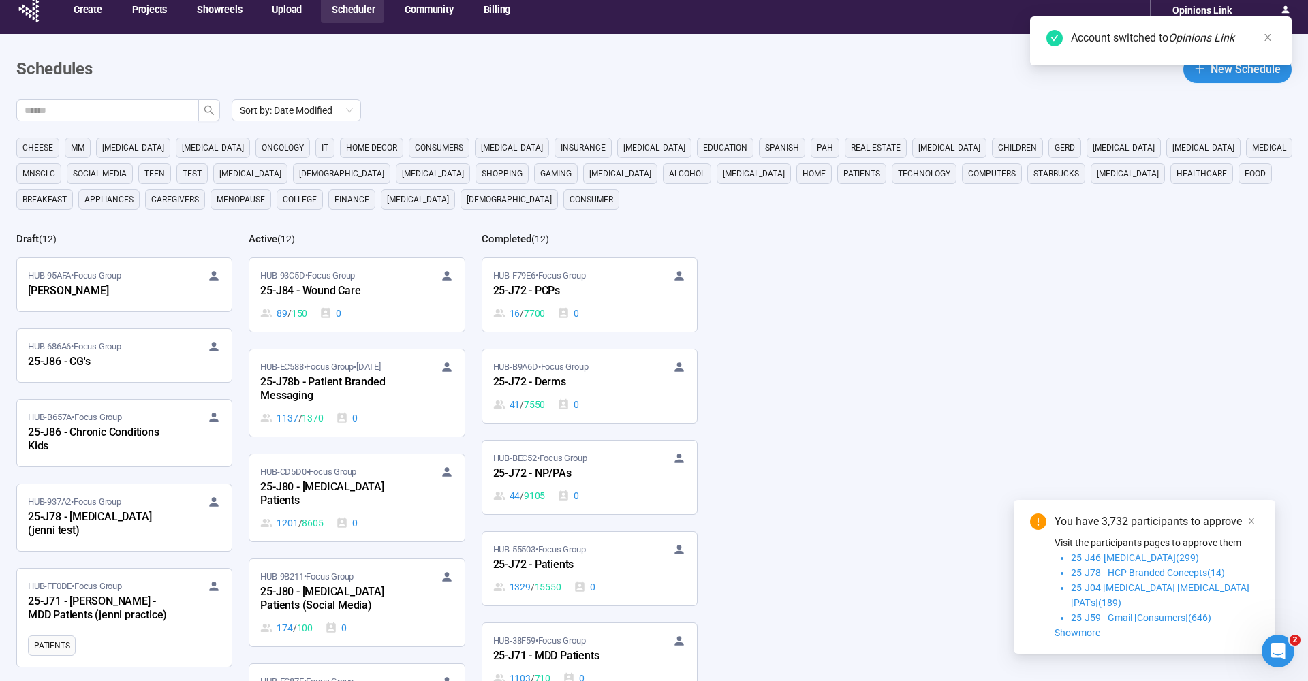
scroll to position [20, 0]
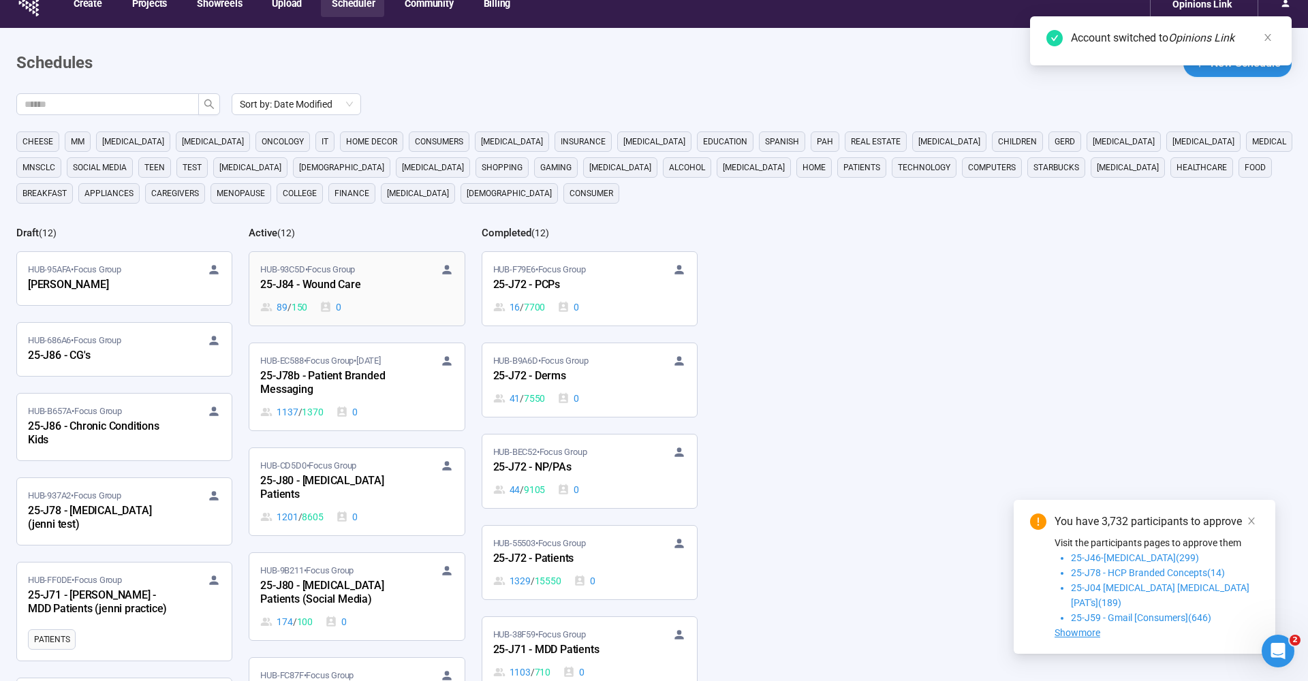
click at [366, 278] on div "25-J84 - Wound Care" at bounding box center [335, 286] width 150 height 18
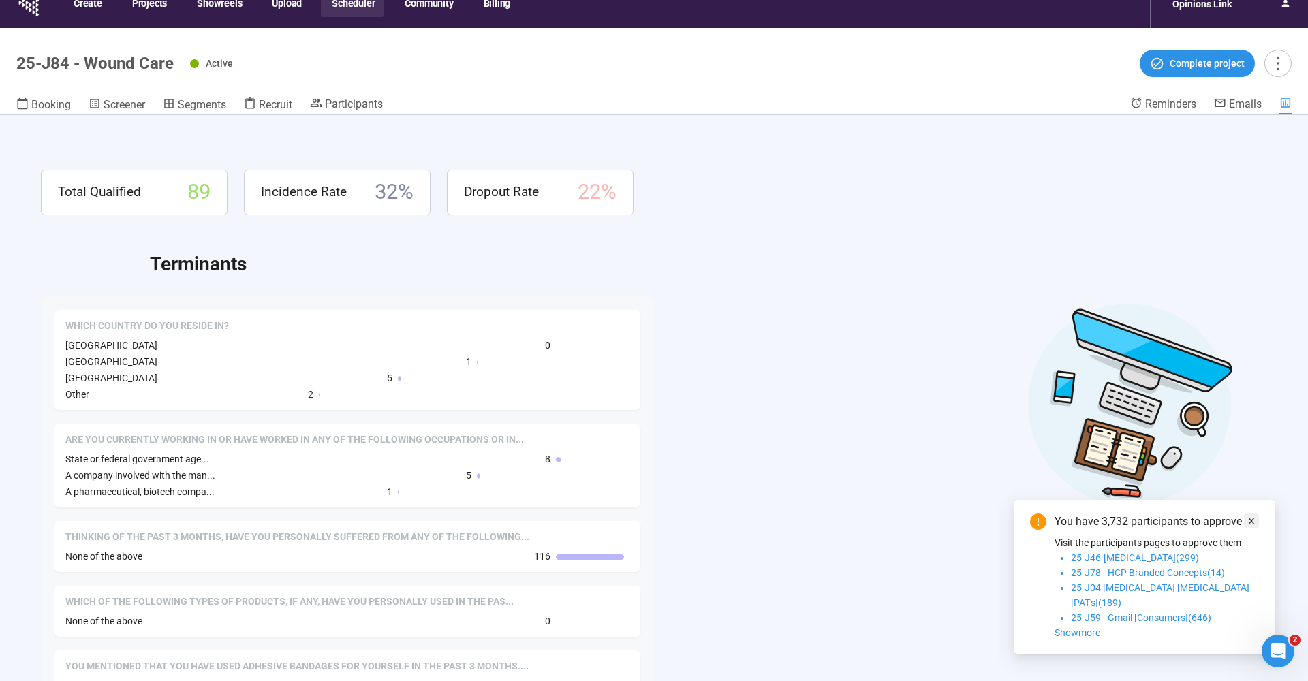
click at [1251, 526] on icon "close" at bounding box center [1252, 522] width 10 height 10
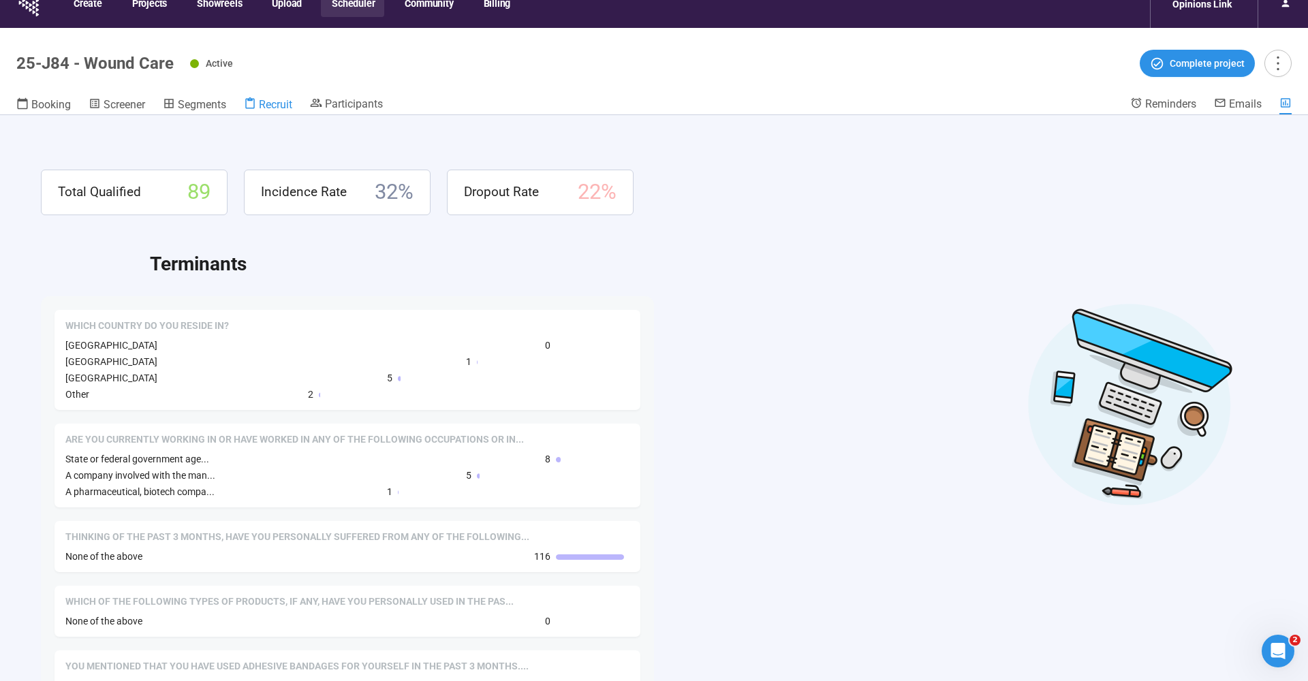
click at [267, 105] on span "Recruit" at bounding box center [275, 104] width 33 height 13
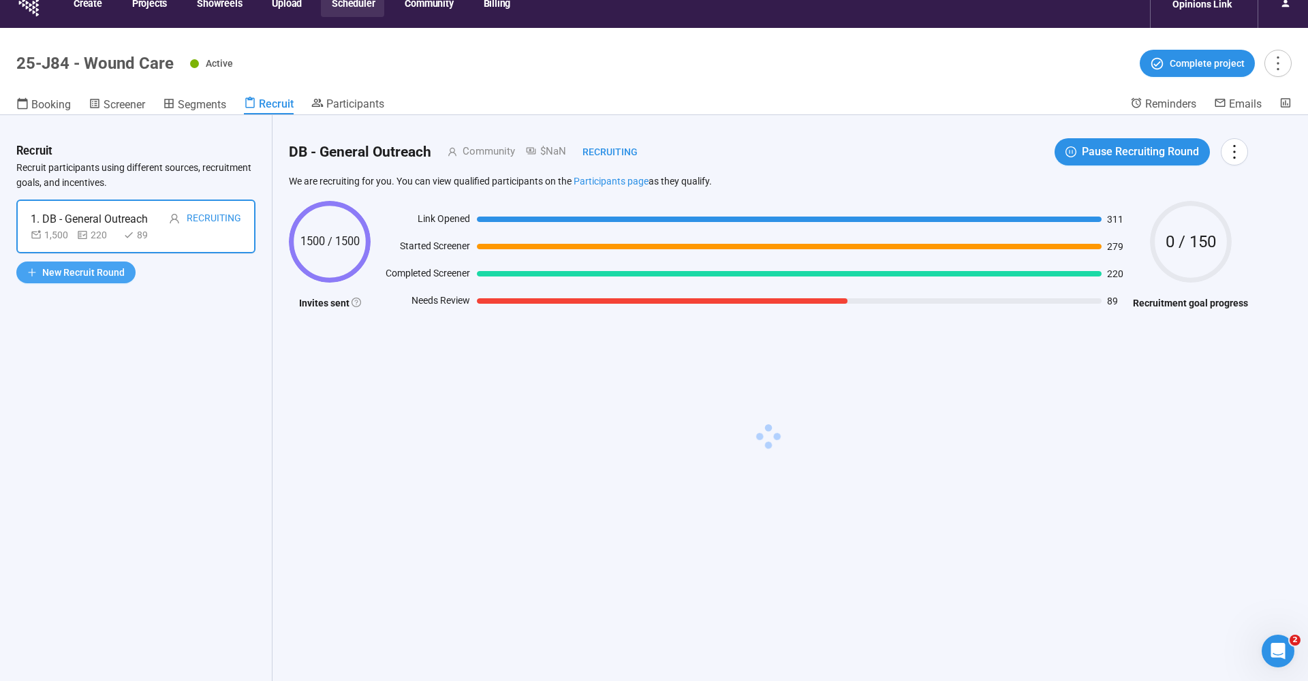
click at [95, 275] on span "New Recruit Round" at bounding box center [83, 272] width 82 height 15
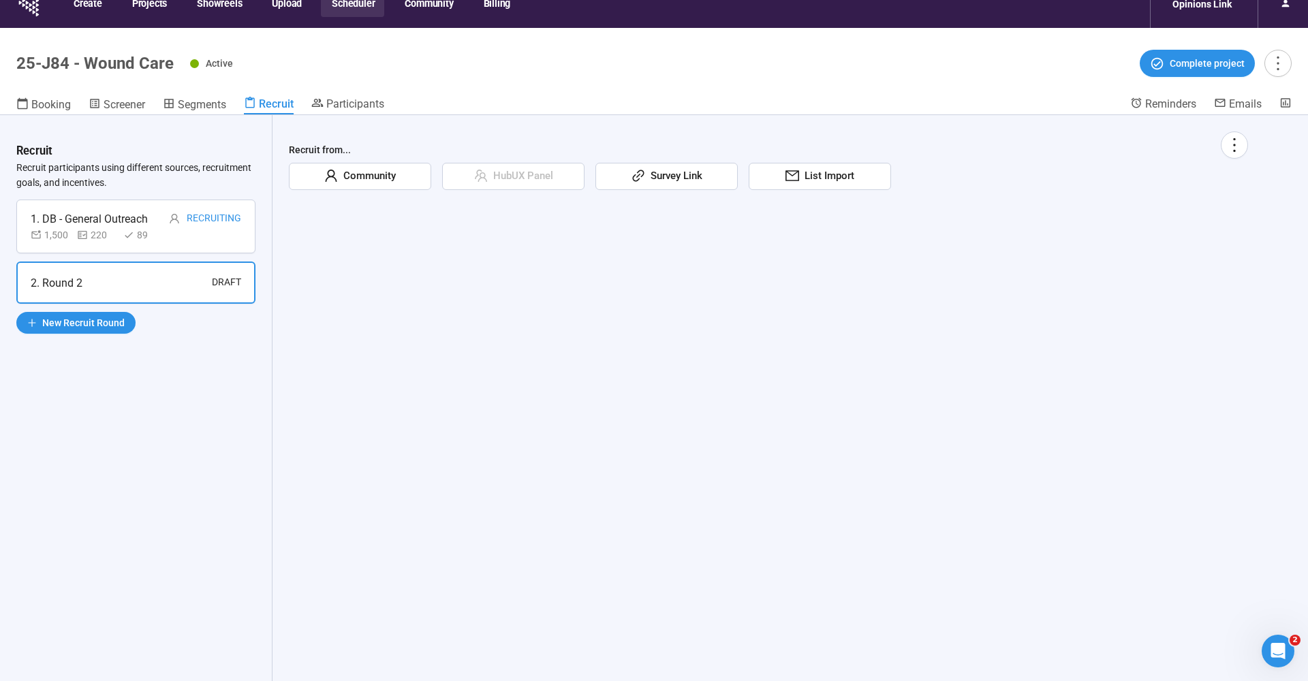
click at [377, 179] on span "Community" at bounding box center [367, 176] width 58 height 16
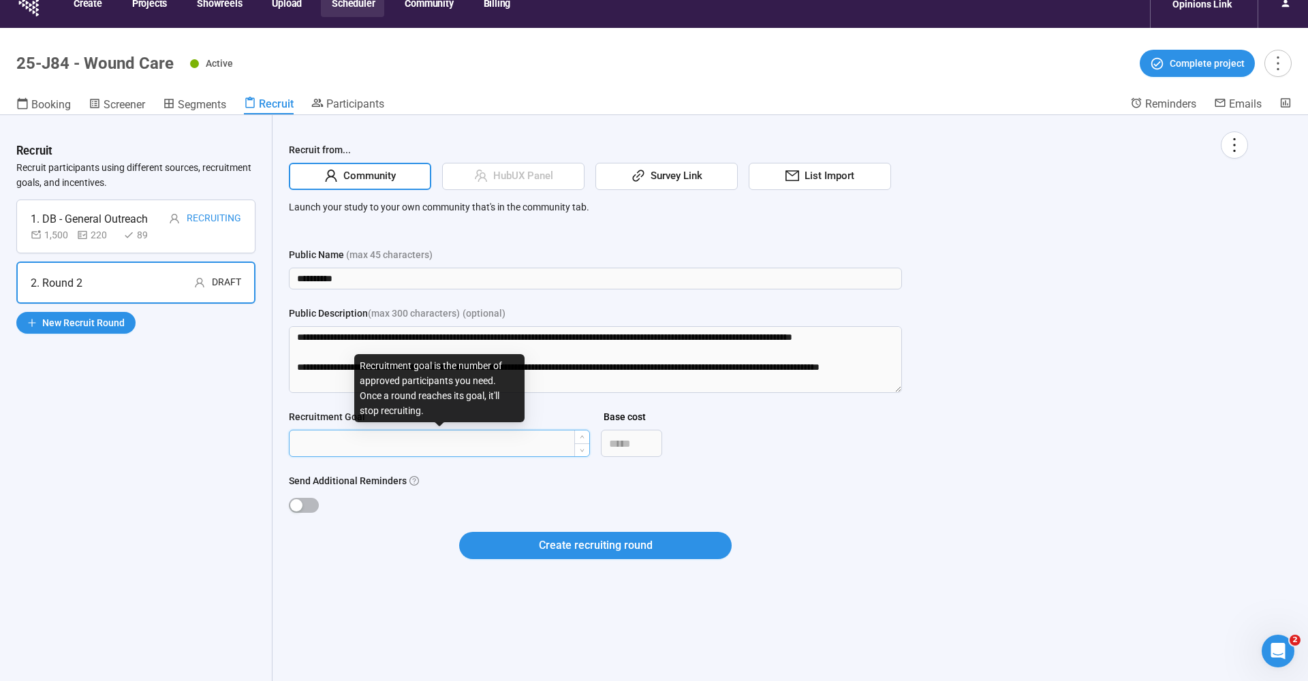
click at [386, 448] on input "Recruitment Goal" at bounding box center [440, 444] width 300 height 26
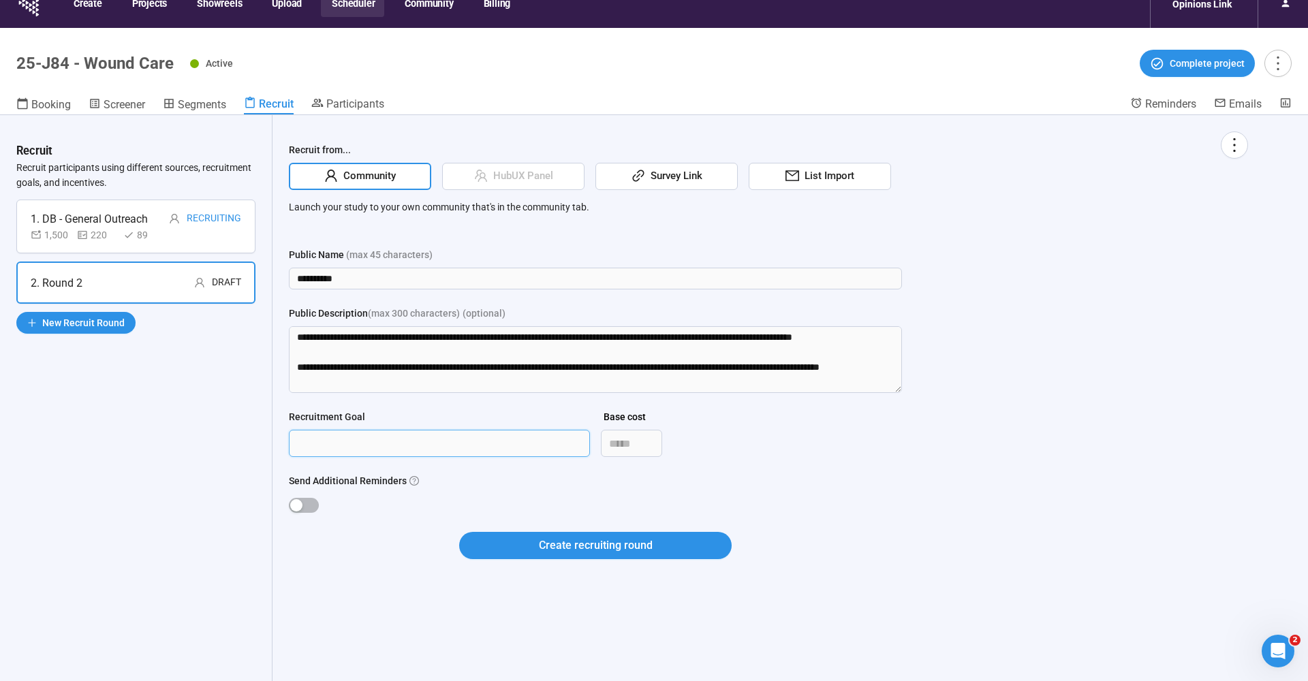
type input "*"
click at [555, 547] on span "Create recruiting round" at bounding box center [596, 545] width 114 height 17
click at [489, 367] on textarea "Public Description (max 300 characters) (optional)" at bounding box center [595, 359] width 613 height 67
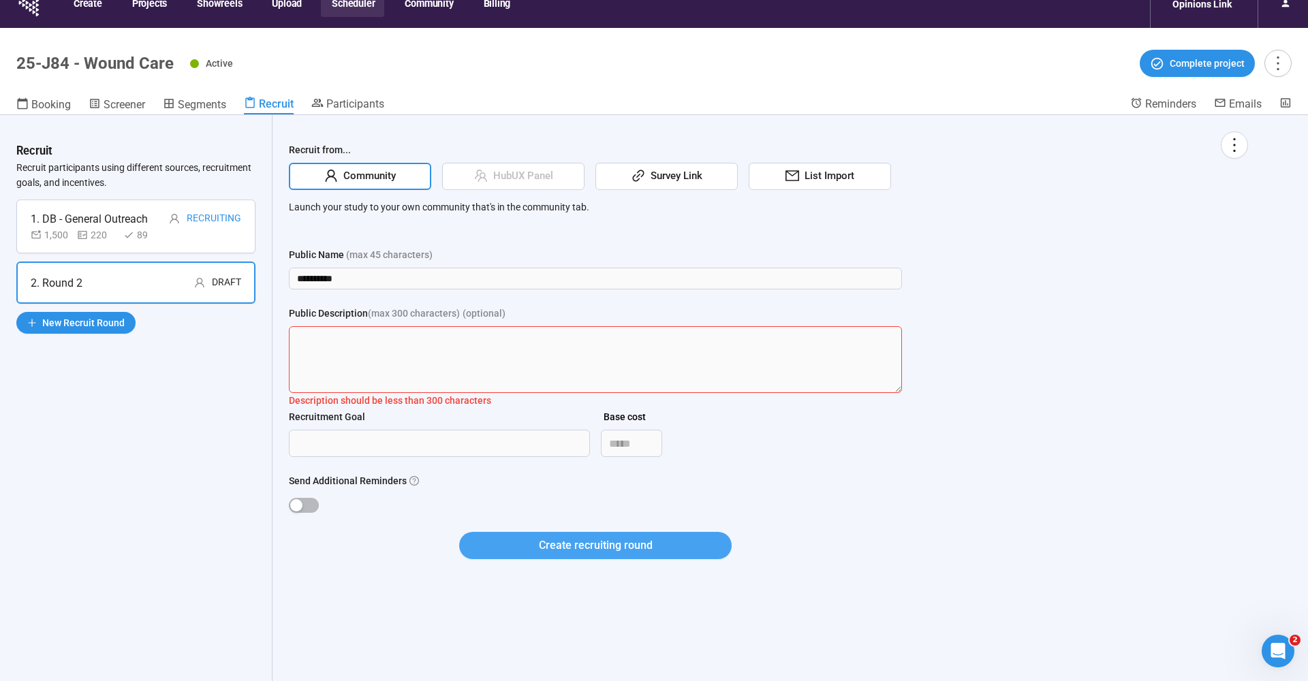
click at [547, 537] on span "Create recruiting round" at bounding box center [596, 545] width 114 height 17
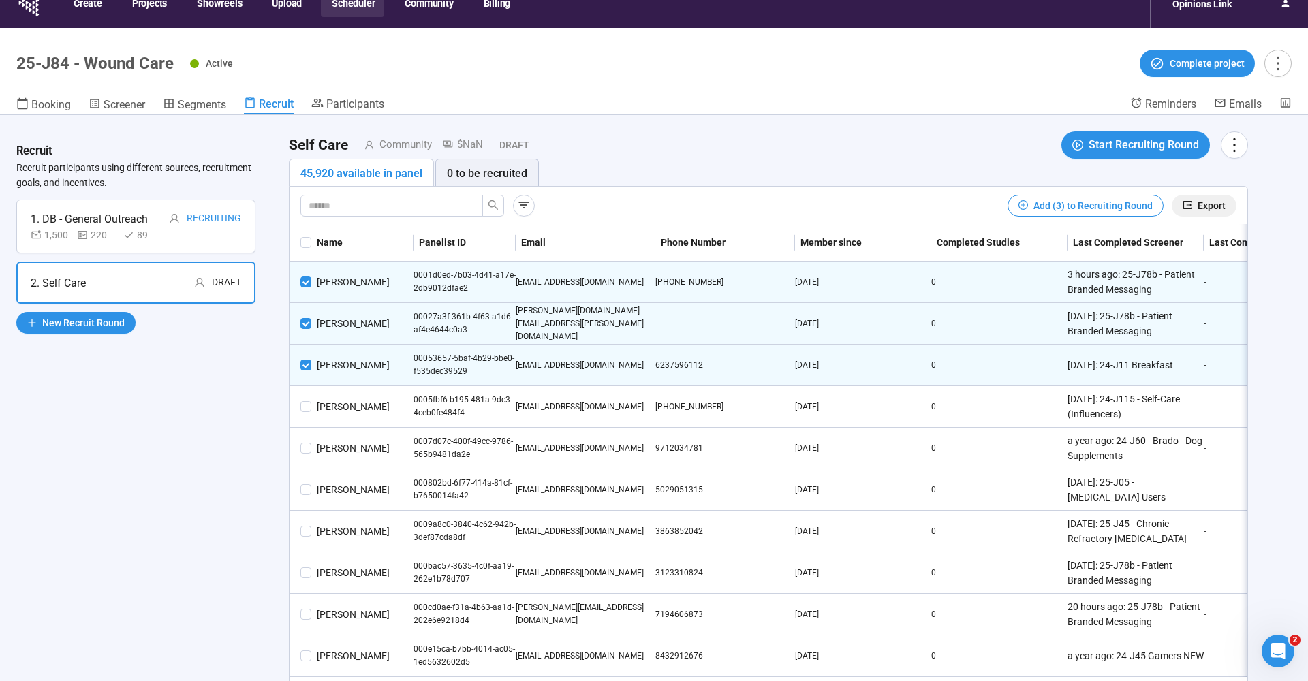
click at [1217, 206] on span "Export" at bounding box center [1212, 205] width 28 height 15
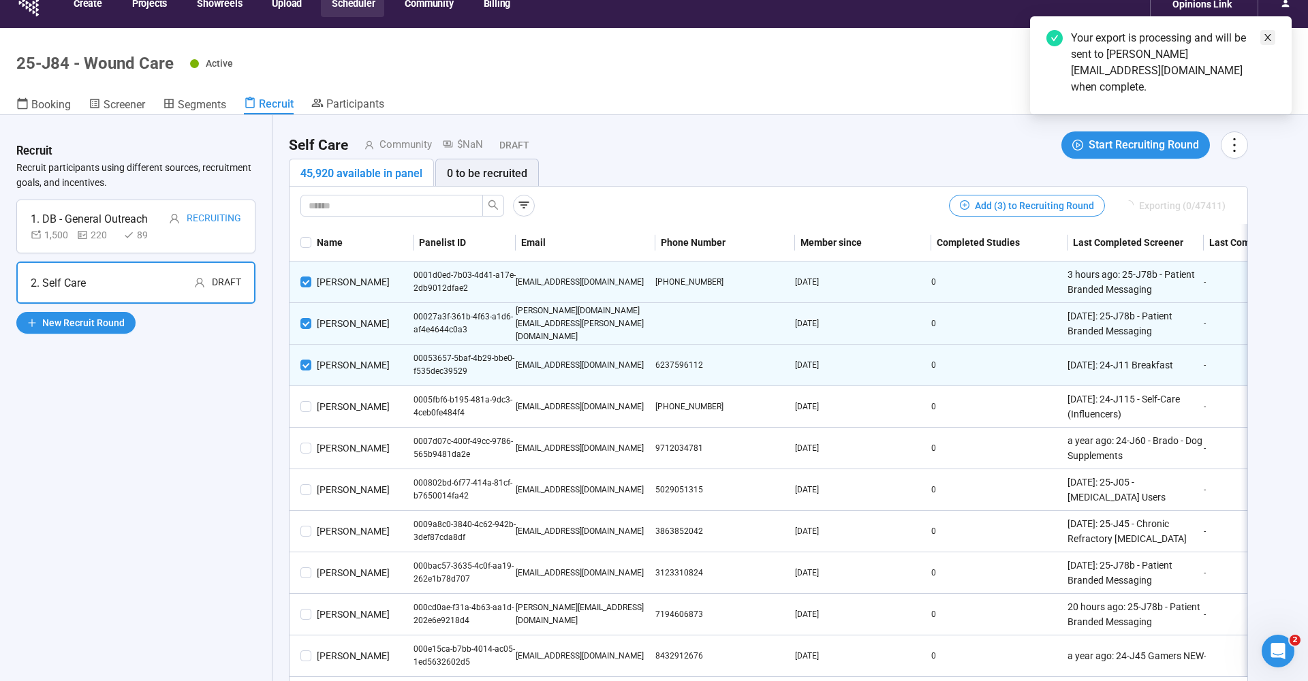
click at [1272, 35] on icon "close" at bounding box center [1268, 38] width 10 height 10
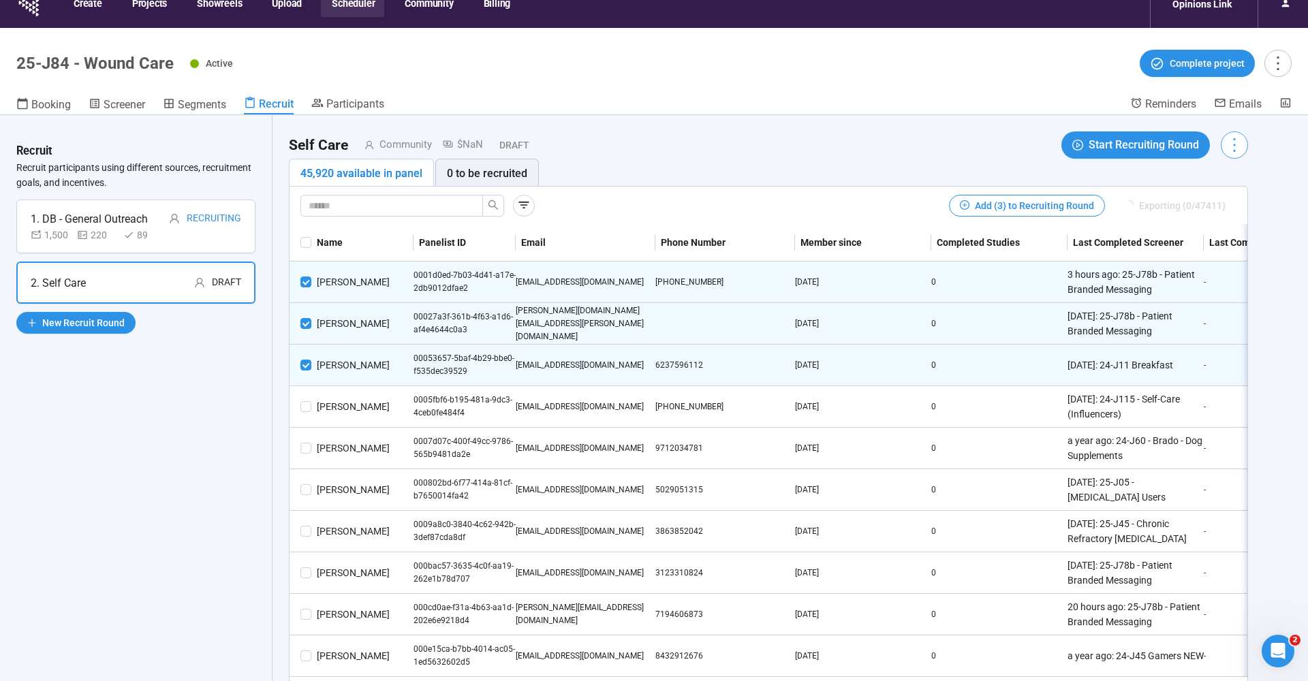
click at [1242, 142] on icon "more" at bounding box center [1234, 145] width 18 height 18
click at [1237, 141] on icon "more" at bounding box center [1234, 145] width 18 height 18
click at [1244, 140] on icon "more" at bounding box center [1234, 145] width 18 height 18
click at [1183, 219] on span "Delete" at bounding box center [1195, 218] width 82 height 15
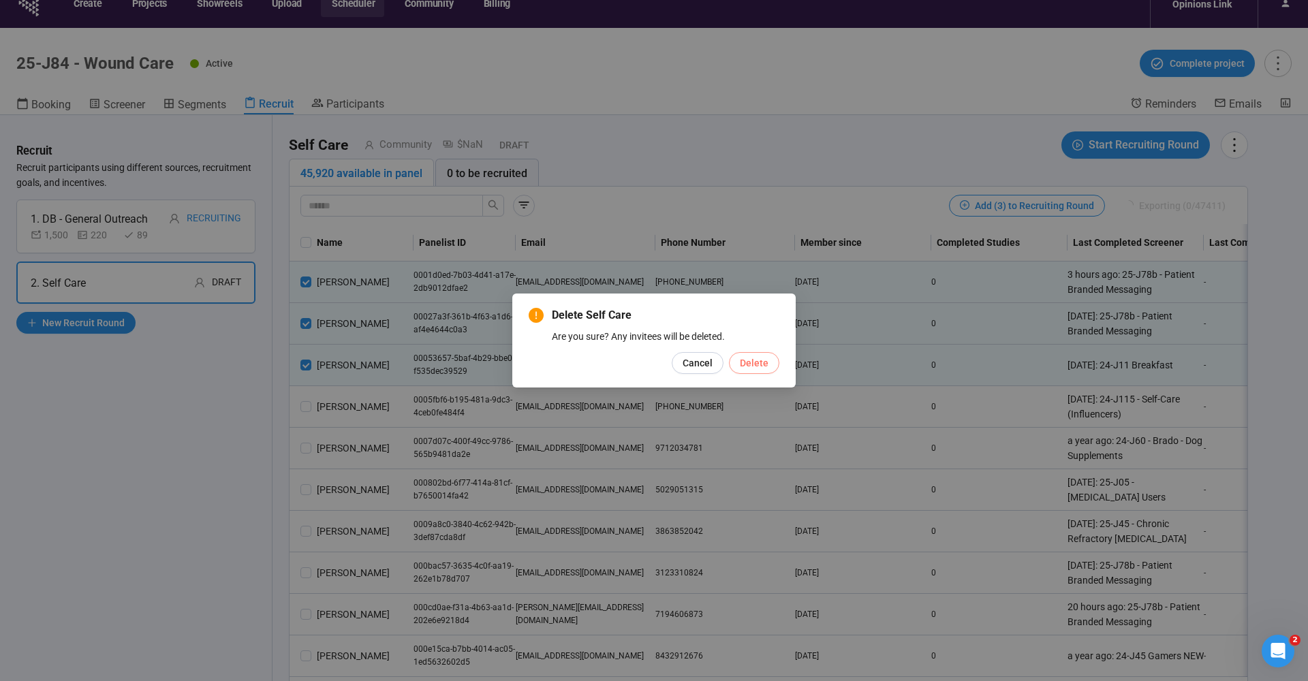
click at [767, 365] on span "Delete" at bounding box center [754, 363] width 29 height 15
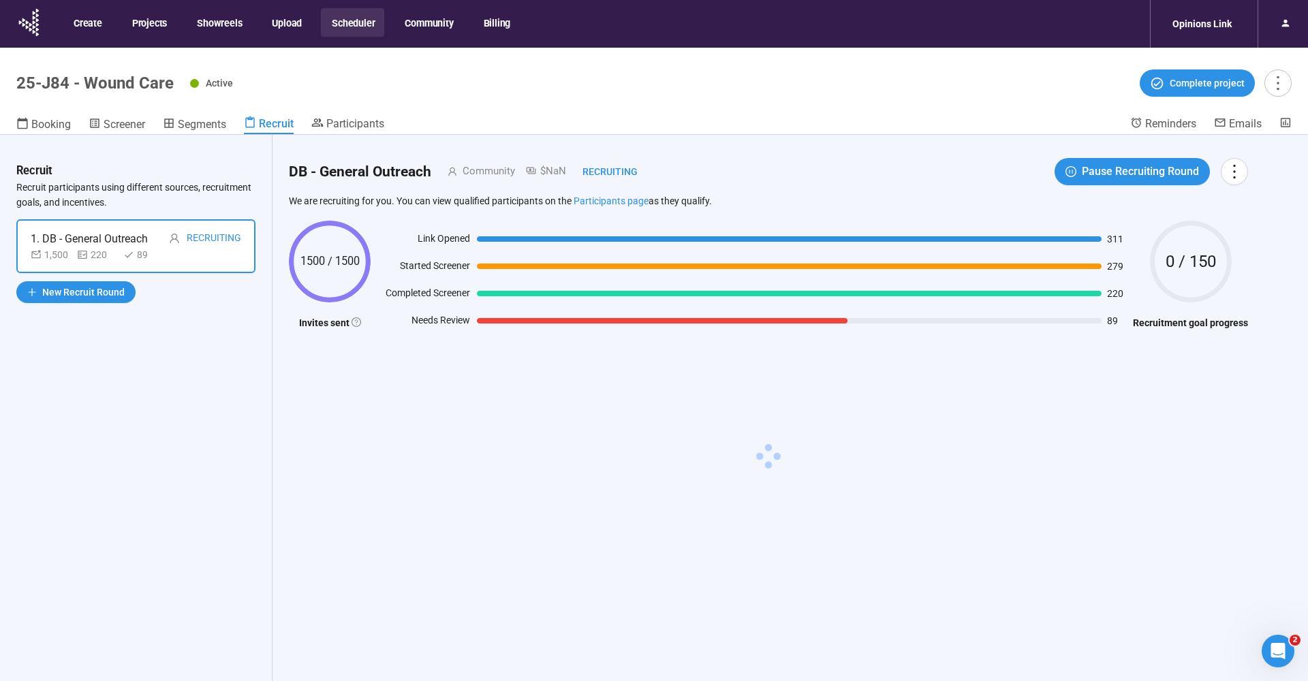
click at [361, 15] on button "Scheduler" at bounding box center [352, 22] width 63 height 29
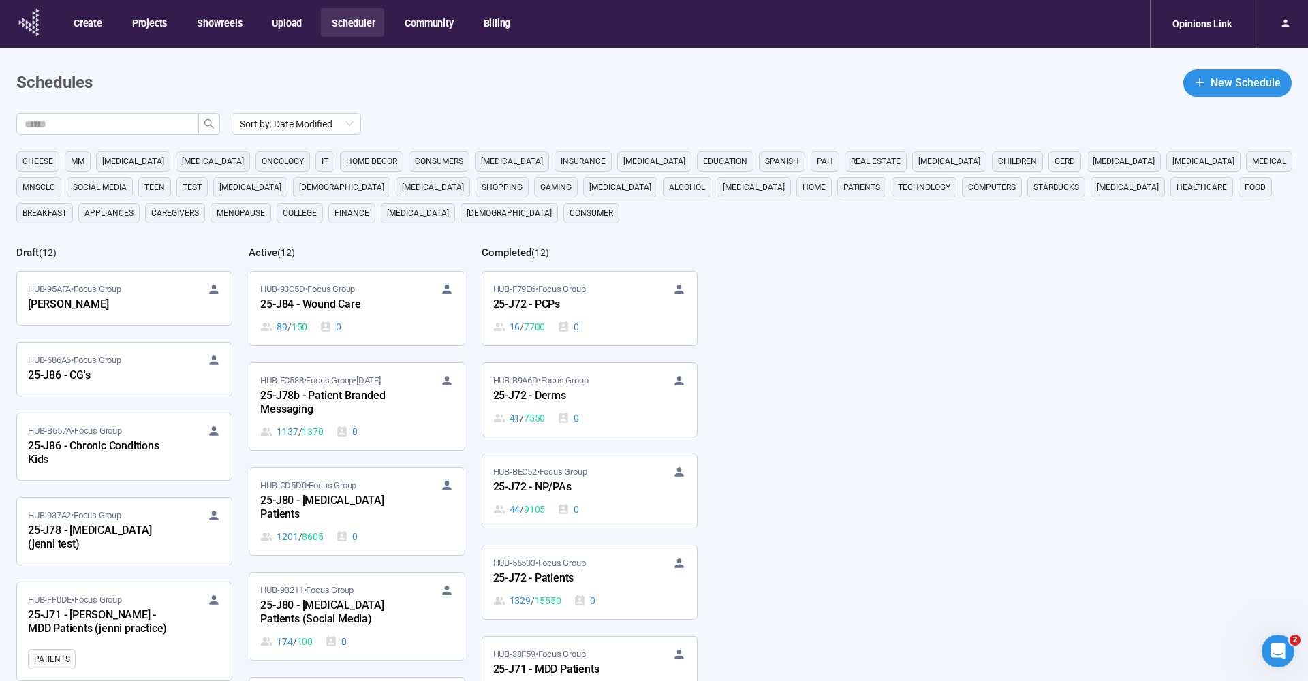
click at [38, 23] on icon at bounding box center [30, 22] width 34 height 35
